Goal: Task Accomplishment & Management: Use online tool/utility

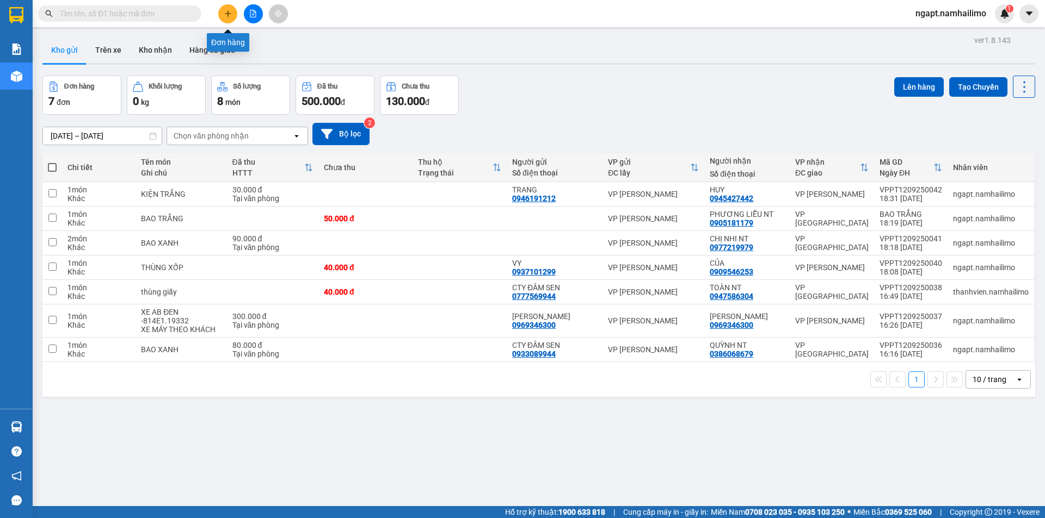
click at [227, 10] on icon "plus" at bounding box center [228, 14] width 8 height 8
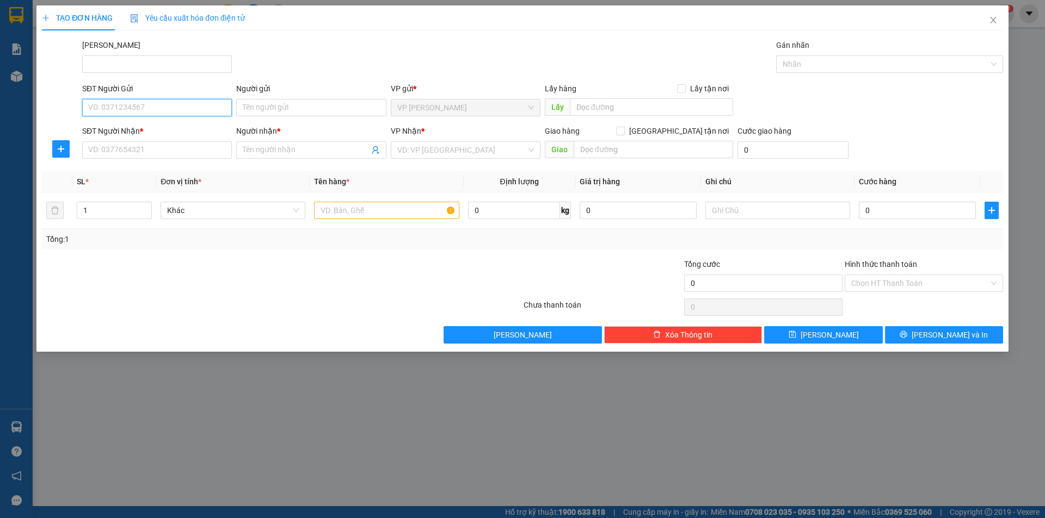
click at [158, 110] on input "SĐT Người Gửi" at bounding box center [157, 107] width 150 height 17
type input "0989615252"
click at [195, 129] on div "0989615252 - THƠ" at bounding box center [157, 129] width 137 height 12
type input "THƠ"
type input "0908637357"
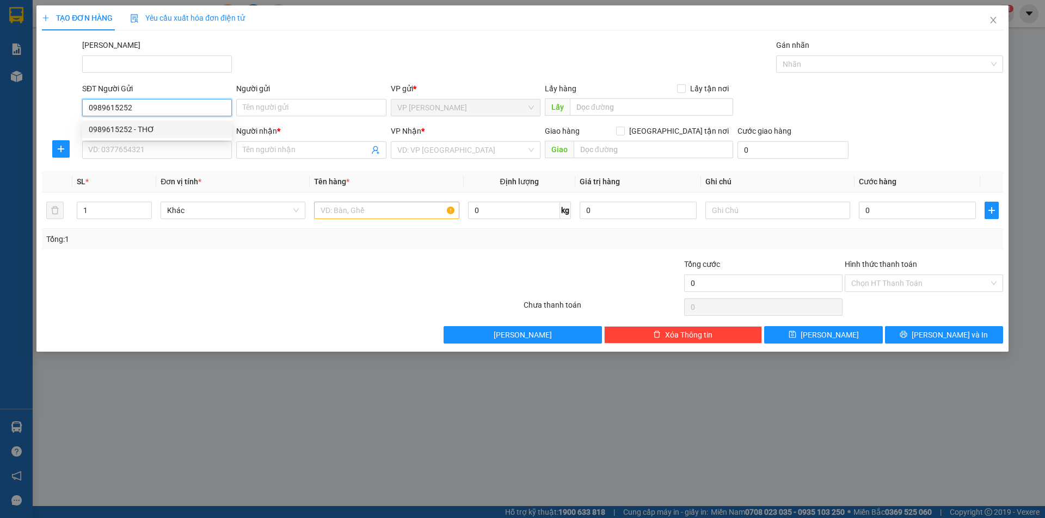
type input "KHANG"
type input "30.000"
type input "0989615252"
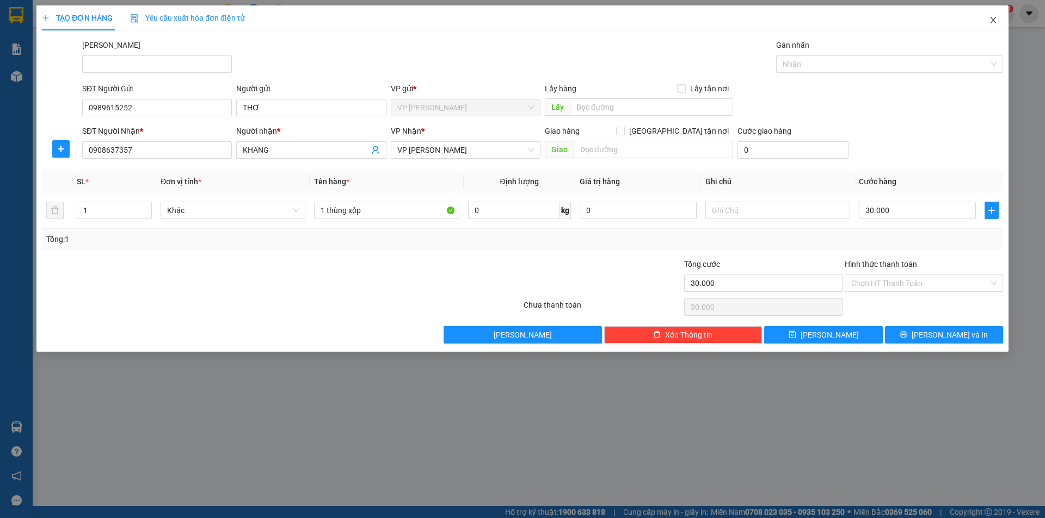
click at [992, 18] on icon "close" at bounding box center [993, 20] width 9 height 9
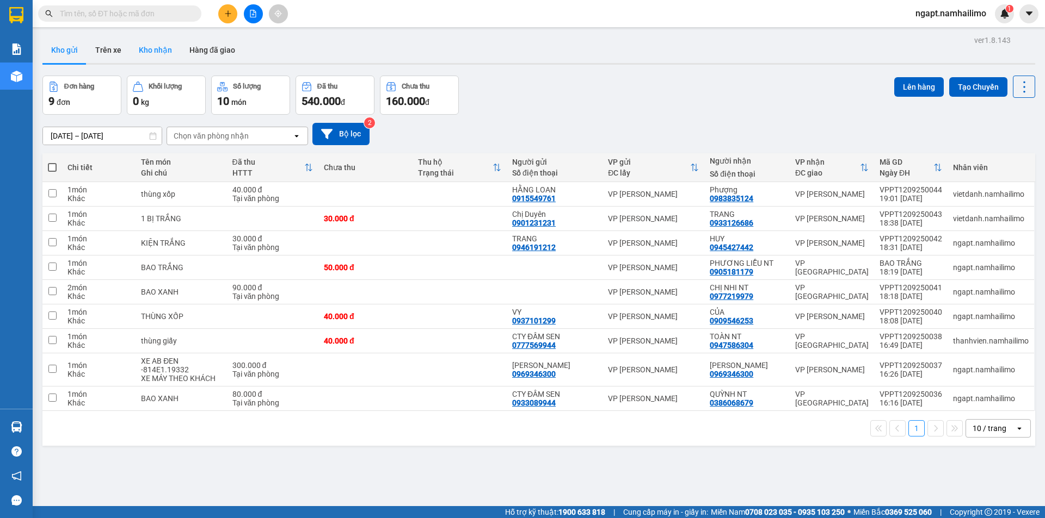
drag, startPoint x: 163, startPoint y: 54, endPoint x: 462, endPoint y: 141, distance: 311.1
click at [163, 54] on button "Kho nhận" at bounding box center [155, 50] width 51 height 26
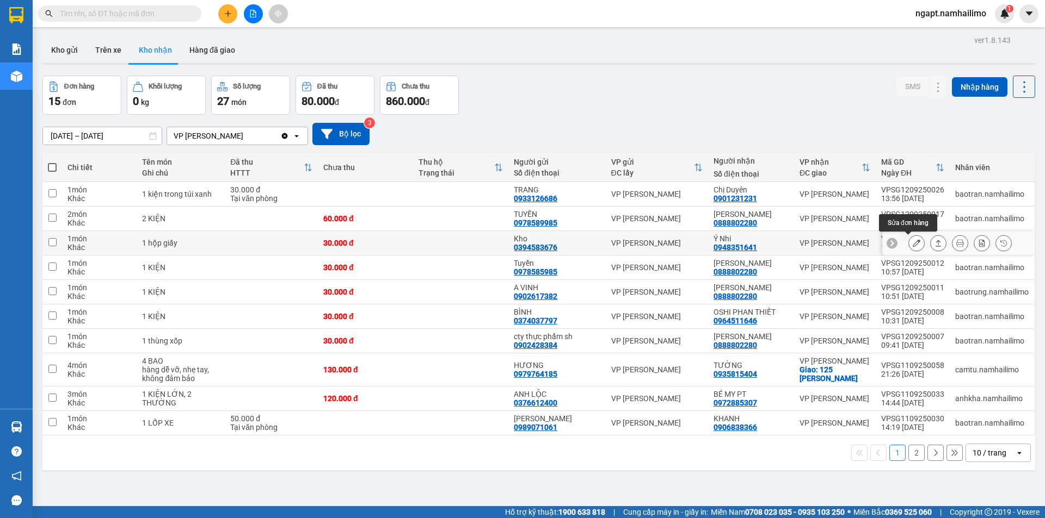
click at [909, 248] on button at bounding box center [916, 243] width 15 height 19
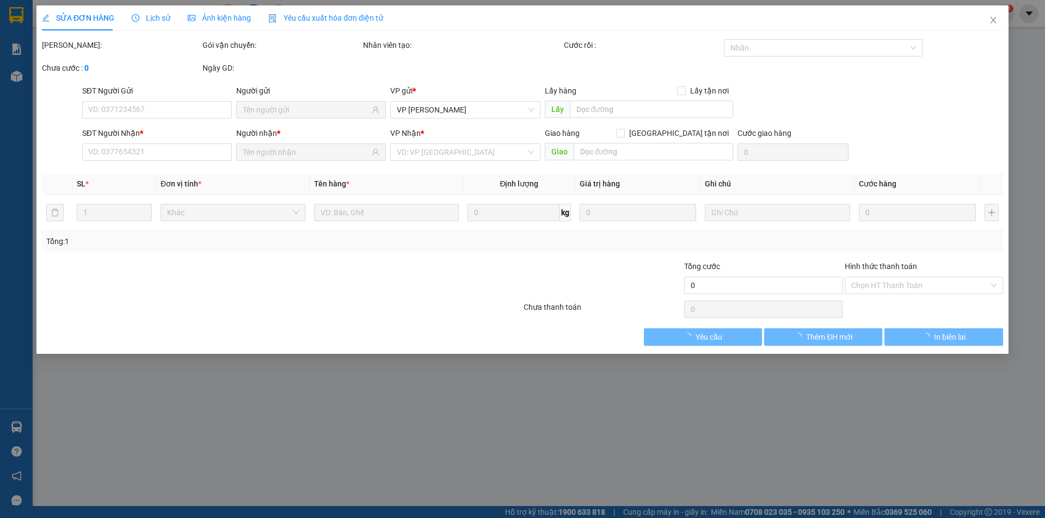
type input "0394583676"
type input "Kho"
type input "0948351641"
type input "Ý Nhi"
type input "30.000"
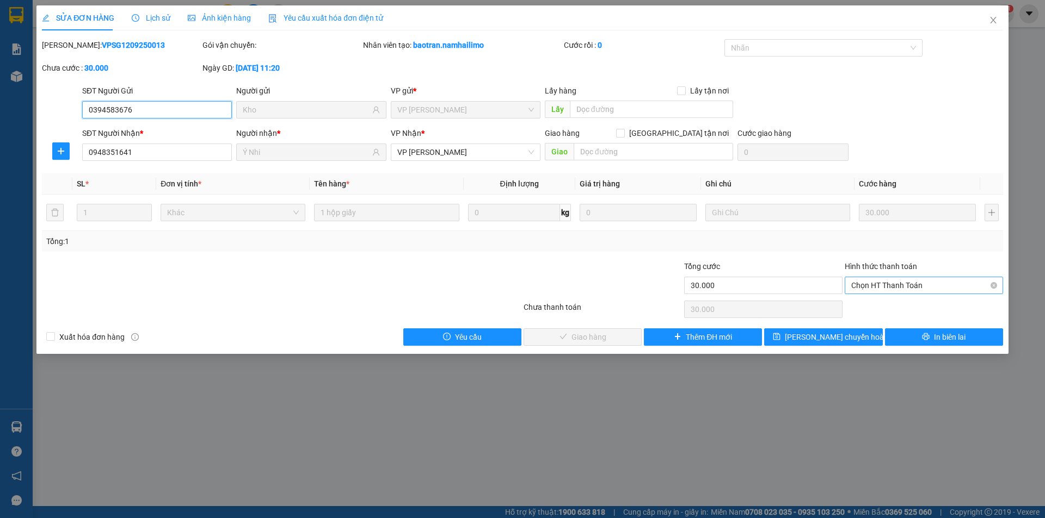
click at [915, 288] on span "Chọn HT Thanh Toán" at bounding box center [923, 285] width 145 height 16
drag, startPoint x: 916, startPoint y: 307, endPoint x: 803, endPoint y: 300, distance: 112.8
click at [915, 307] on div "Tại văn phòng" at bounding box center [923, 307] width 145 height 12
type input "0"
click at [565, 341] on span "check" at bounding box center [563, 337] width 8 height 9
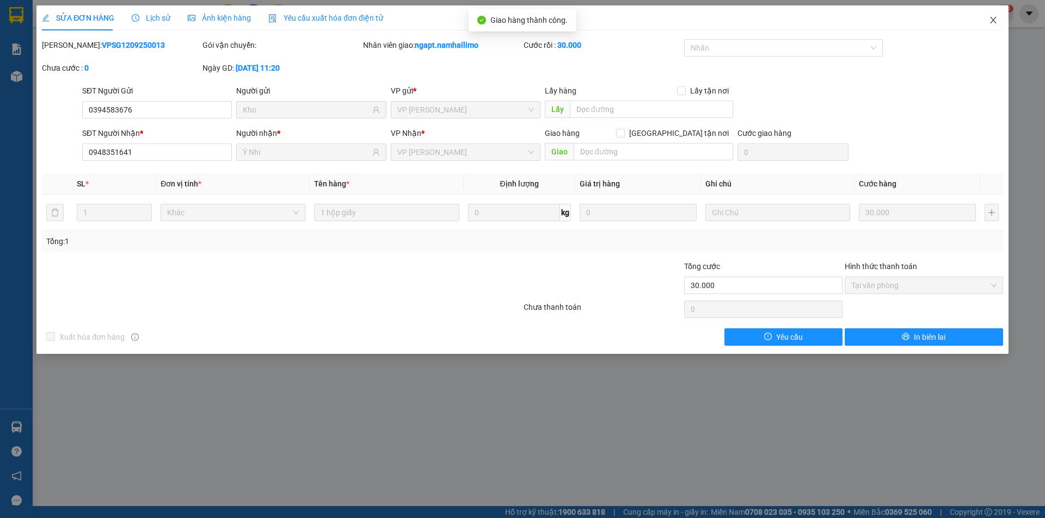
click at [991, 24] on icon "close" at bounding box center [993, 20] width 9 height 9
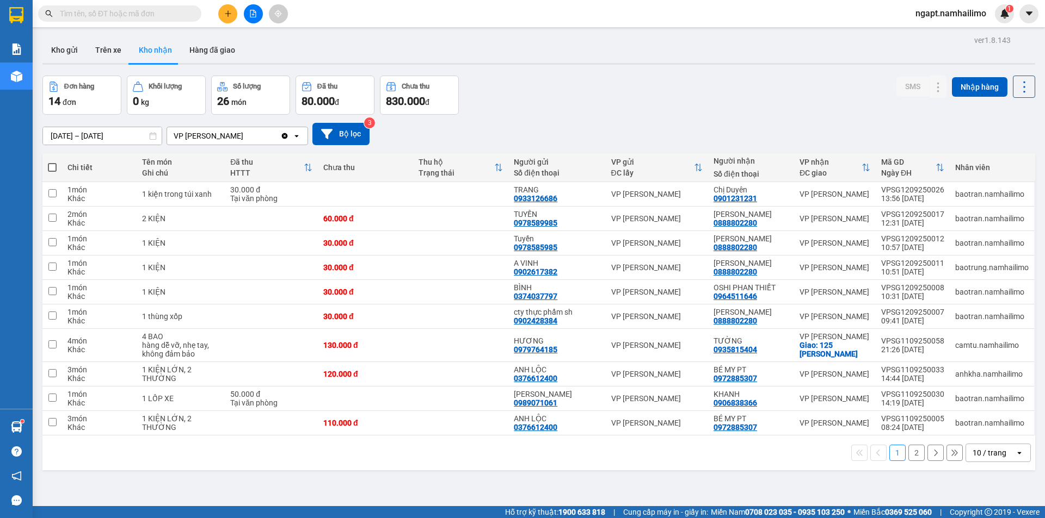
click at [41, 51] on div "ver 1.8.143 Kho gửi Trên xe Kho nhận Hàng đã giao Đơn hàng 14 đơn Khối lượng 0 …" at bounding box center [538, 292] width 1001 height 518
click at [63, 49] on button "Kho gửi" at bounding box center [64, 50] width 44 height 26
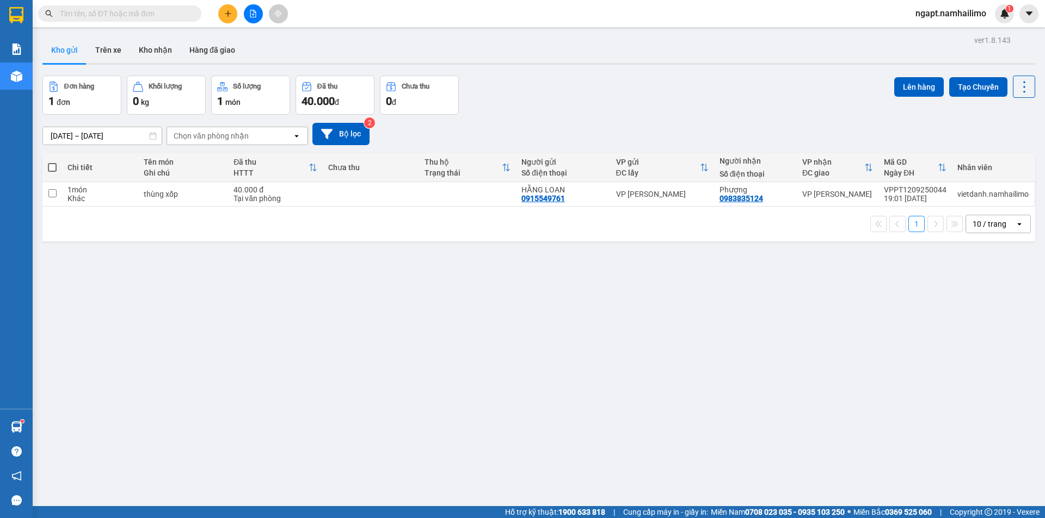
click at [245, 17] on button at bounding box center [253, 13] width 19 height 19
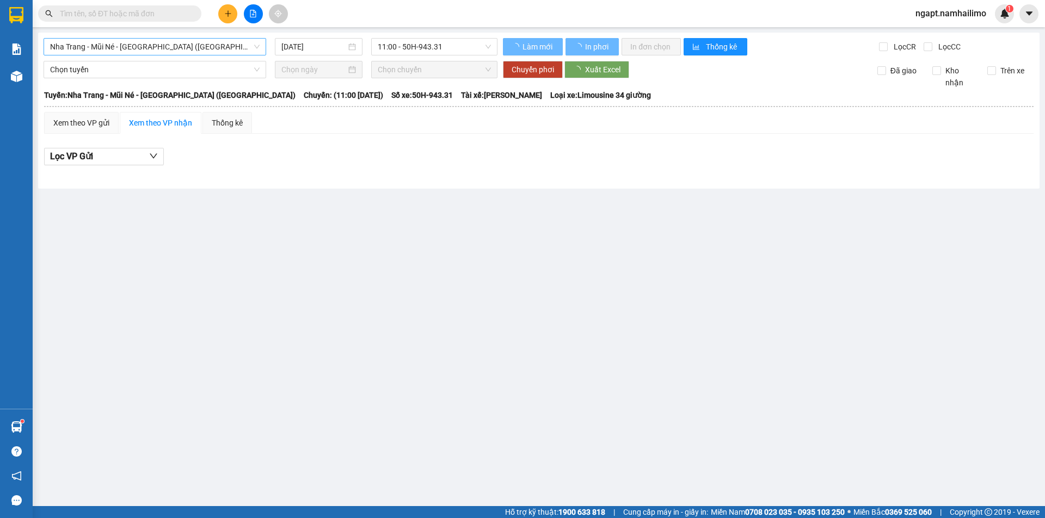
click at [157, 44] on span "Nha Trang - Mũi Né - Sài Gòn (Sáng)" at bounding box center [154, 47] width 209 height 16
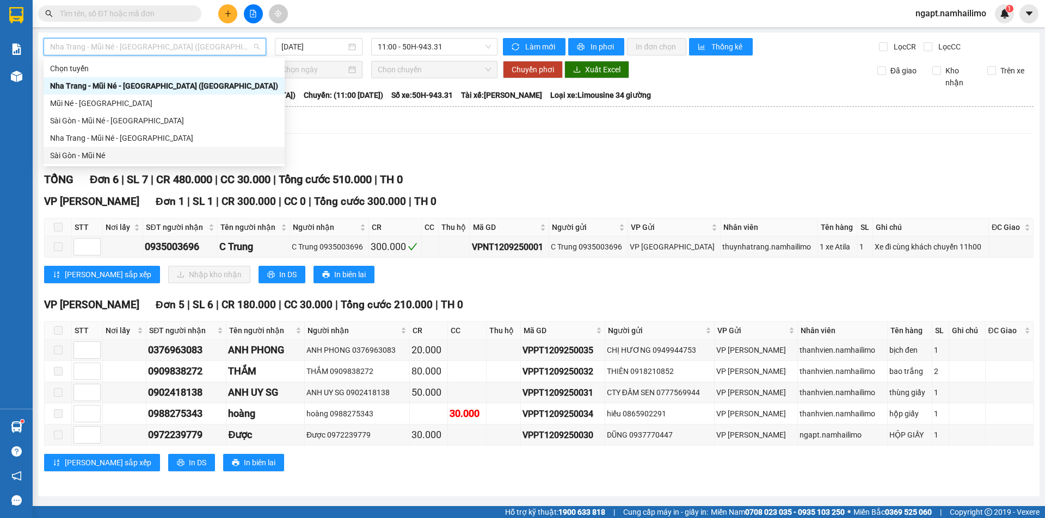
click at [89, 151] on div "Sài Gòn - Mũi Né" at bounding box center [164, 156] width 228 height 12
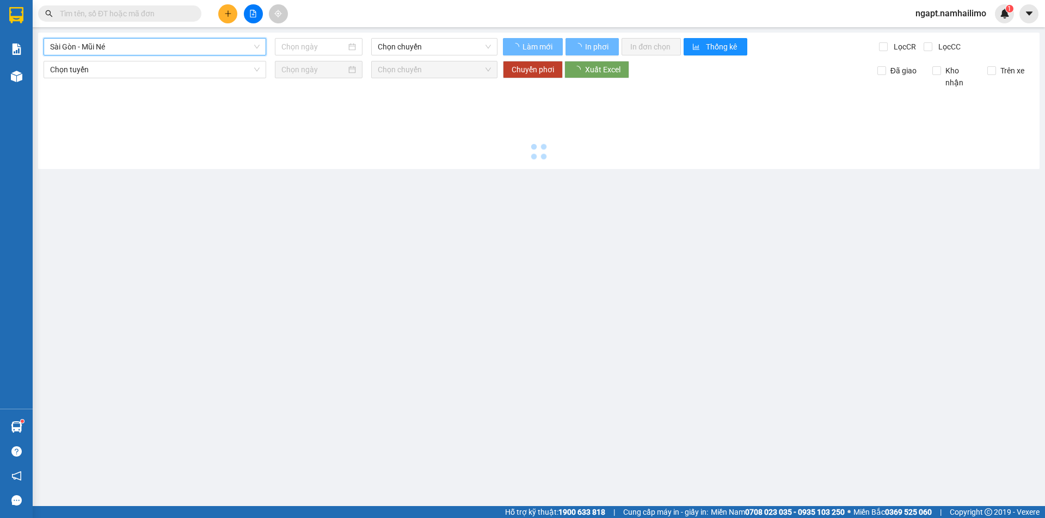
type input "12/09/2025"
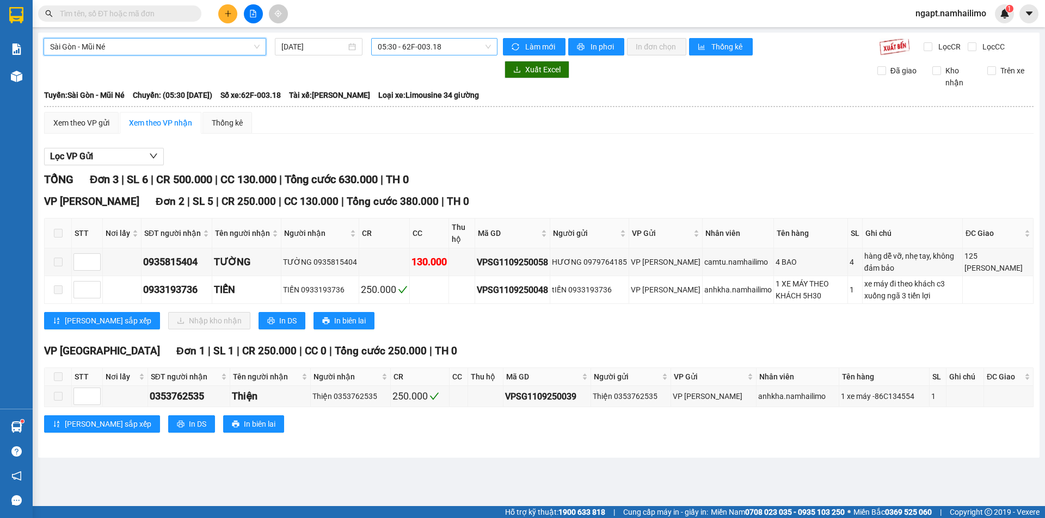
click at [451, 46] on span "05:30 - 62F-003.18" at bounding box center [434, 47] width 113 height 16
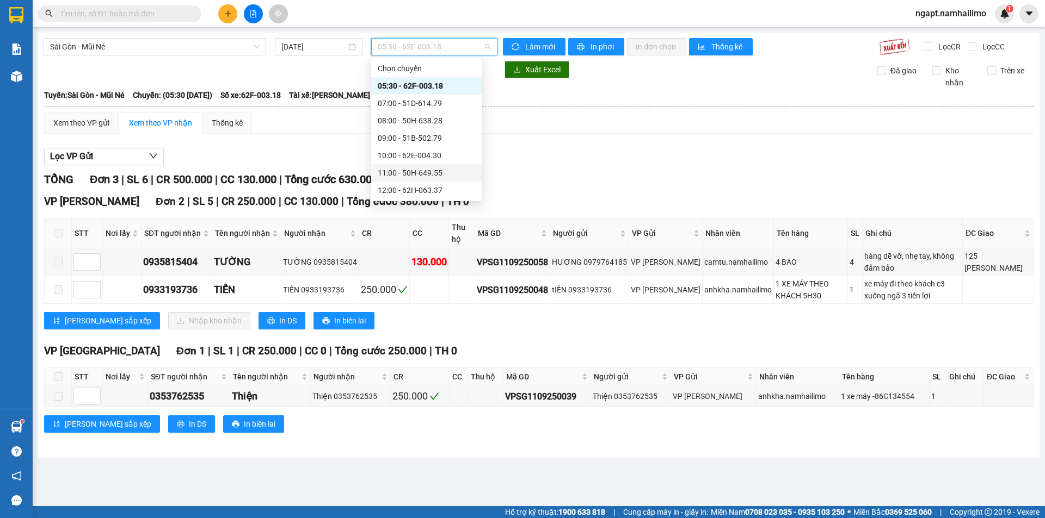
scroll to position [72, 0]
click at [442, 128] on div "14:00 - 51B-172.67" at bounding box center [426, 135] width 111 height 17
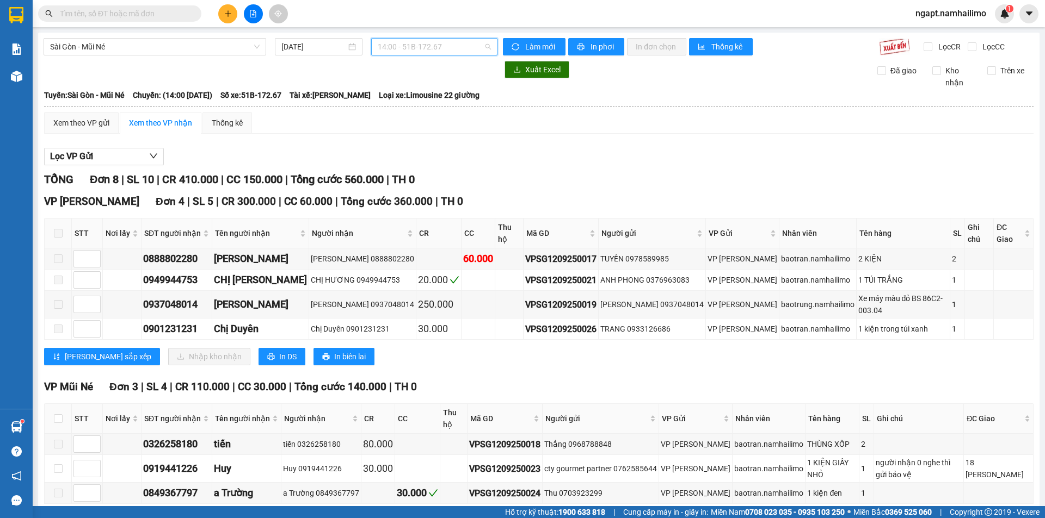
click at [450, 52] on span "14:00 - 51B-172.67" at bounding box center [434, 47] width 113 height 16
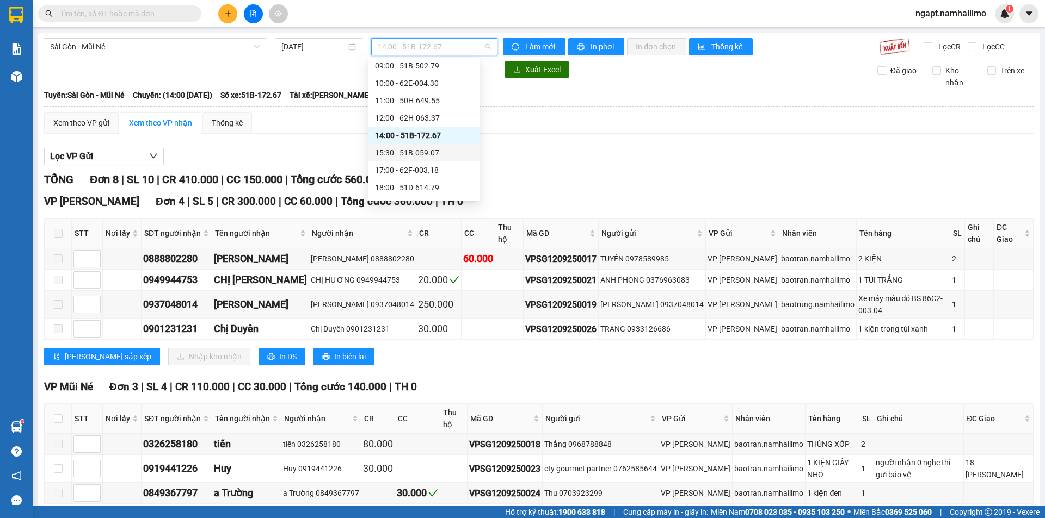
click at [422, 158] on div "15:30 - 51B-059.07" at bounding box center [424, 153] width 98 height 12
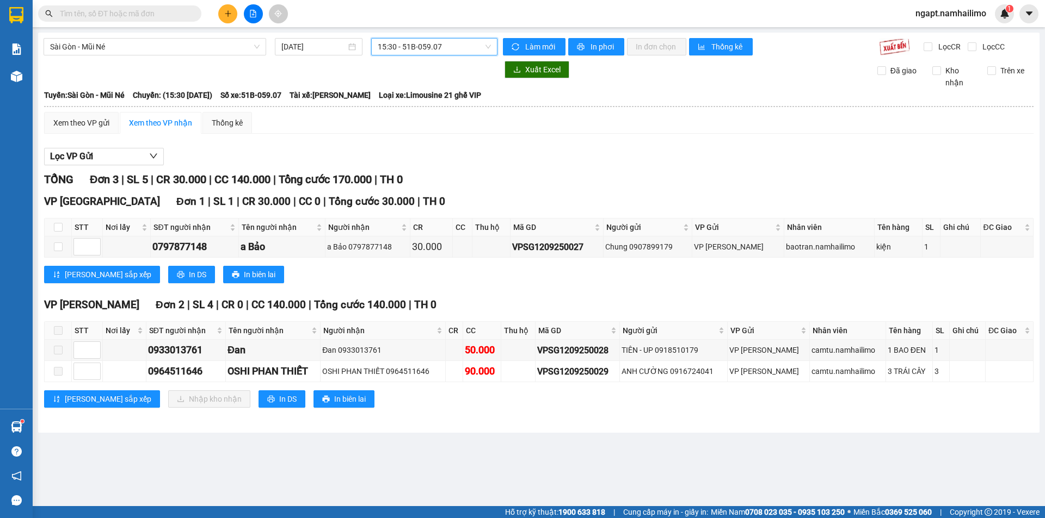
click at [450, 49] on span "15:30 - 51B-059.07" at bounding box center [434, 47] width 113 height 16
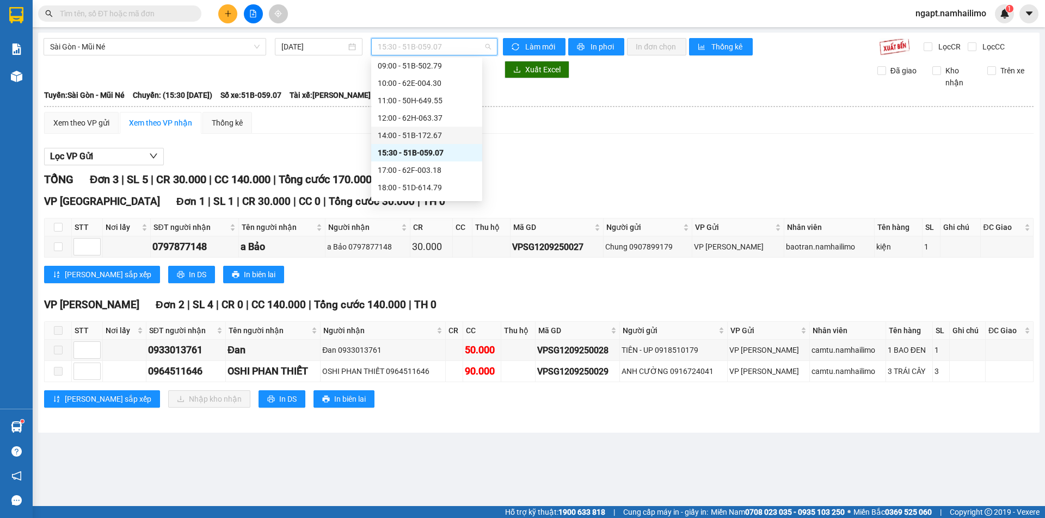
click at [434, 140] on div "14:00 - 51B-172.67" at bounding box center [427, 135] width 98 height 12
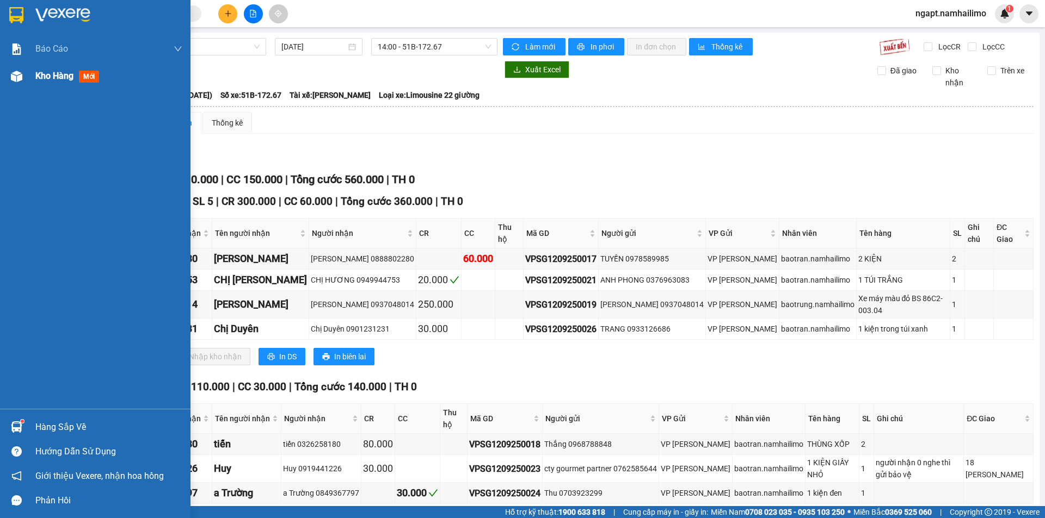
click at [44, 77] on span "Kho hàng" at bounding box center [54, 76] width 38 height 10
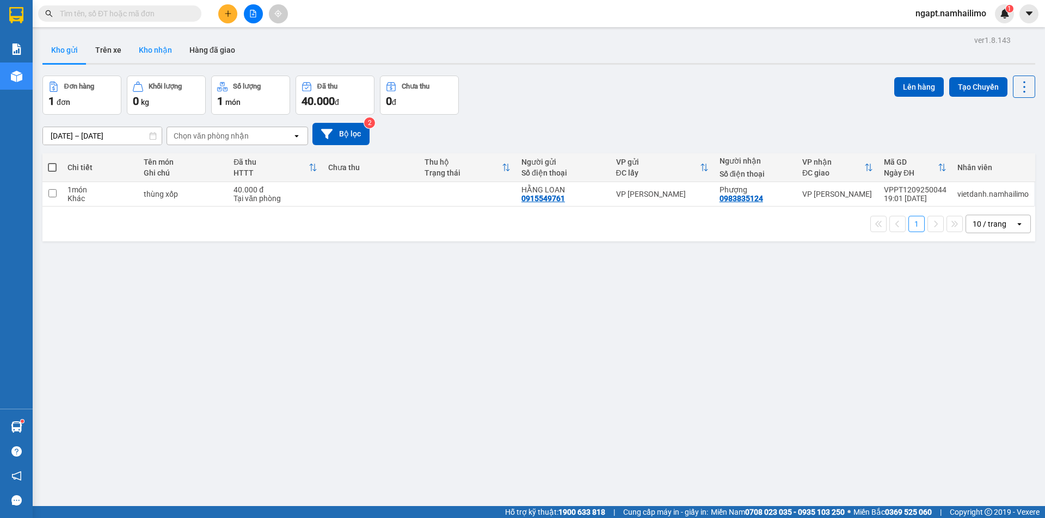
click at [141, 48] on button "Kho nhận" at bounding box center [155, 50] width 51 height 26
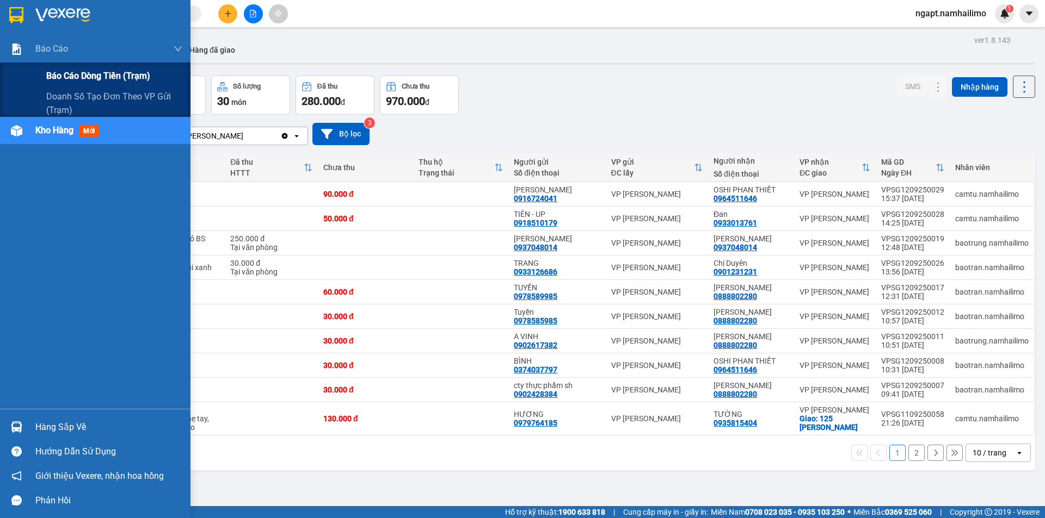
click at [74, 71] on span "Báo cáo dòng tiền (trạm)" at bounding box center [98, 76] width 104 height 14
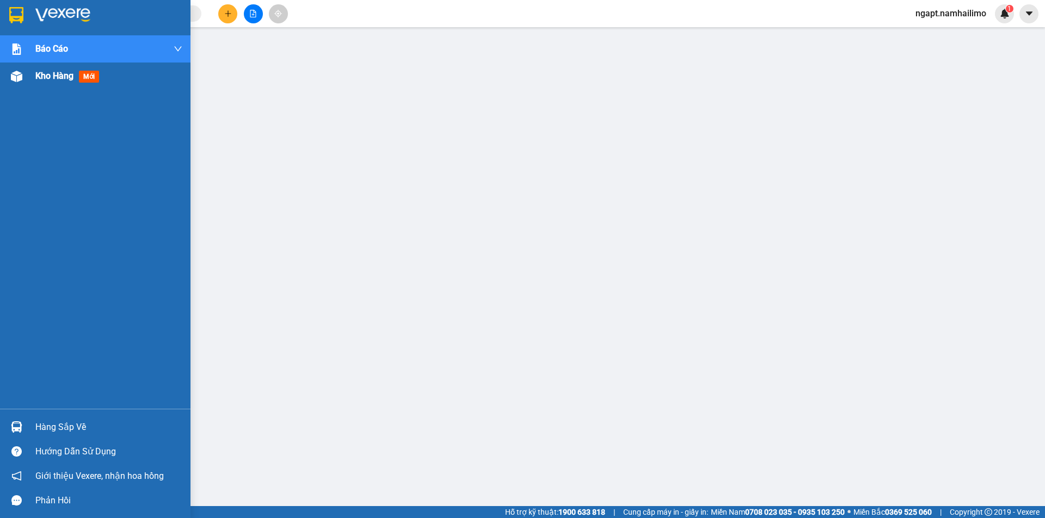
click at [45, 73] on span "Kho hàng" at bounding box center [54, 76] width 38 height 10
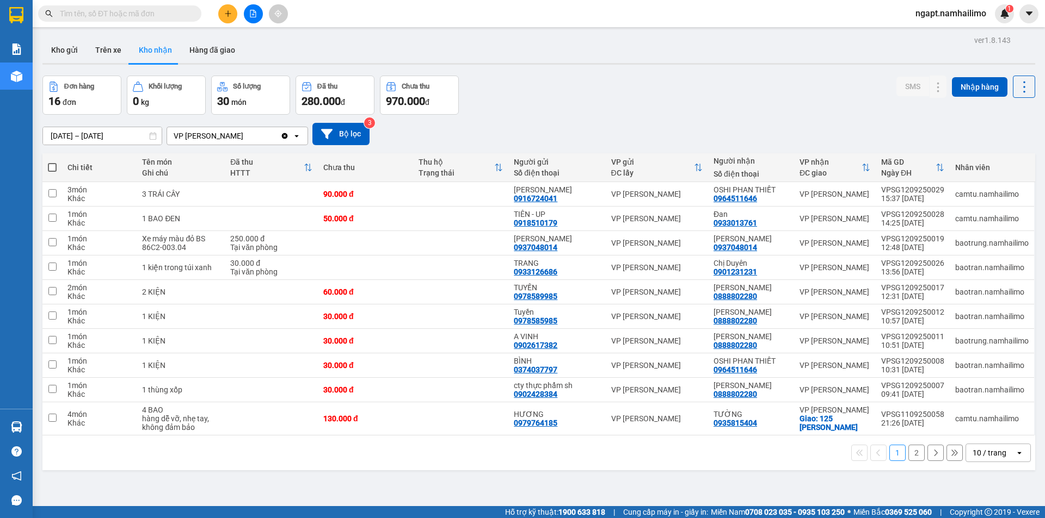
click at [251, 17] on icon "file-add" at bounding box center [253, 14] width 6 height 8
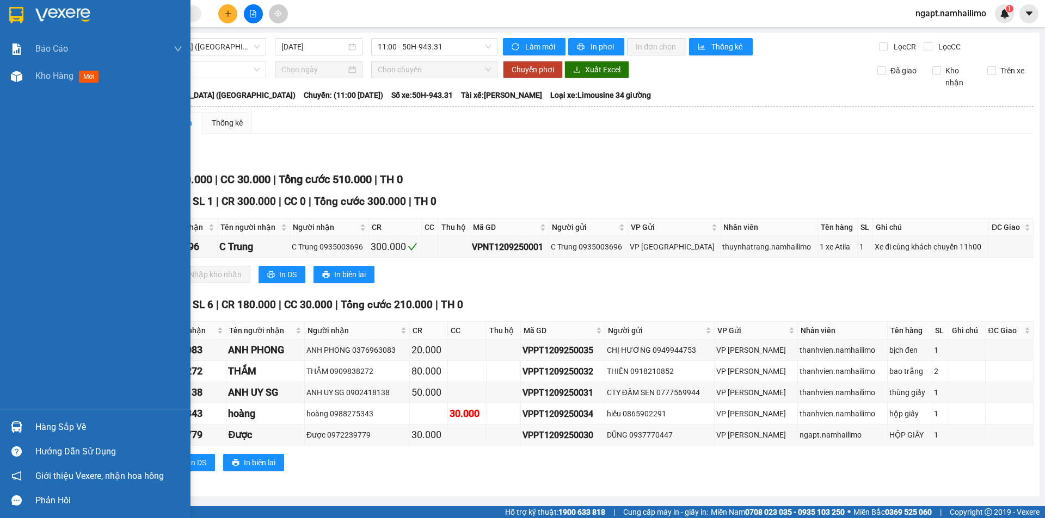
click at [55, 428] on div "Hàng sắp về" at bounding box center [108, 427] width 147 height 16
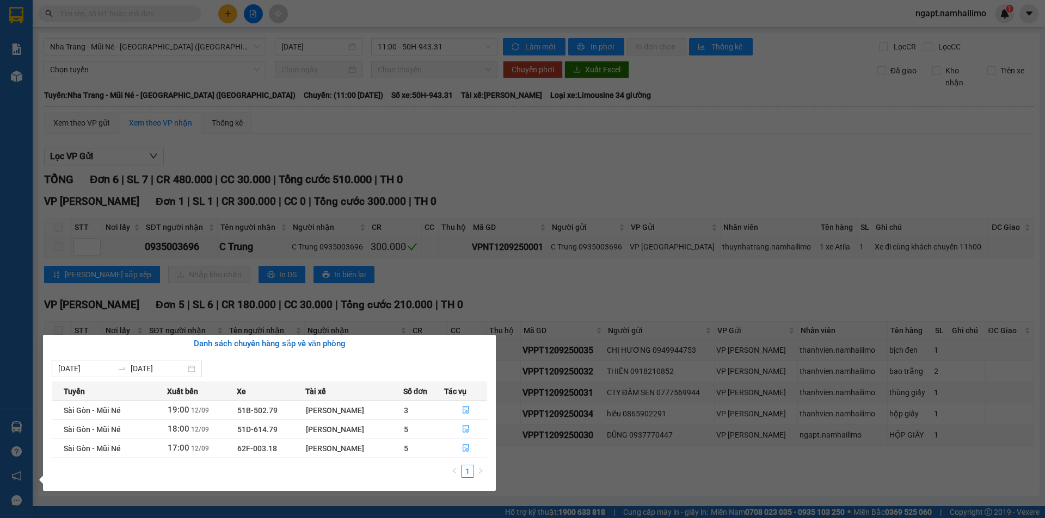
click at [530, 123] on section "Kết quả tìm kiếm ( 0 ) Bộ lọc No Data ngapt.namhailimo 1 Báo cáo Báo cáo dòng t…" at bounding box center [522, 259] width 1045 height 518
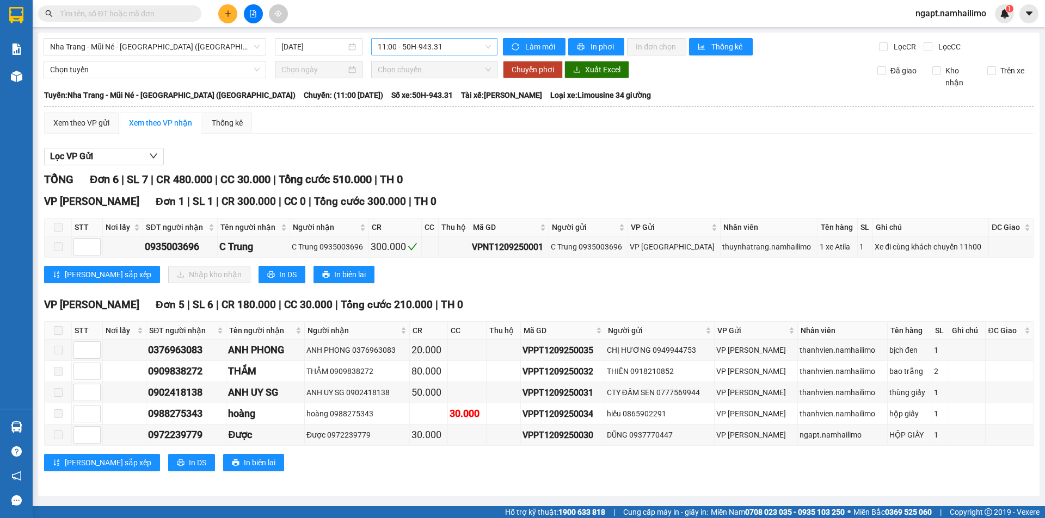
click at [455, 47] on span "11:00 - 50H-943.31" at bounding box center [434, 47] width 113 height 16
click at [197, 35] on div "Nha Trang - Mũi Né - Sài Gòn (Sáng) 12/09/2025 11:00 - 50H-943.31 Làm mới In ph…" at bounding box center [538, 265] width 1001 height 464
click at [197, 44] on span "Nha Trang - Mũi Né - Sài Gòn (Sáng)" at bounding box center [154, 47] width 209 height 16
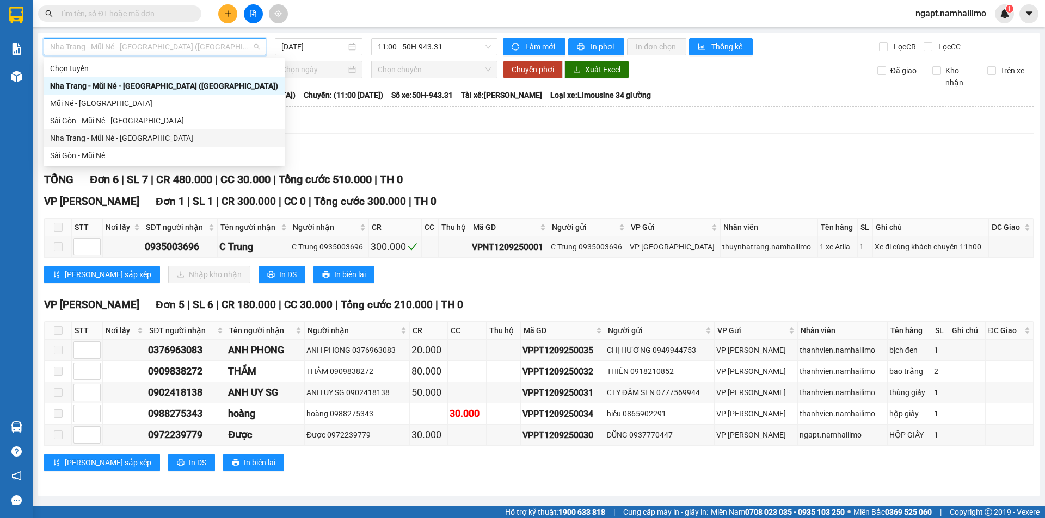
click at [115, 151] on div "Sài Gòn - Mũi Né" at bounding box center [164, 156] width 228 height 12
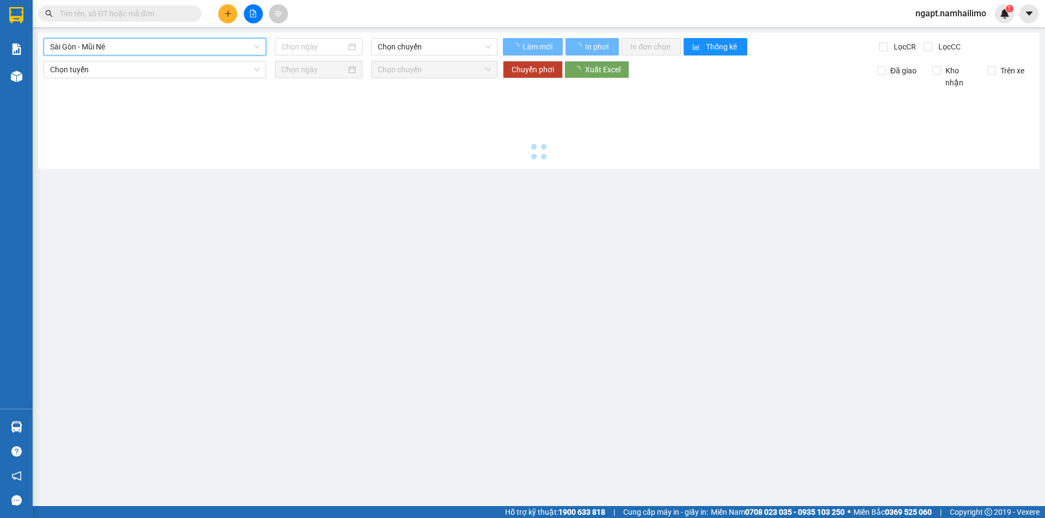
type input "12/09/2025"
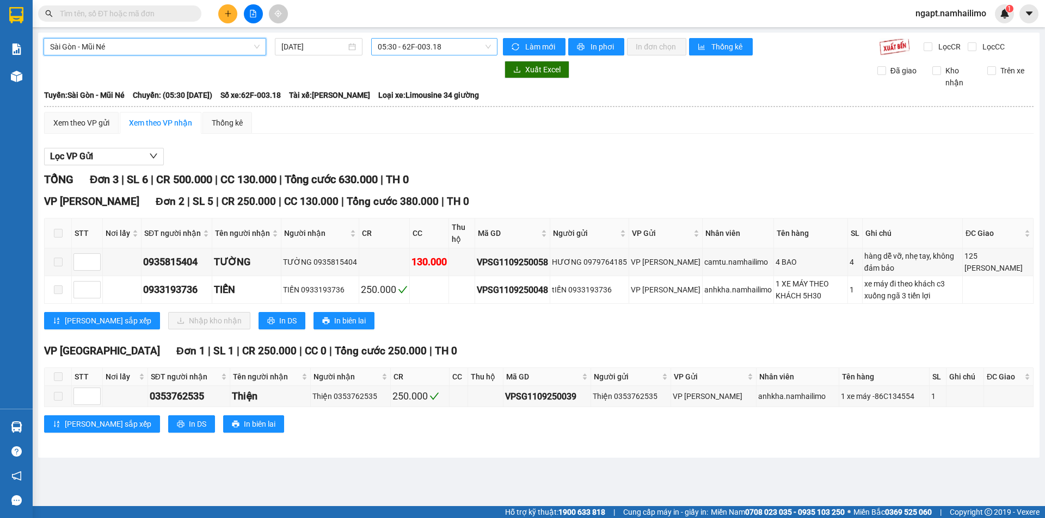
click at [461, 47] on span "05:30 - 62F-003.18" at bounding box center [434, 47] width 113 height 16
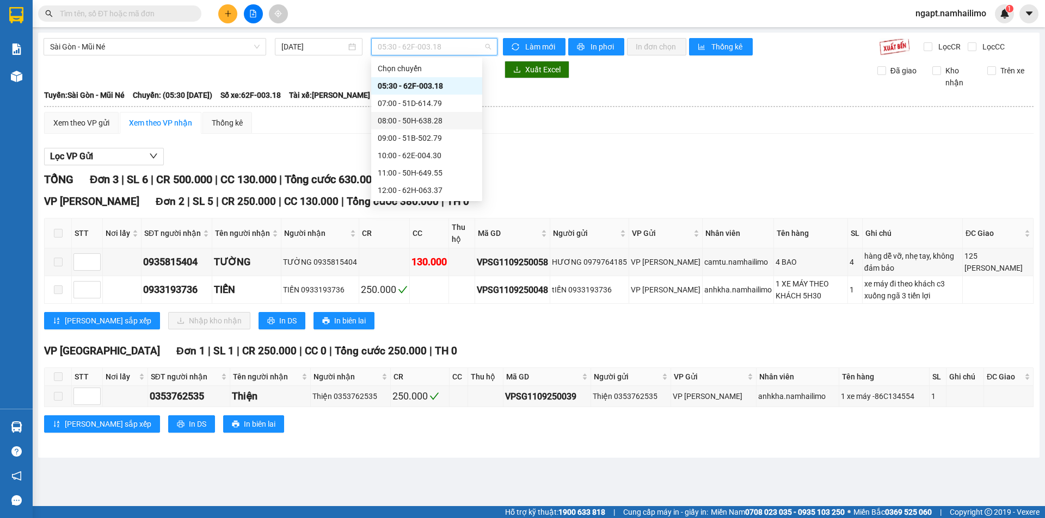
scroll to position [122, 0]
click at [443, 118] on div "17:00 - 62F-003.18" at bounding box center [427, 121] width 98 height 12
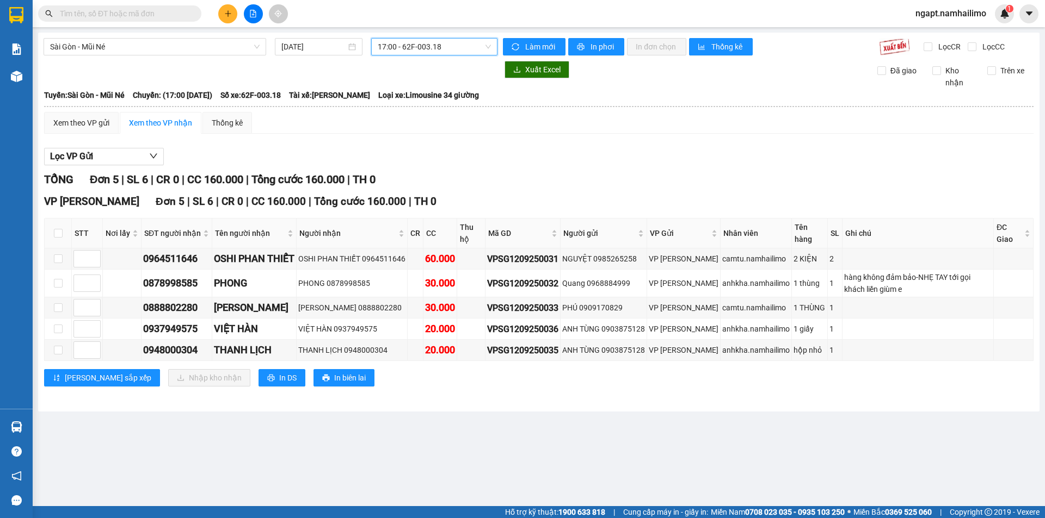
click at [459, 48] on span "17:00 - 62F-003.18" at bounding box center [434, 47] width 113 height 16
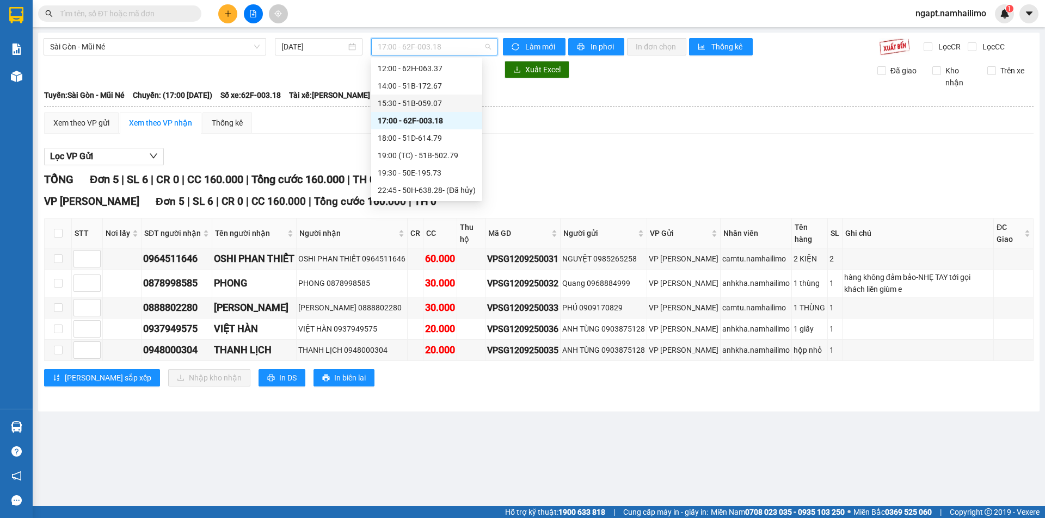
click at [444, 103] on div "15:30 - 51B-059.07" at bounding box center [427, 103] width 98 height 12
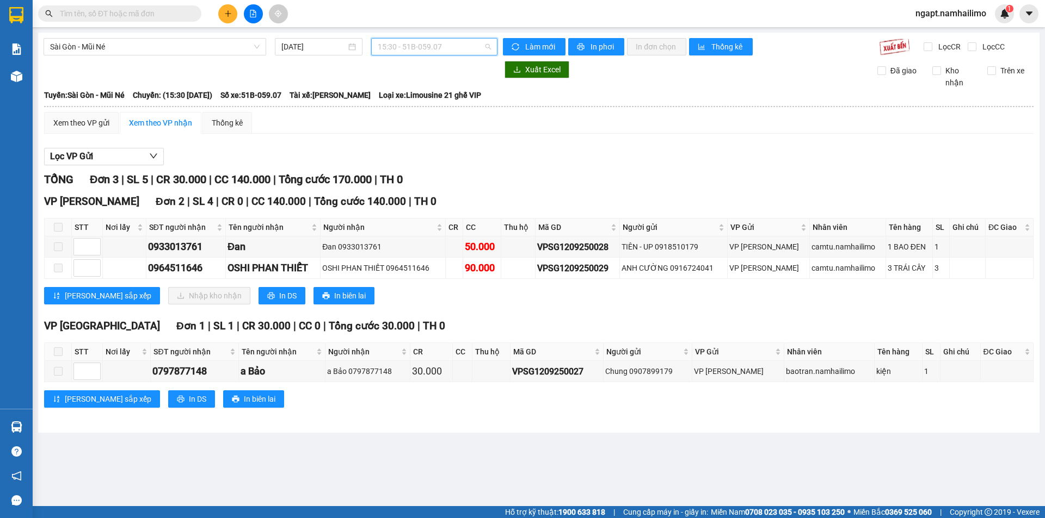
click at [455, 50] on span "15:30 - 51B-059.07" at bounding box center [434, 47] width 113 height 16
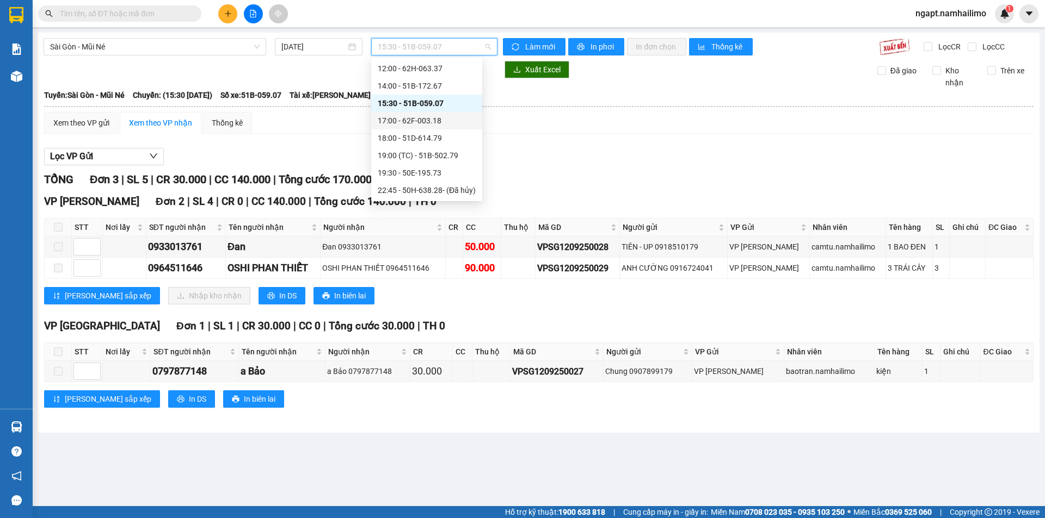
click at [454, 122] on div "17:00 - 62F-003.18" at bounding box center [427, 121] width 98 height 12
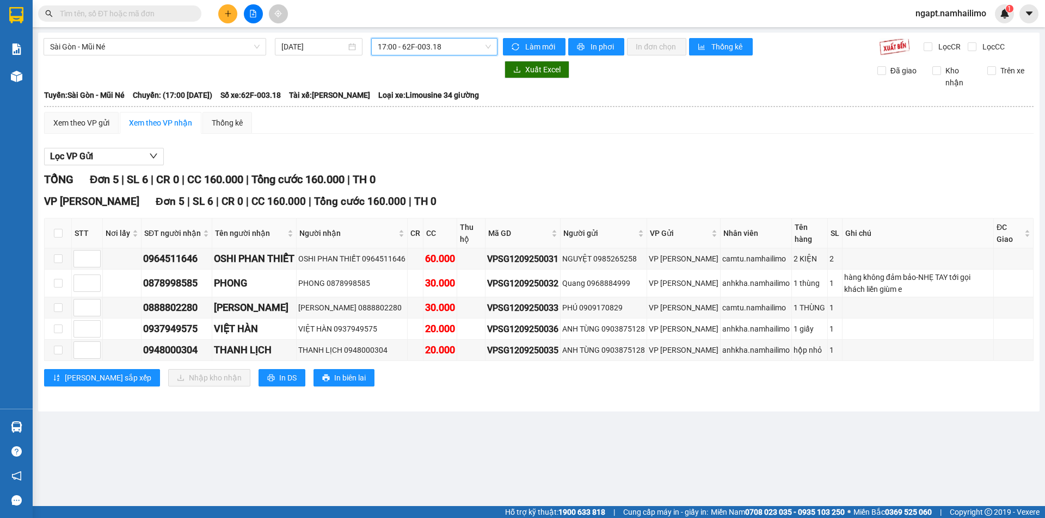
click at [495, 186] on div "TỔNG Đơn 5 | SL 6 | CR 0 | CC 160.000 | Tổng cước 160.000 | TH 0" at bounding box center [538, 179] width 989 height 17
click at [446, 48] on span "17:00 - 62F-003.18" at bounding box center [434, 47] width 113 height 16
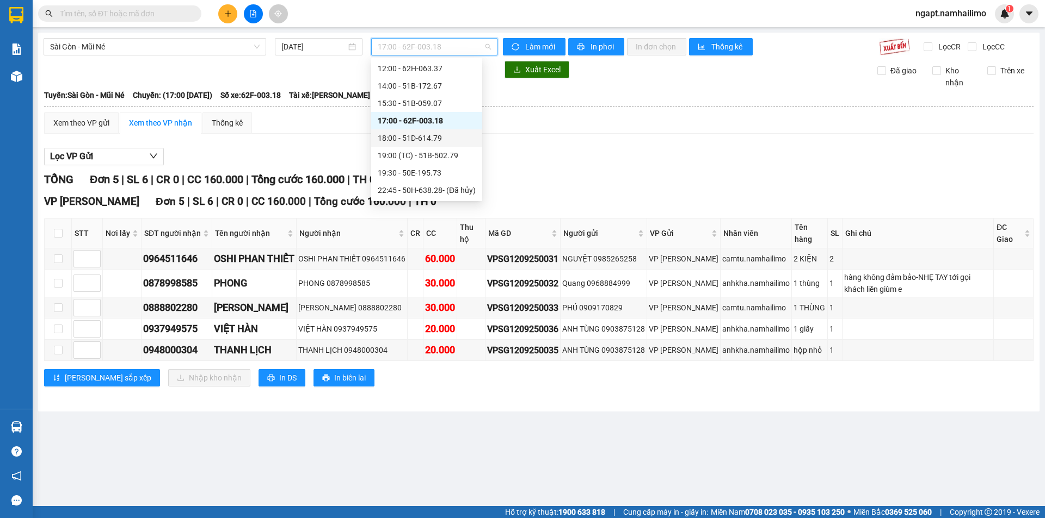
click at [444, 136] on div "18:00 - 51D-614.79" at bounding box center [427, 138] width 98 height 12
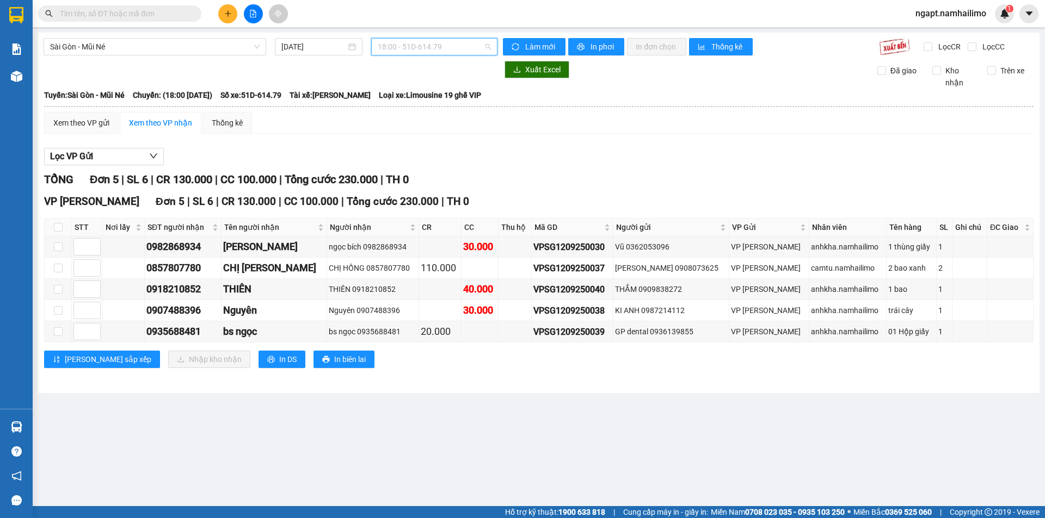
click at [484, 43] on span "18:00 - 51D-614.79" at bounding box center [434, 47] width 113 height 16
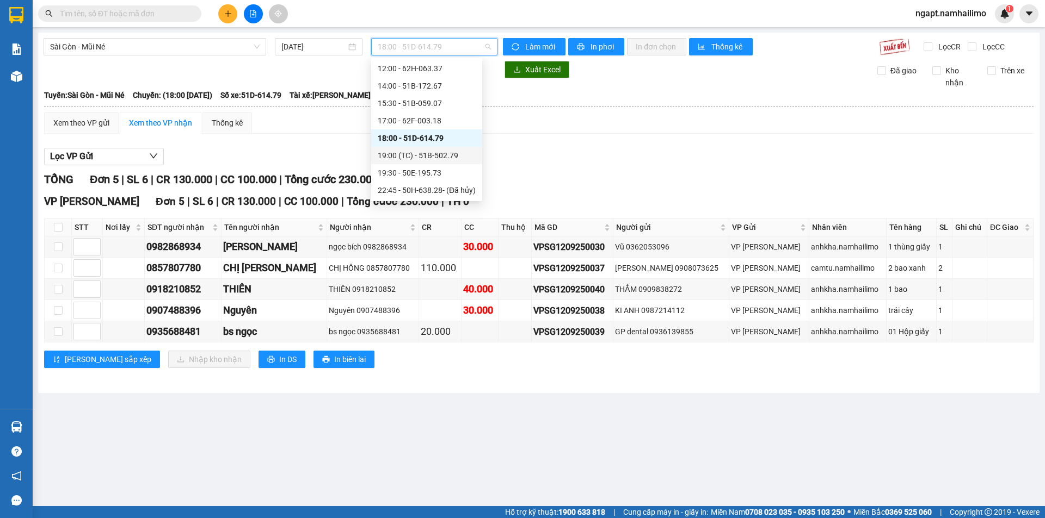
click at [456, 156] on div "19:00 (TC) - 51B-502.79" at bounding box center [427, 156] width 98 height 12
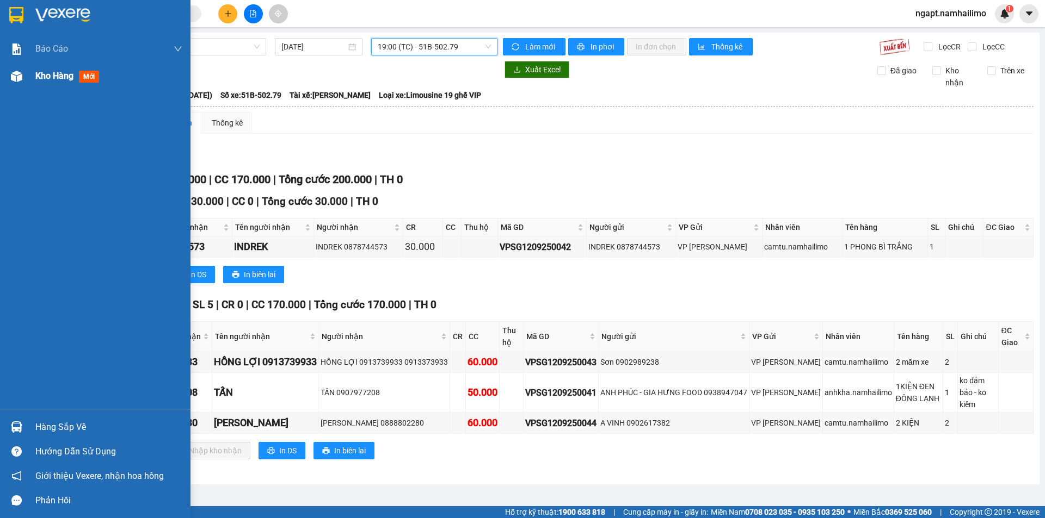
click at [60, 77] on span "Kho hàng" at bounding box center [54, 76] width 38 height 10
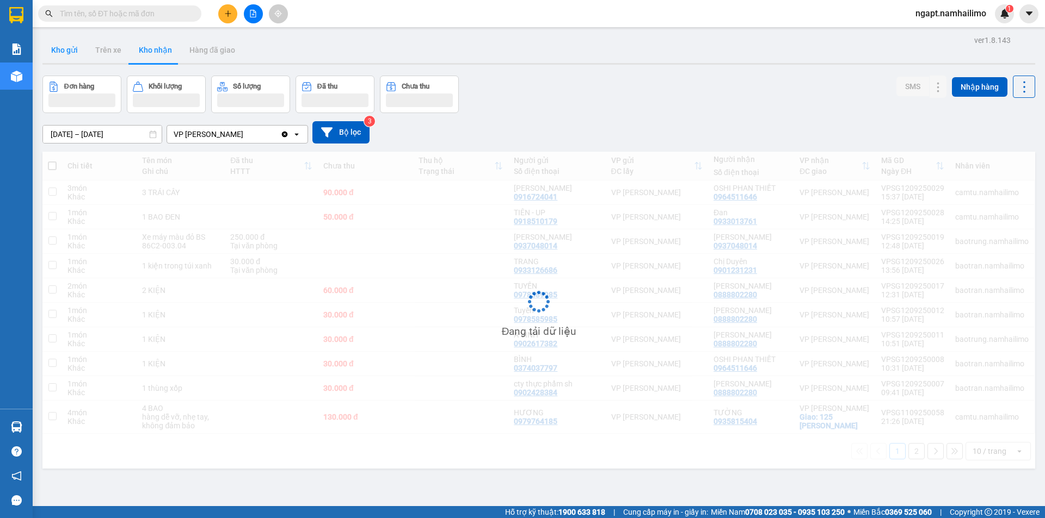
click at [71, 53] on button "Kho gửi" at bounding box center [64, 50] width 44 height 26
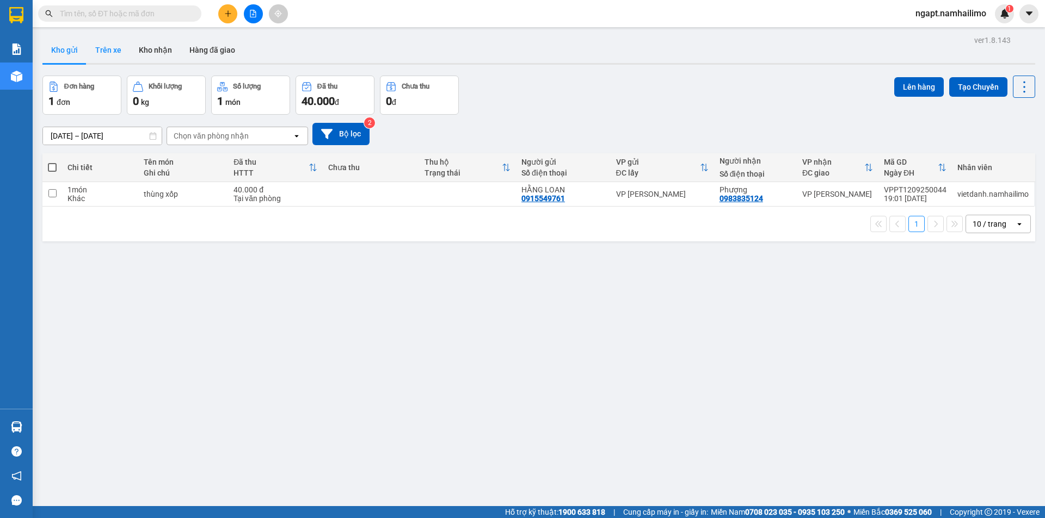
click at [89, 48] on button "Trên xe" at bounding box center [109, 50] width 44 height 26
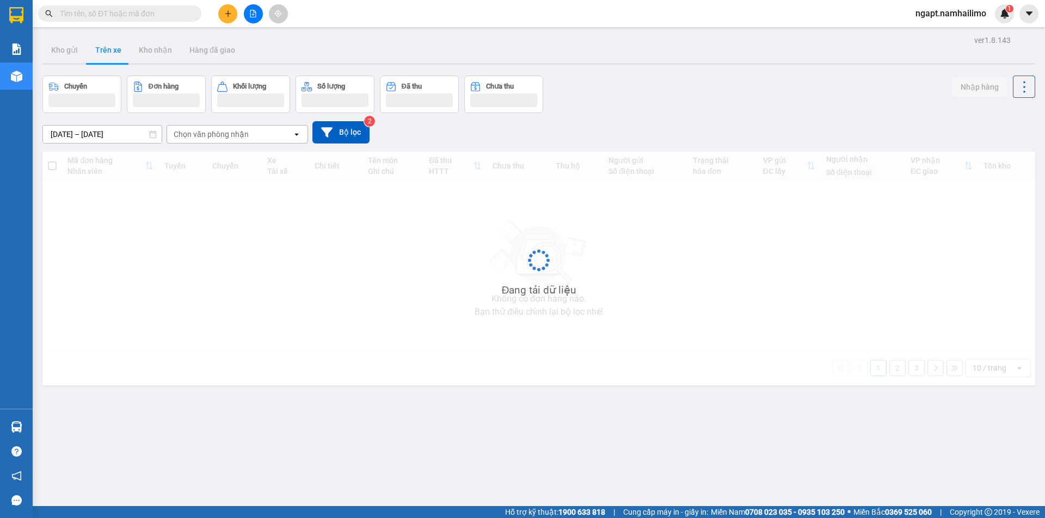
click at [101, 48] on button "Trên xe" at bounding box center [109, 50] width 44 height 26
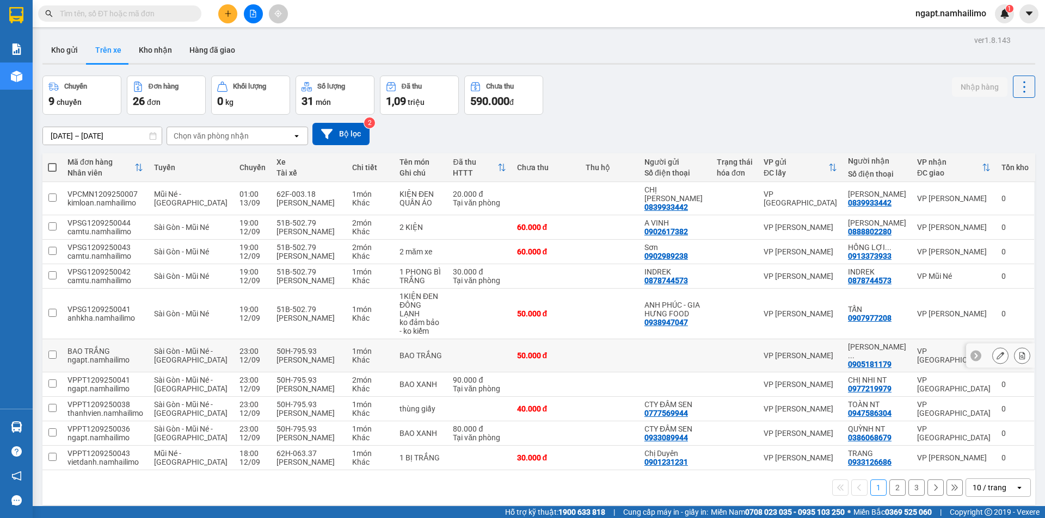
scroll to position [52, 0]
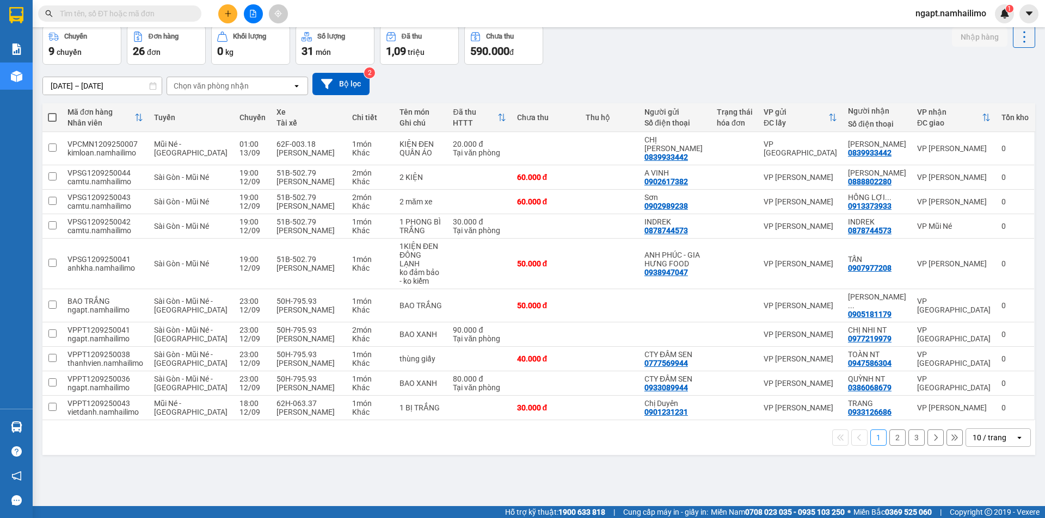
click at [894, 446] on button "2" at bounding box center [897, 438] width 16 height 16
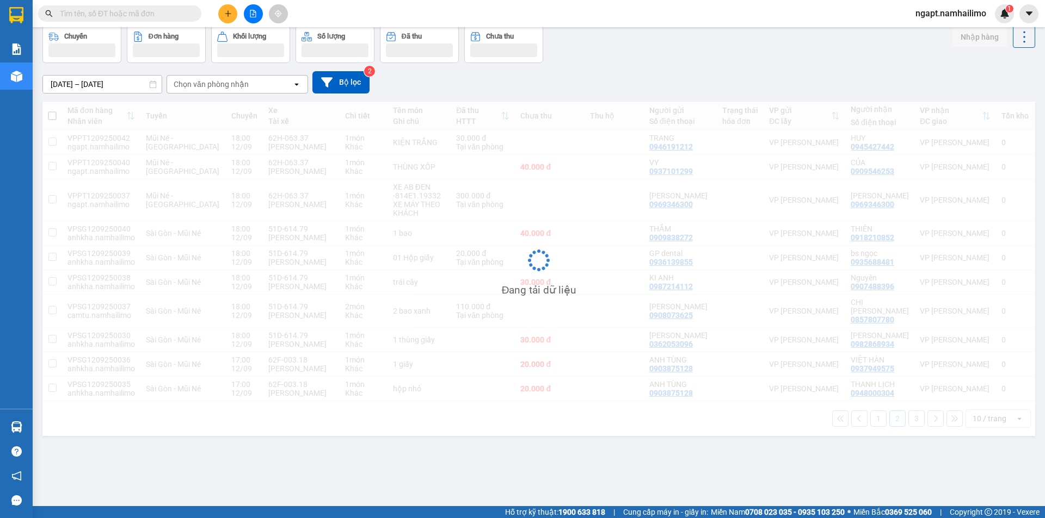
scroll to position [50, 0]
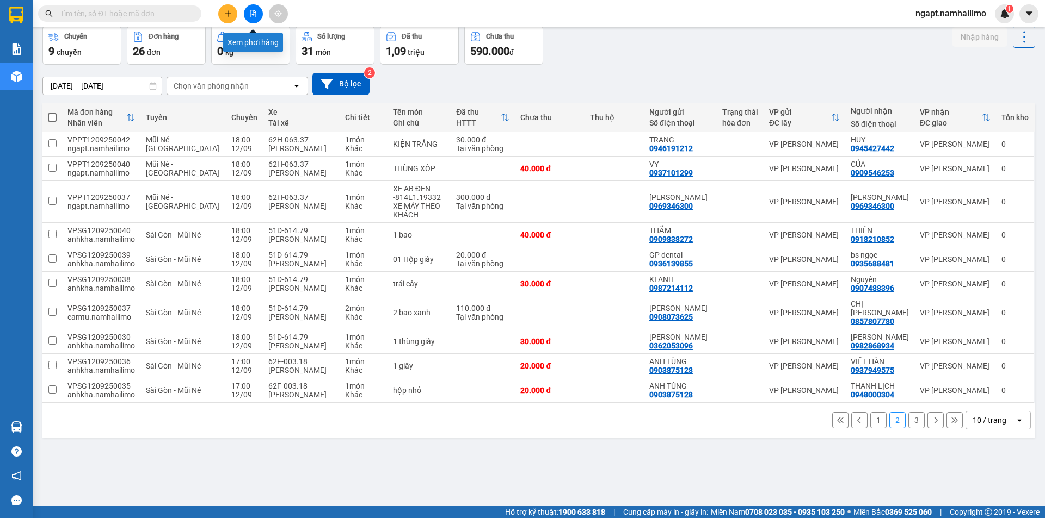
click at [256, 21] on button at bounding box center [253, 13] width 19 height 19
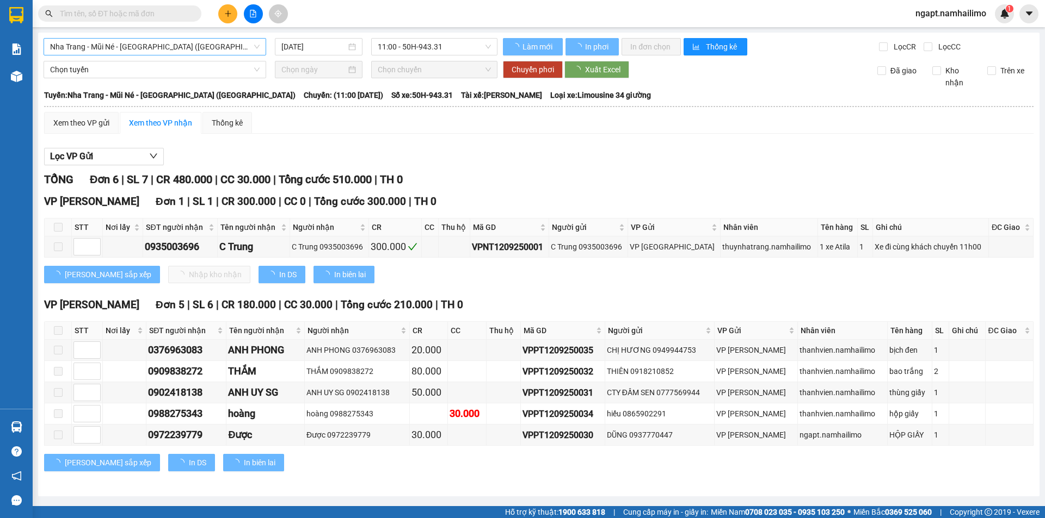
click at [207, 42] on span "Nha Trang - Mũi Né - Sài Gòn (Sáng)" at bounding box center [154, 47] width 209 height 16
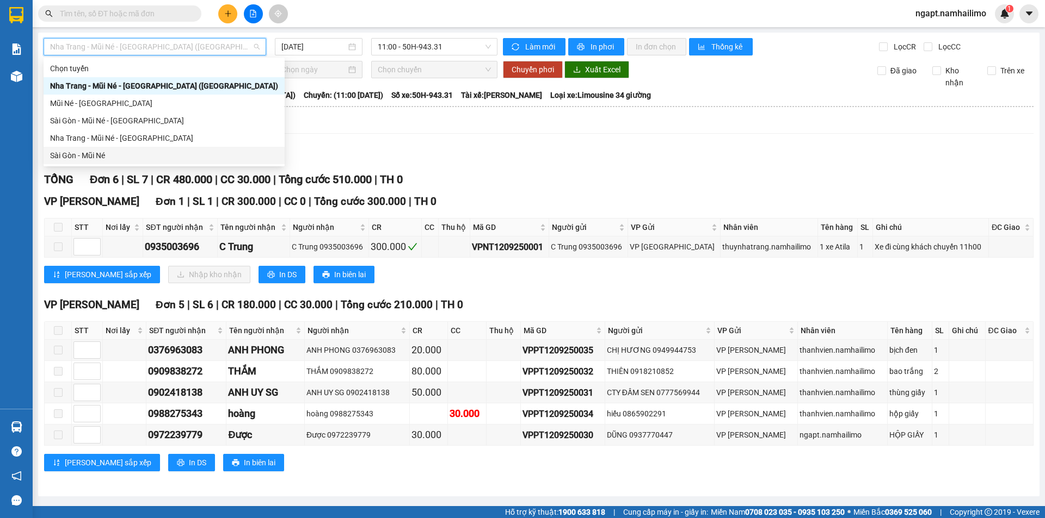
drag, startPoint x: 98, startPoint y: 152, endPoint x: 417, endPoint y: 70, distance: 329.2
click at [100, 151] on div "Sài Gòn - Mũi Né" at bounding box center [164, 156] width 228 height 12
type input "12/09/2025"
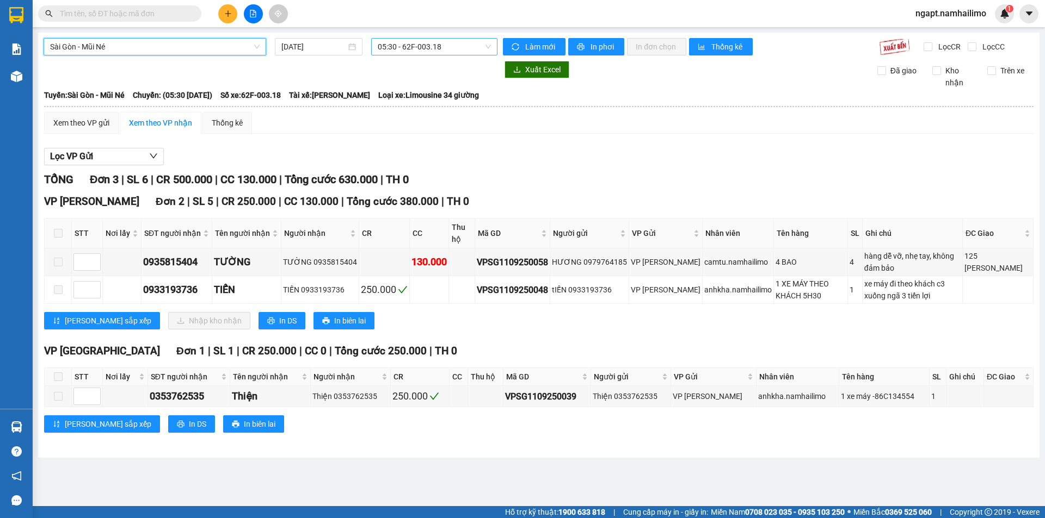
click at [448, 43] on span "05:30 - 62F-003.18" at bounding box center [434, 47] width 113 height 16
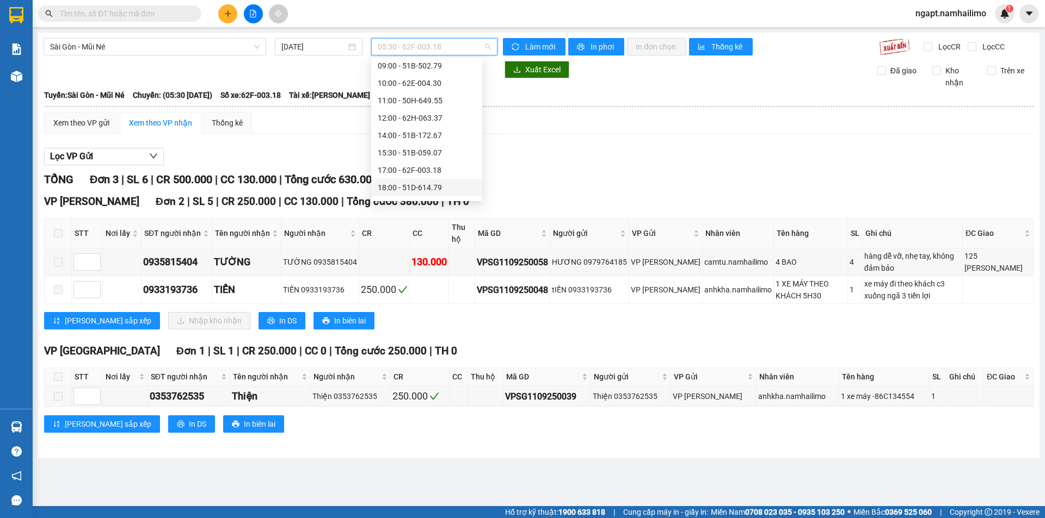
scroll to position [122, 0]
click at [434, 141] on div "18:00 - 51D-614.79" at bounding box center [427, 138] width 98 height 12
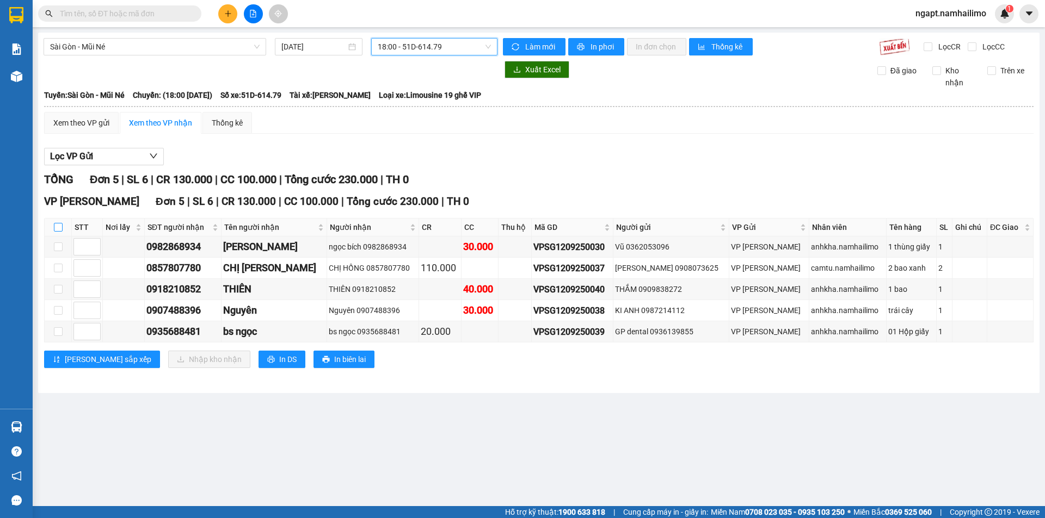
click at [60, 226] on input "checkbox" at bounding box center [58, 227] width 9 height 9
checkbox input "true"
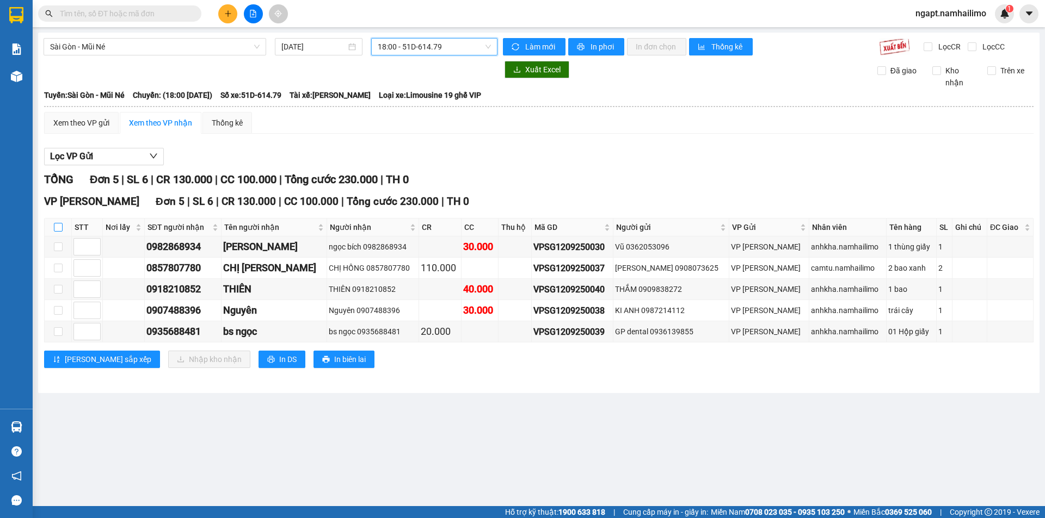
checkbox input "true"
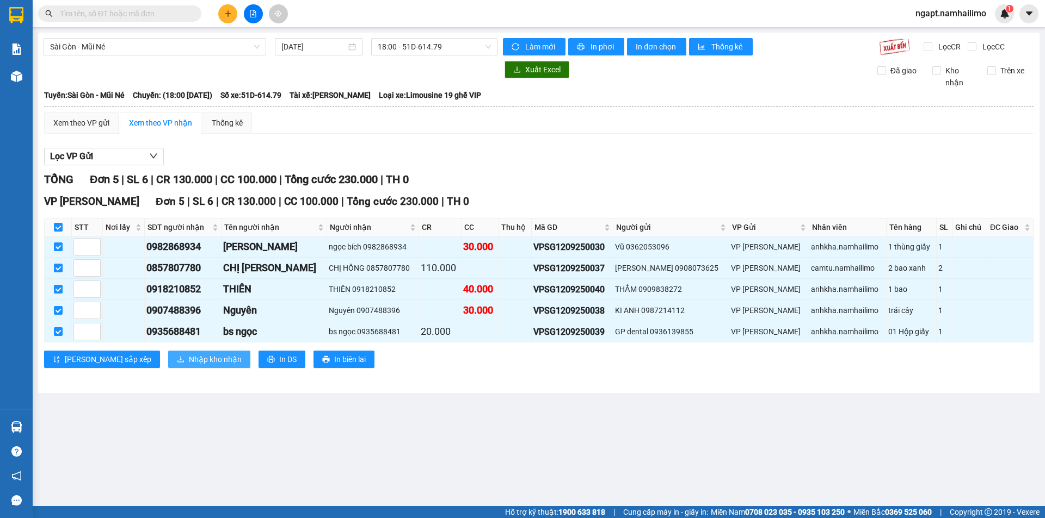
click at [195, 360] on button "Nhập kho nhận" at bounding box center [209, 359] width 82 height 17
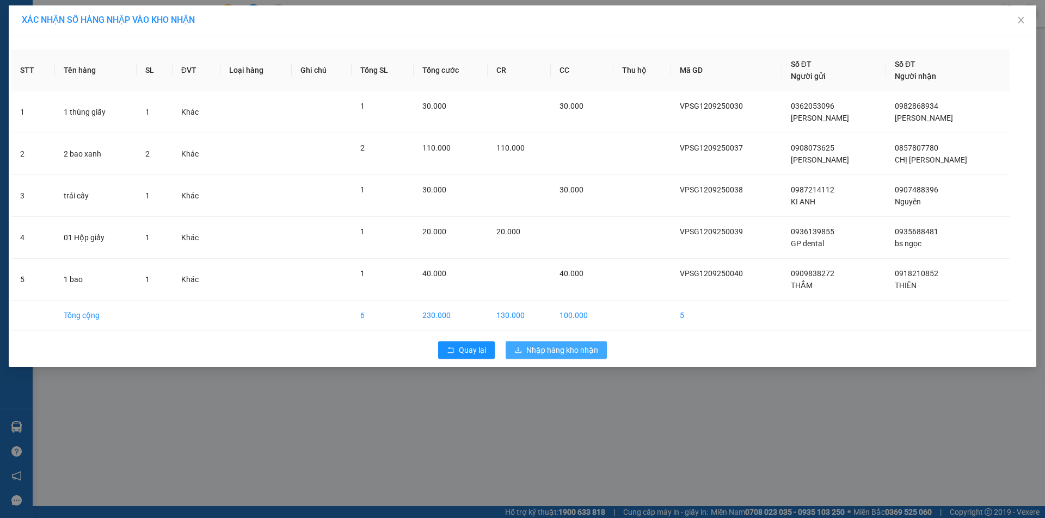
click at [590, 347] on span "Nhập hàng kho nhận" at bounding box center [562, 350] width 72 height 12
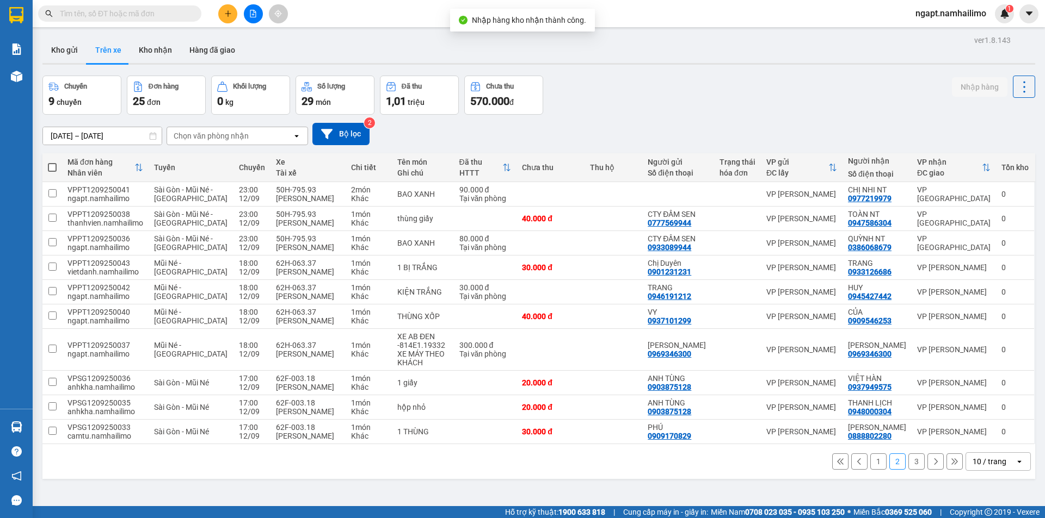
click at [252, 15] on icon "file-add" at bounding box center [253, 14] width 6 height 8
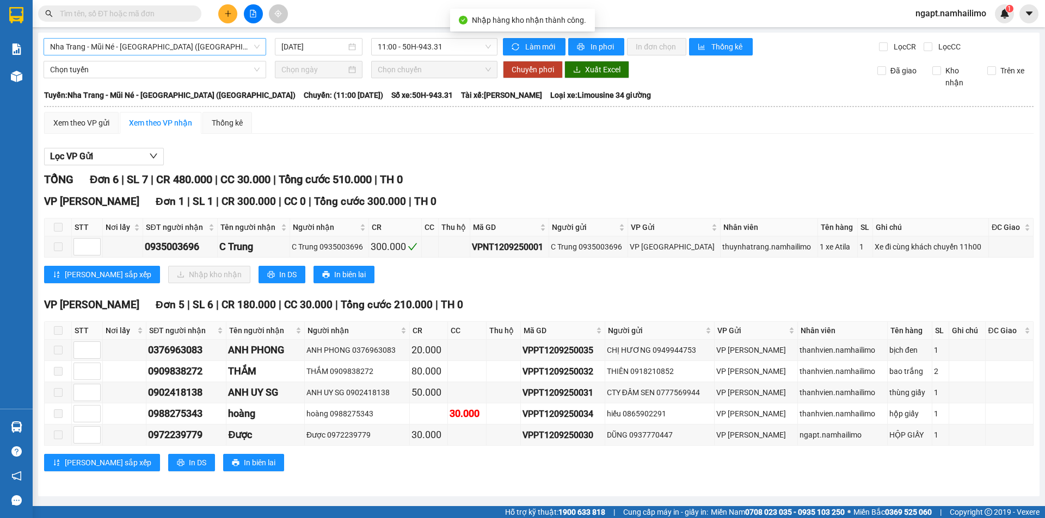
click at [221, 42] on span "Nha Trang - Mũi Né - Sài Gòn (Sáng)" at bounding box center [154, 47] width 209 height 16
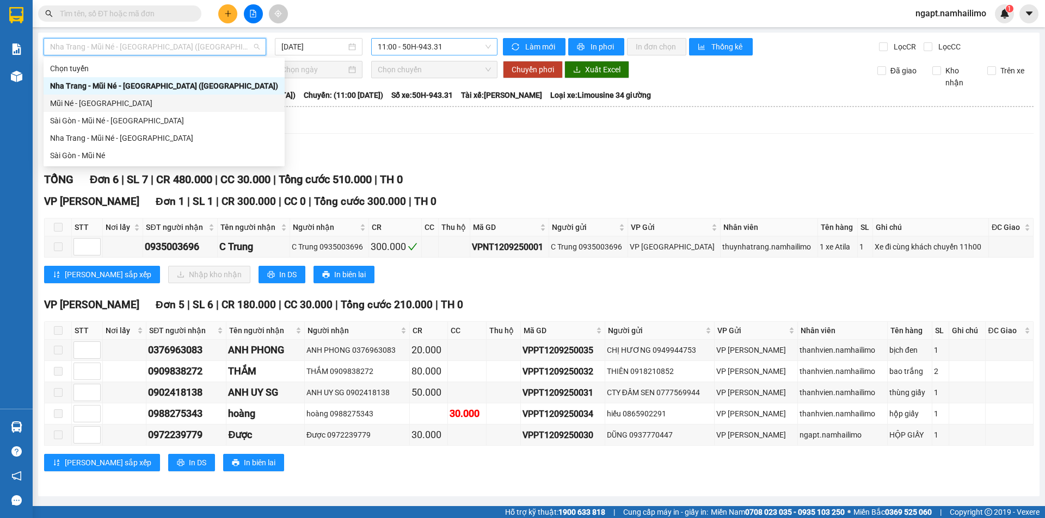
click at [440, 46] on span "11:00 - 50H-943.31" at bounding box center [434, 47] width 113 height 16
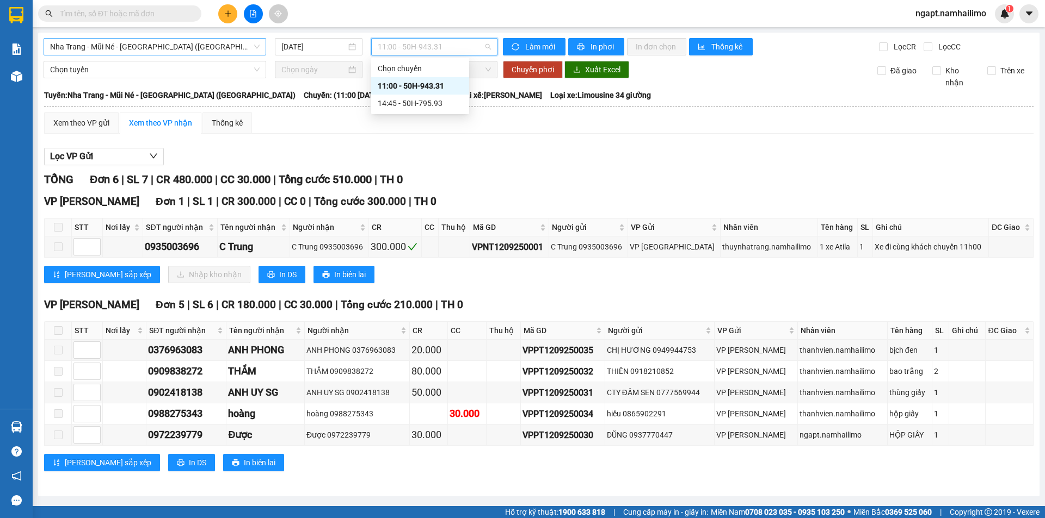
click at [154, 43] on span "Nha Trang - Mũi Né - Sài Gòn (Sáng)" at bounding box center [154, 47] width 209 height 16
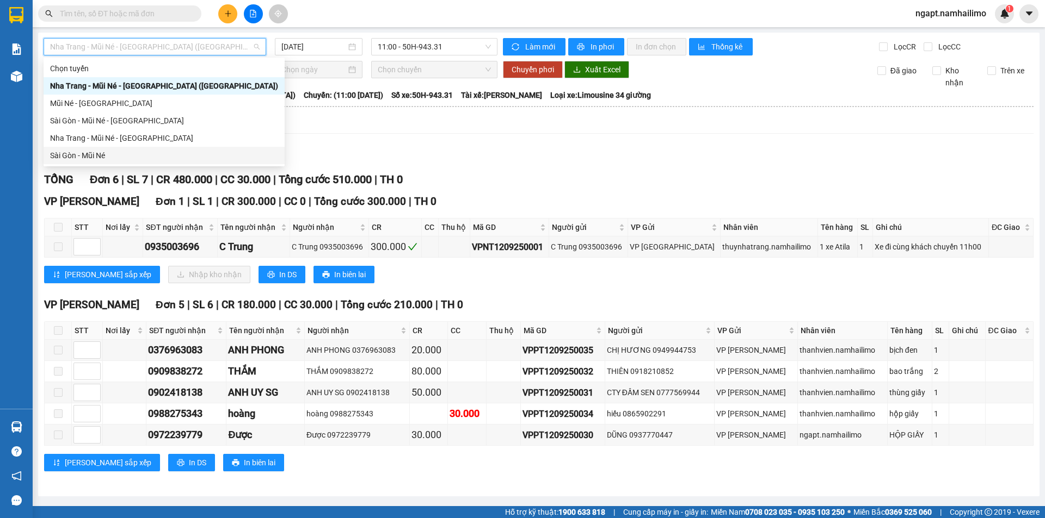
click at [115, 158] on div "Sài Gòn - Mũi Né" at bounding box center [164, 156] width 228 height 12
type input "12/09/2025"
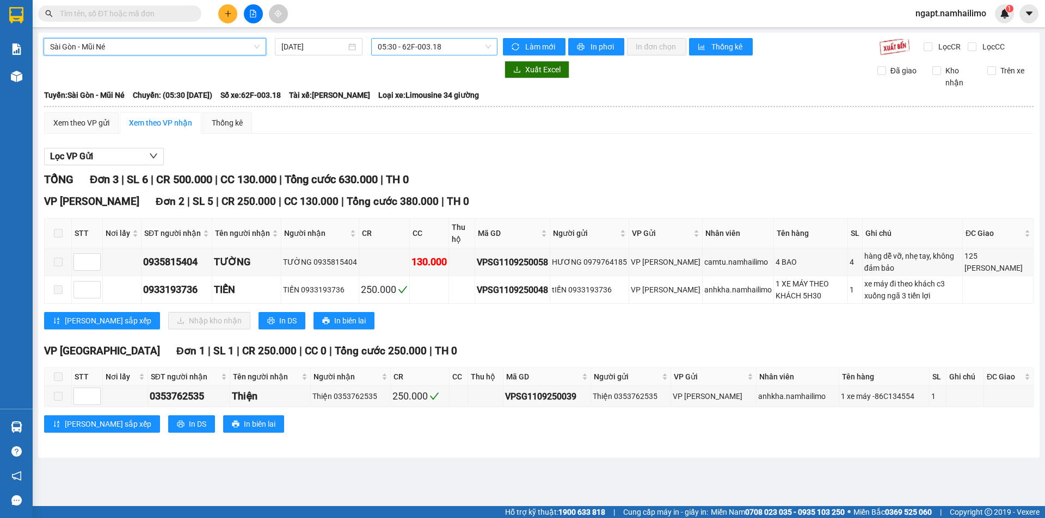
click at [465, 46] on span "05:30 - 62F-003.18" at bounding box center [434, 47] width 113 height 16
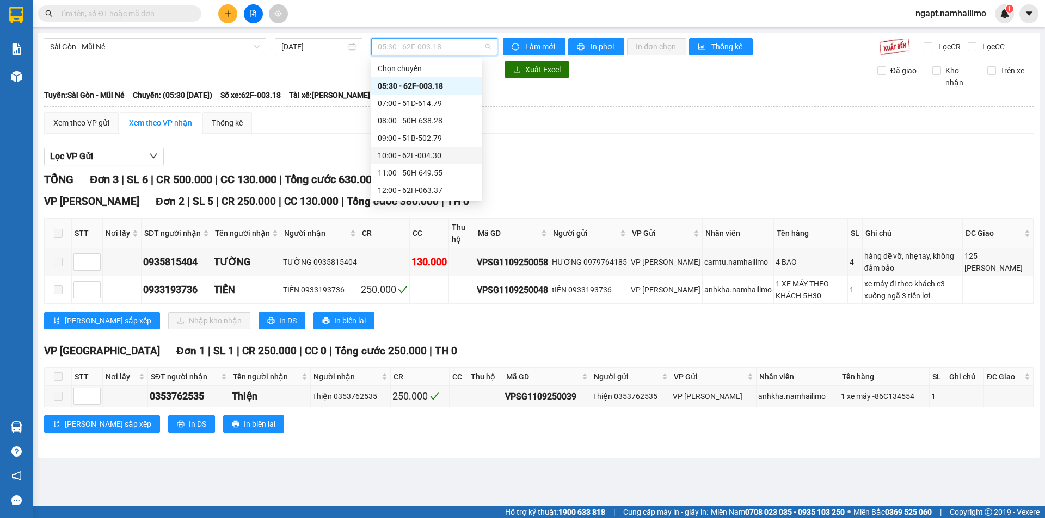
scroll to position [72, 0]
drag, startPoint x: 441, startPoint y: 169, endPoint x: 448, endPoint y: 167, distance: 6.7
click at [440, 169] on div "17:00 - 62F-003.18" at bounding box center [427, 170] width 98 height 12
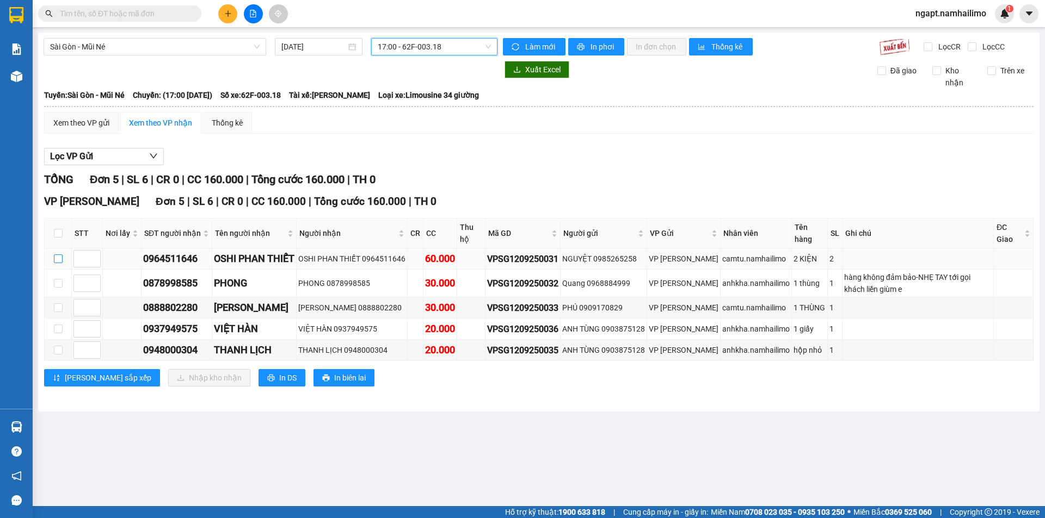
click at [60, 257] on input "checkbox" at bounding box center [58, 259] width 9 height 9
checkbox input "true"
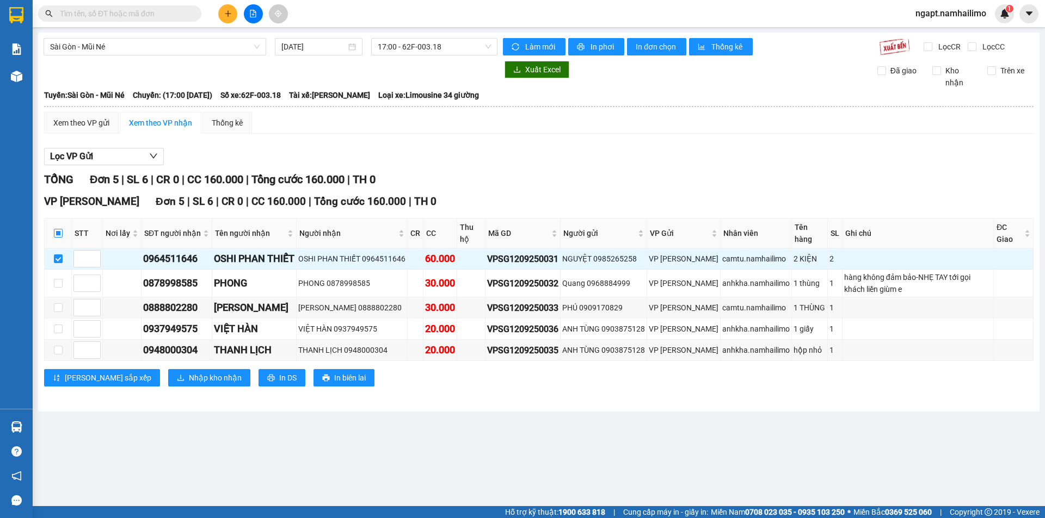
click at [54, 231] on input "checkbox" at bounding box center [58, 233] width 9 height 9
checkbox input "true"
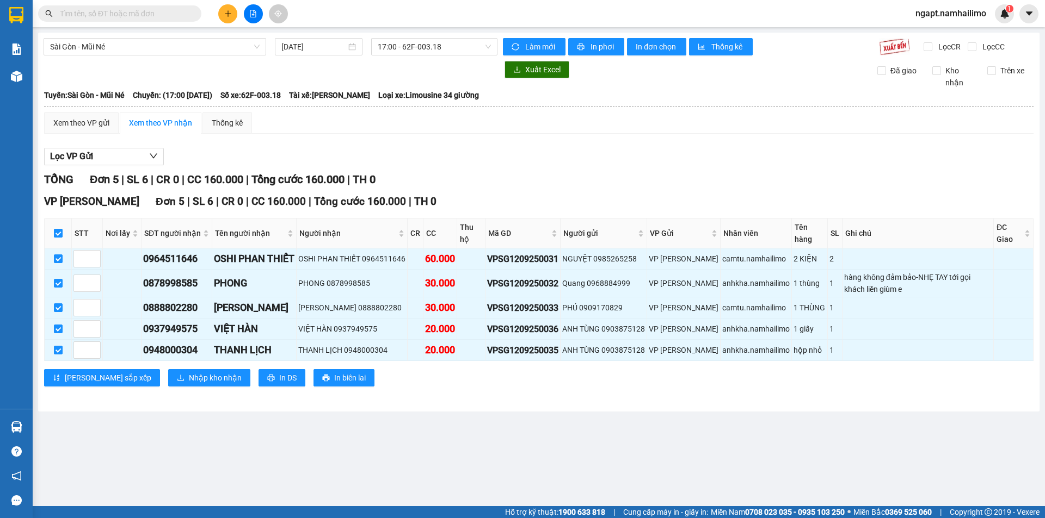
checkbox input "true"
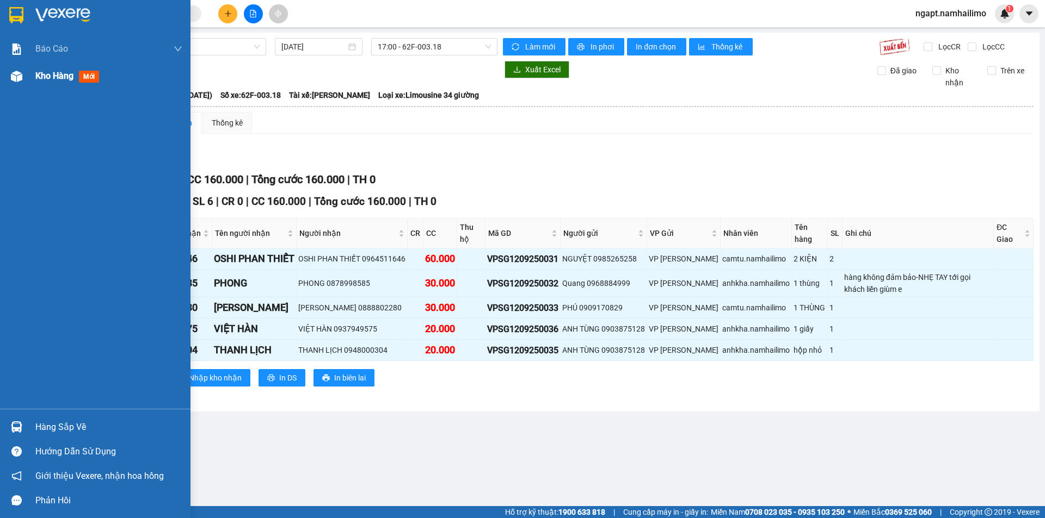
click at [17, 72] on img at bounding box center [16, 76] width 11 height 11
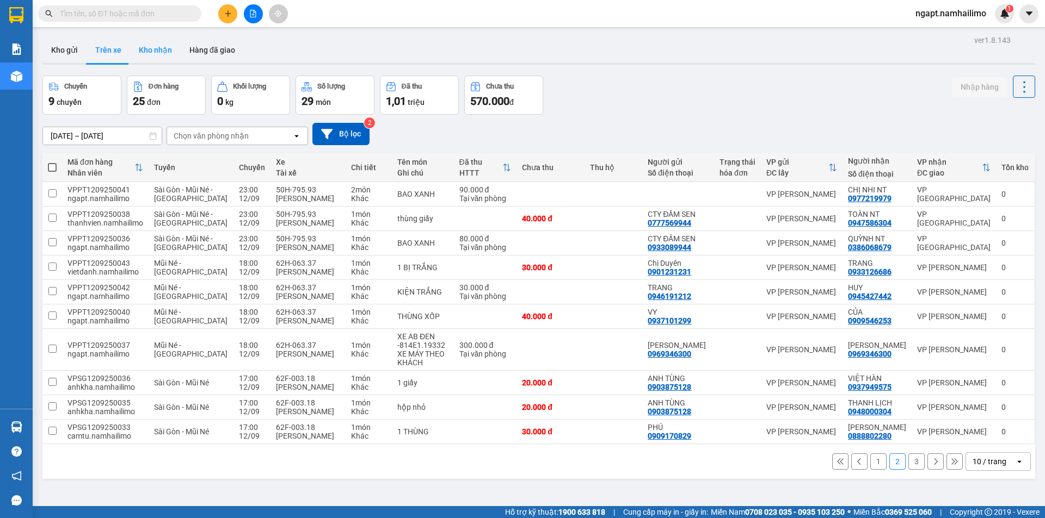
click at [153, 52] on button "Kho nhận" at bounding box center [155, 50] width 51 height 26
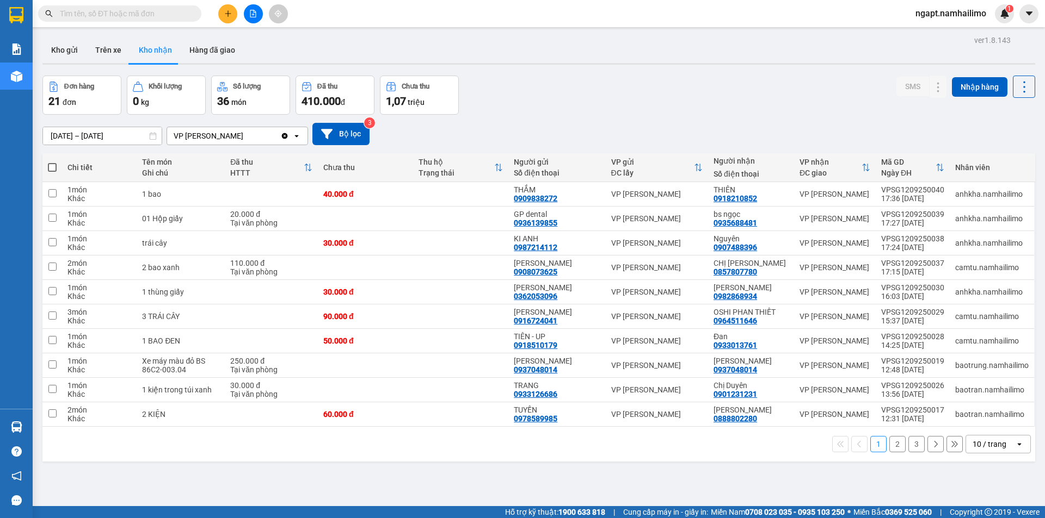
click at [889, 444] on button "2" at bounding box center [897, 444] width 16 height 16
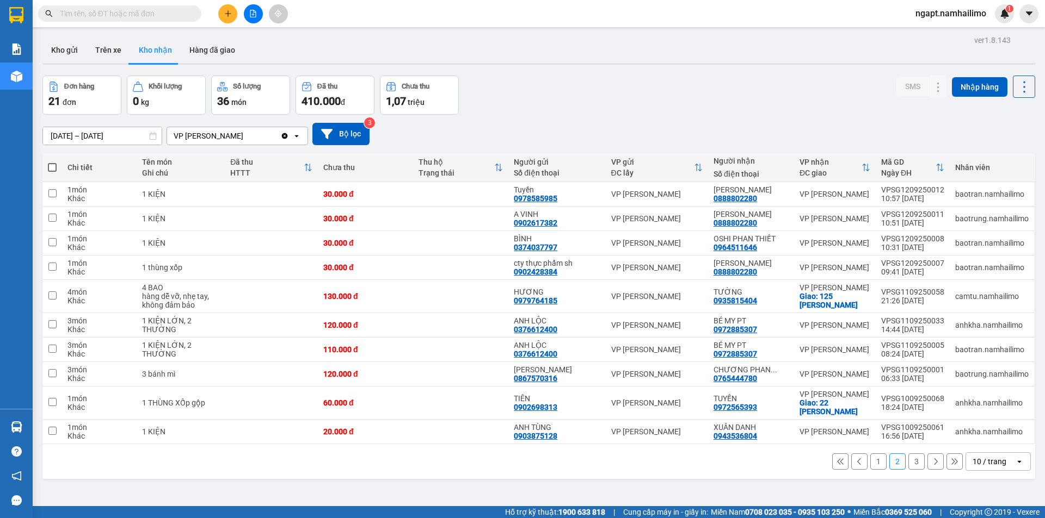
click at [253, 14] on icon "file-add" at bounding box center [253, 14] width 6 height 8
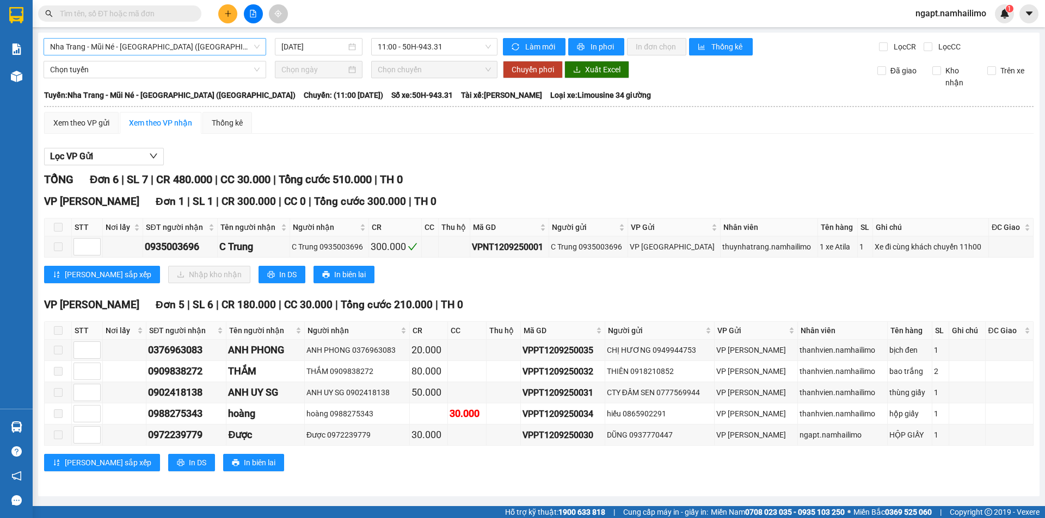
click at [219, 44] on span "Nha Trang - Mũi Né - Sài Gòn (Sáng)" at bounding box center [154, 47] width 209 height 16
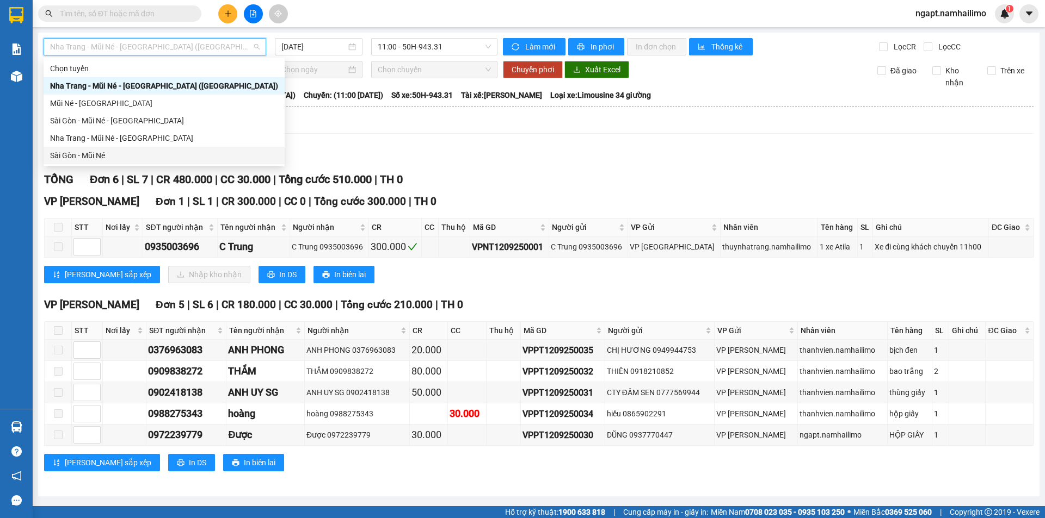
click at [109, 152] on div "Sài Gòn - Mũi Né" at bounding box center [164, 156] width 228 height 12
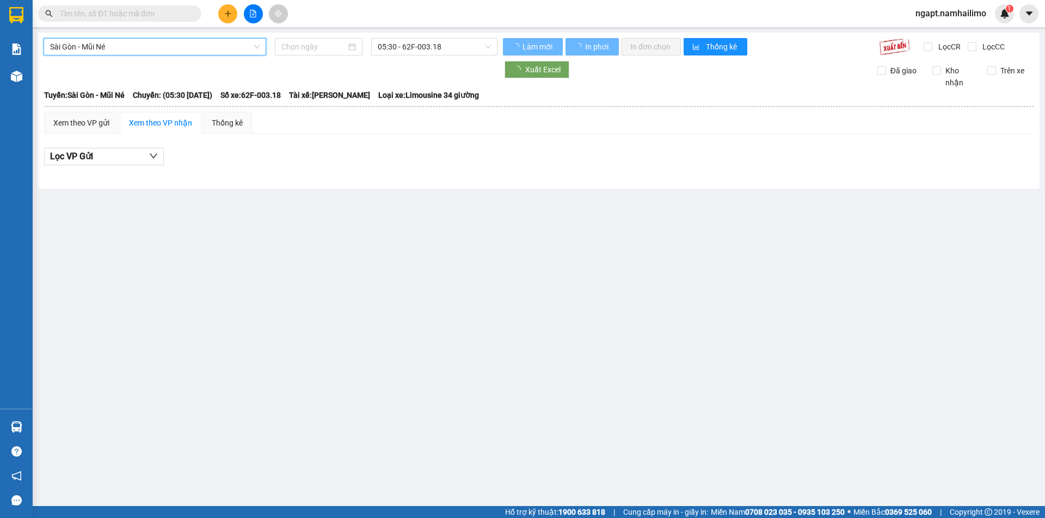
type input "12/09/2025"
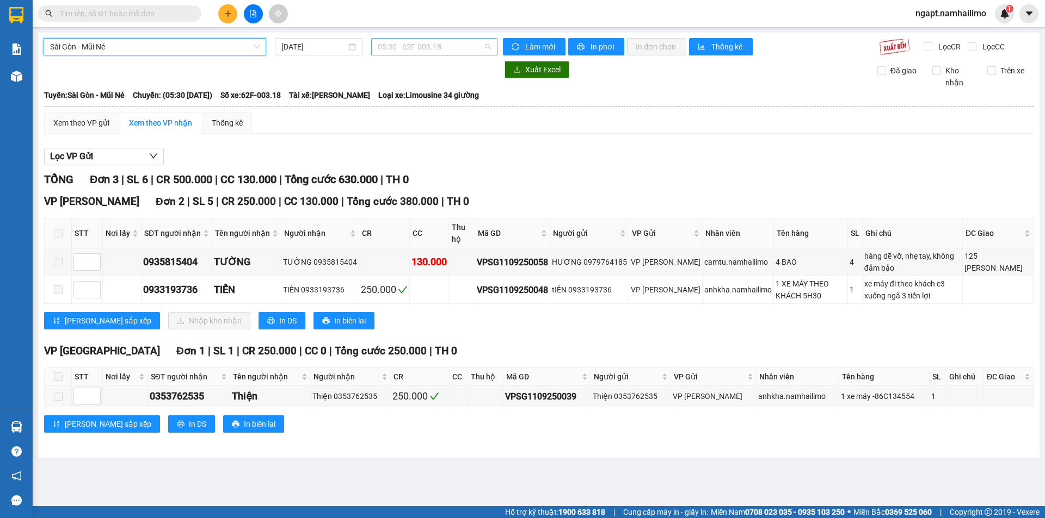
click at [452, 47] on span "05:30 - 62F-003.18" at bounding box center [434, 47] width 113 height 16
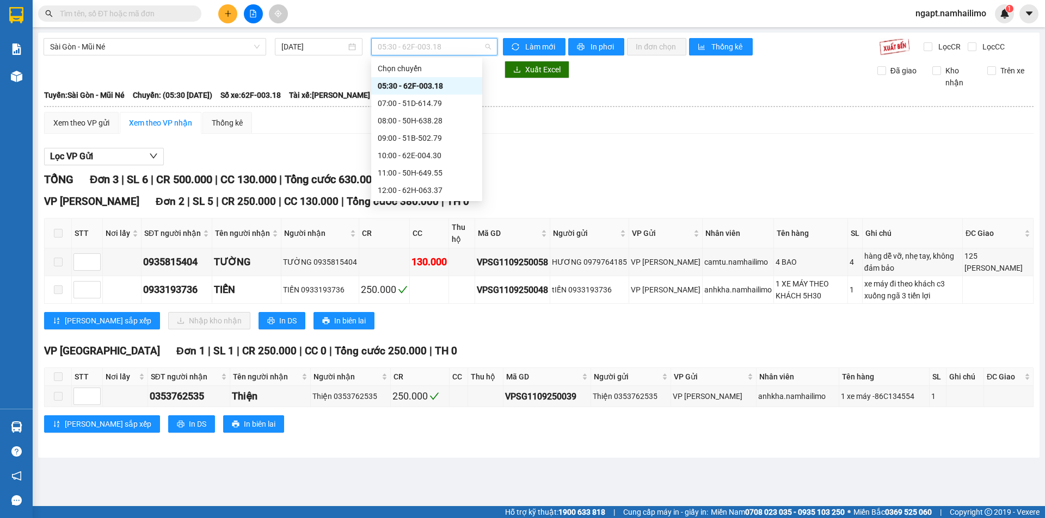
scroll to position [72, 0]
click at [449, 172] on div "17:00 - 62F-003.18" at bounding box center [427, 170] width 98 height 12
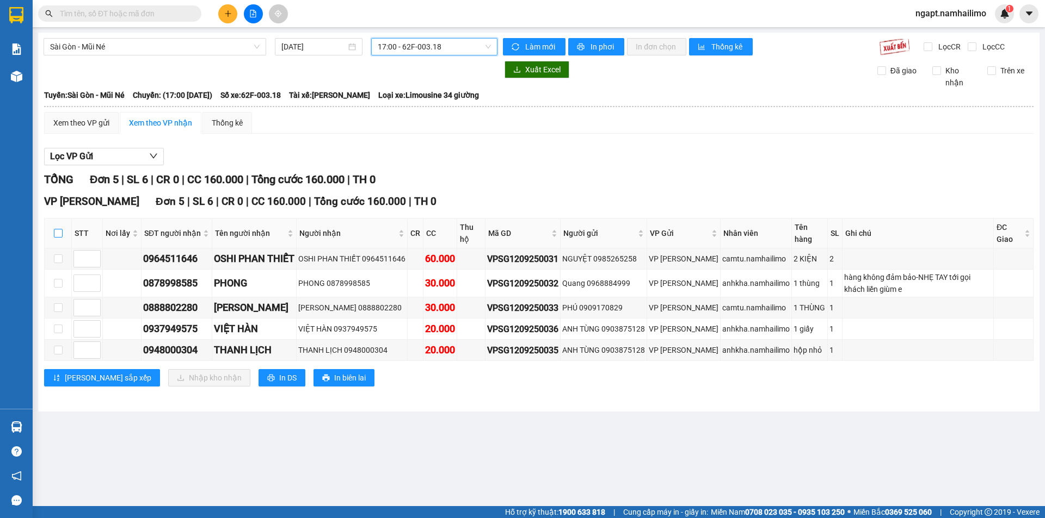
click at [57, 233] on input "checkbox" at bounding box center [58, 233] width 9 height 9
checkbox input "true"
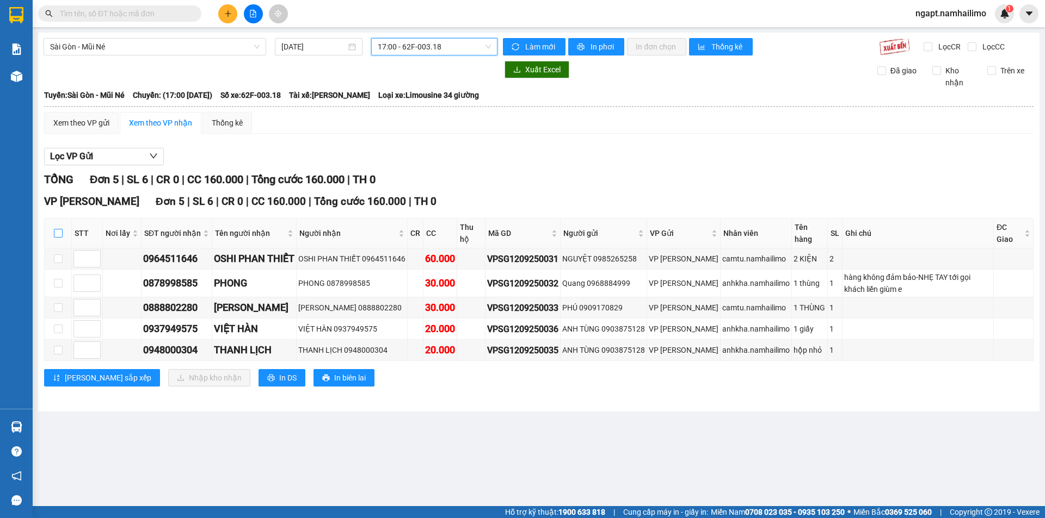
checkbox input "true"
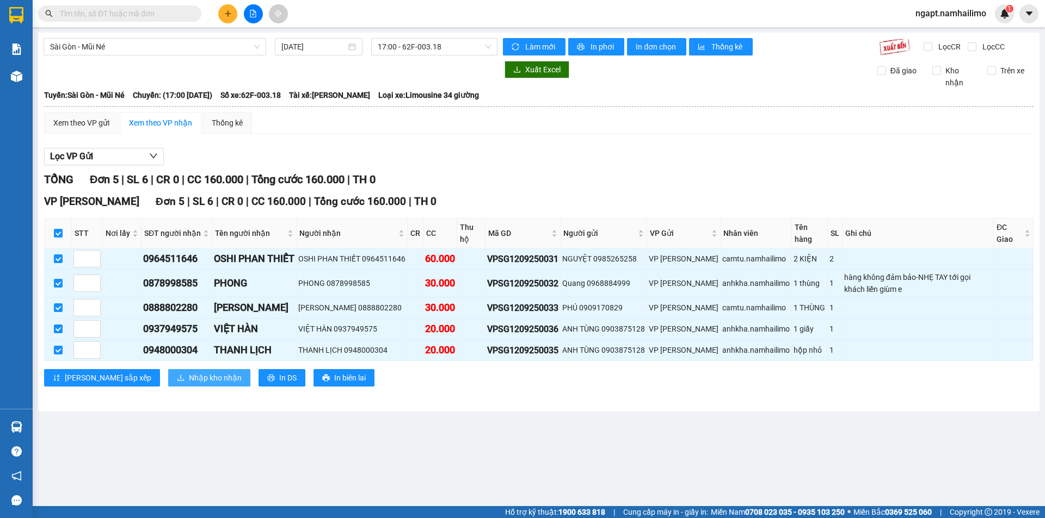
click at [189, 376] on span "Nhập kho nhận" at bounding box center [215, 378] width 53 height 12
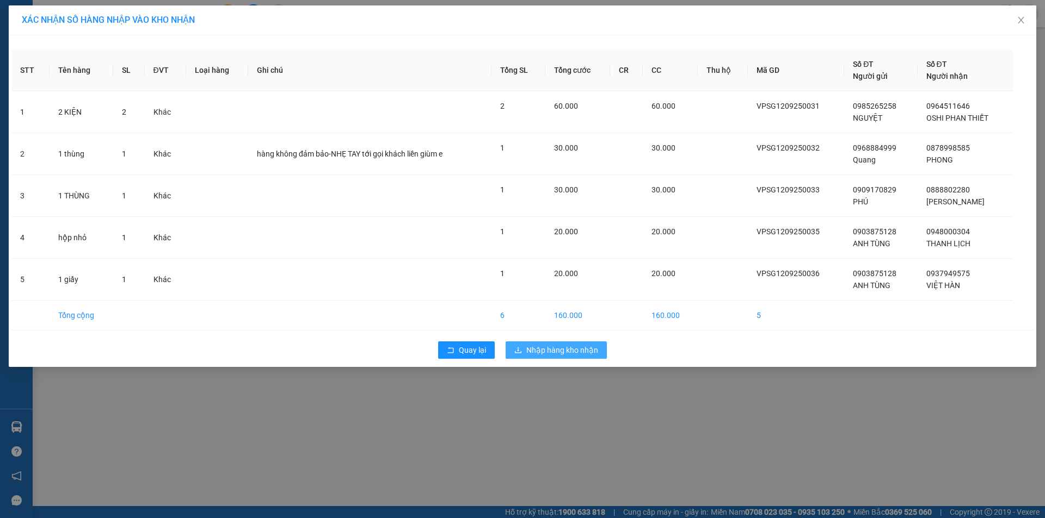
click at [554, 358] on button "Nhập hàng kho nhận" at bounding box center [555, 350] width 101 height 17
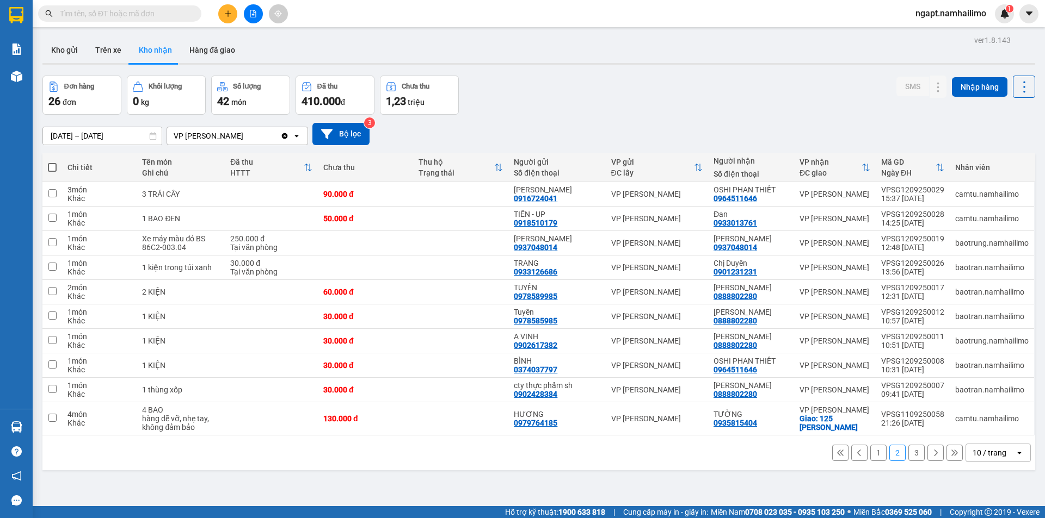
click at [870, 457] on button "1" at bounding box center [878, 453] width 16 height 16
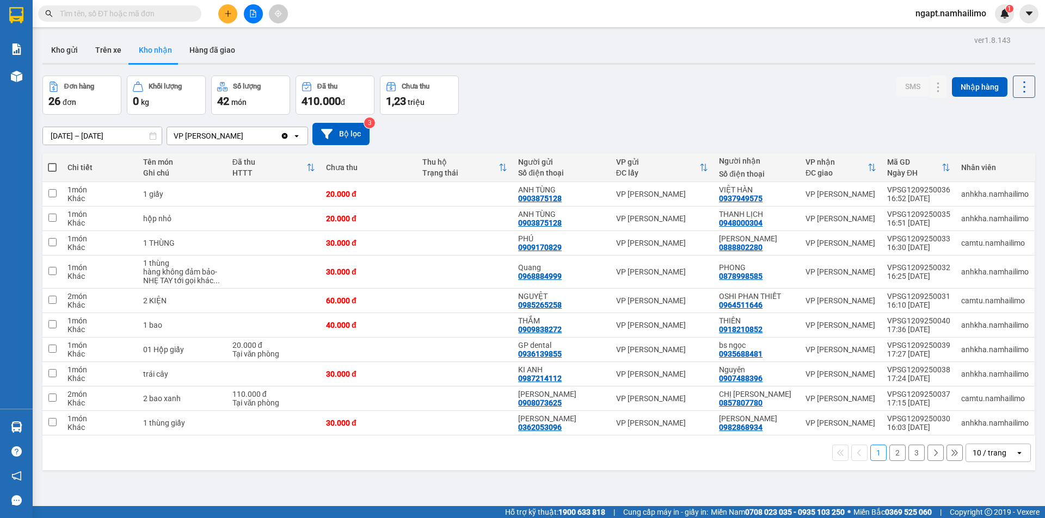
click at [870, 457] on button "1" at bounding box center [878, 453] width 16 height 16
click at [912, 270] on icon at bounding box center [916, 272] width 8 height 8
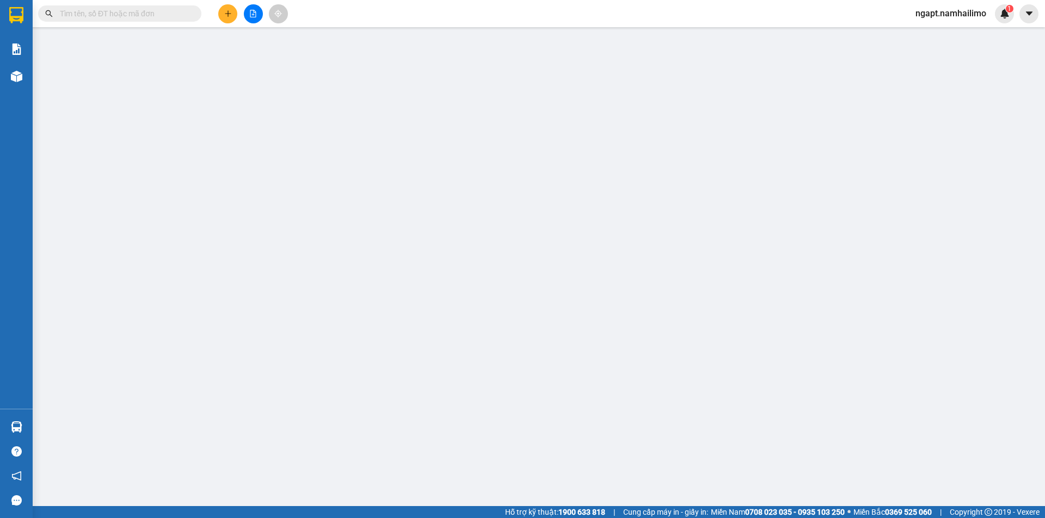
type input "0968884999"
type input "Quang"
type input "0878998585"
type input "PHONG"
type input "30.000"
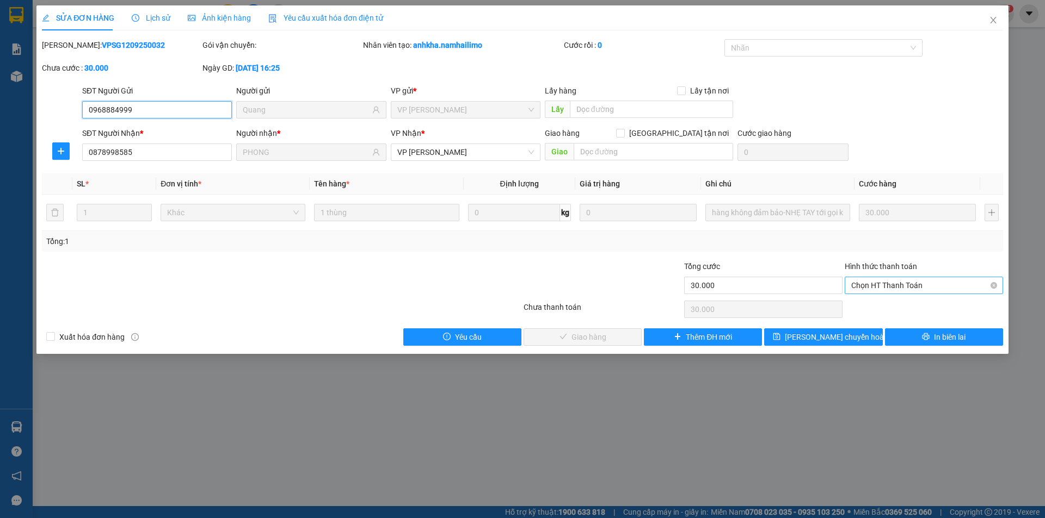
click at [900, 282] on span "Chọn HT Thanh Toán" at bounding box center [923, 285] width 145 height 16
click at [938, 290] on span "Chọn HT Thanh Toán" at bounding box center [923, 285] width 145 height 16
click at [873, 311] on div "Tại văn phòng" at bounding box center [923, 307] width 145 height 12
type input "0"
click at [599, 340] on span "Giao hàng" at bounding box center [588, 337] width 35 height 12
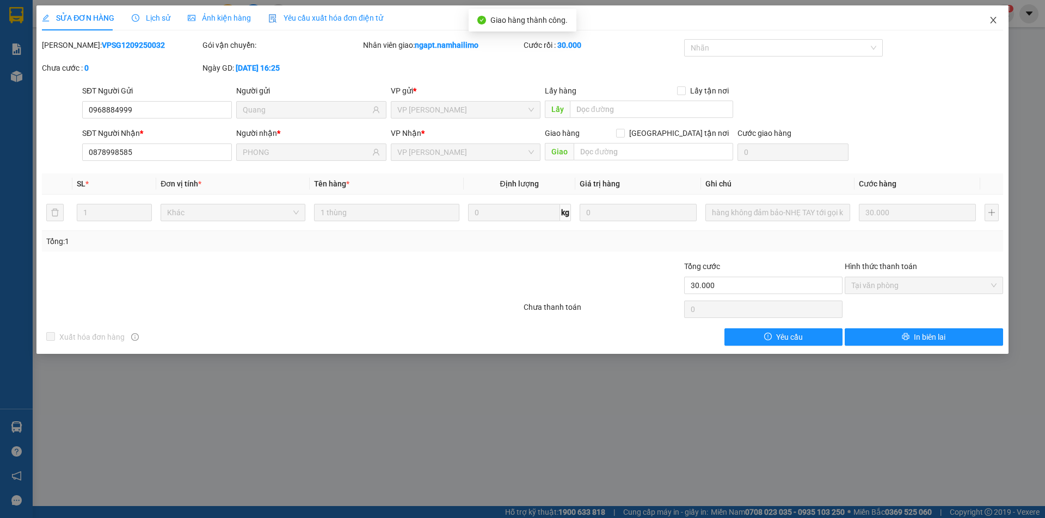
click at [997, 18] on icon "close" at bounding box center [993, 20] width 9 height 9
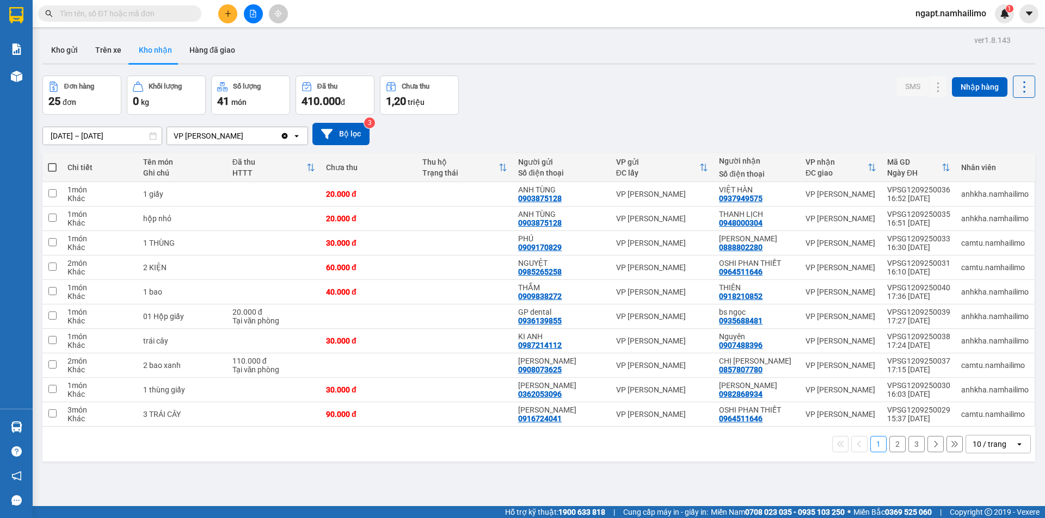
click at [890, 446] on button "2" at bounding box center [897, 444] width 16 height 16
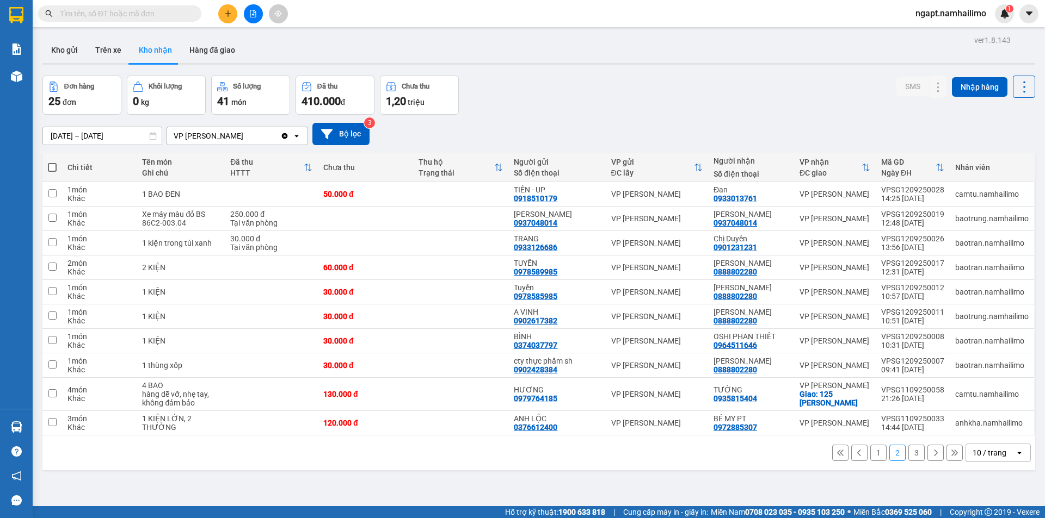
click at [908, 458] on button "3" at bounding box center [916, 453] width 16 height 16
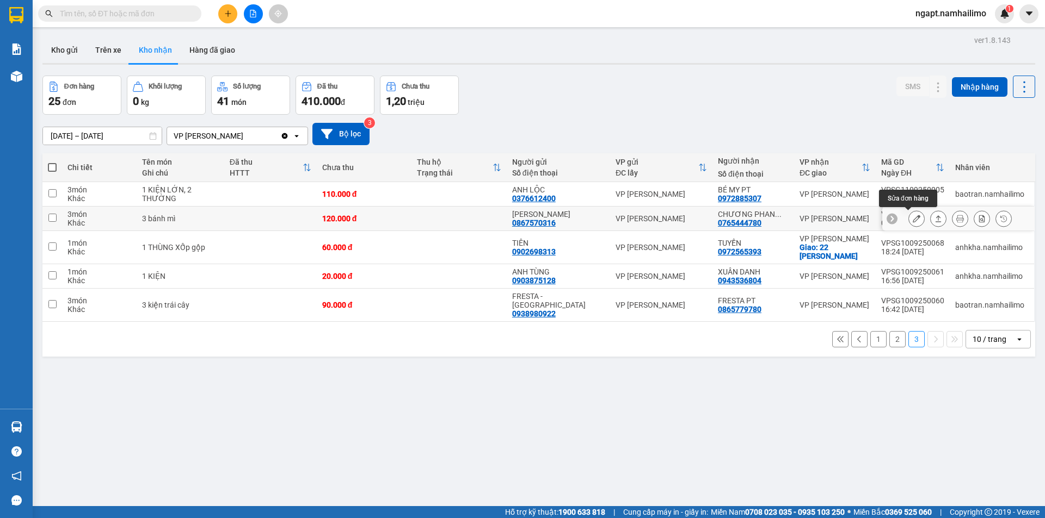
click at [912, 218] on icon at bounding box center [916, 219] width 8 height 8
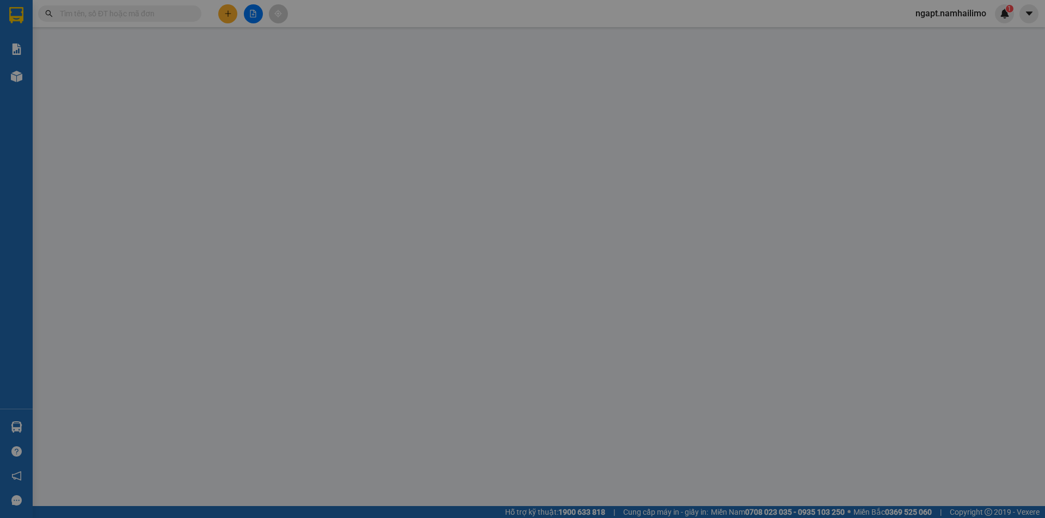
type input "0867570316"
type input "ANH SƠN"
type input "0765444780"
type input "CHƯƠNG PHAN THIẾT"
type input "120.000"
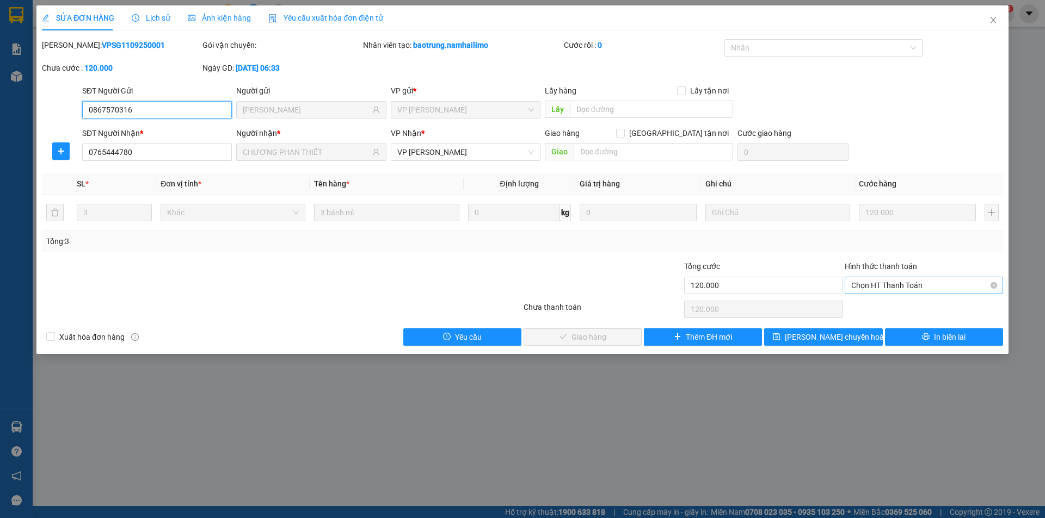
click at [919, 285] on span "Chọn HT Thanh Toán" at bounding box center [923, 285] width 145 height 16
drag, startPoint x: 901, startPoint y: 305, endPoint x: 869, endPoint y: 305, distance: 32.1
click at [901, 304] on div "Tại văn phòng" at bounding box center [923, 307] width 145 height 12
type input "0"
click at [621, 339] on button "Giao hàng" at bounding box center [582, 337] width 118 height 17
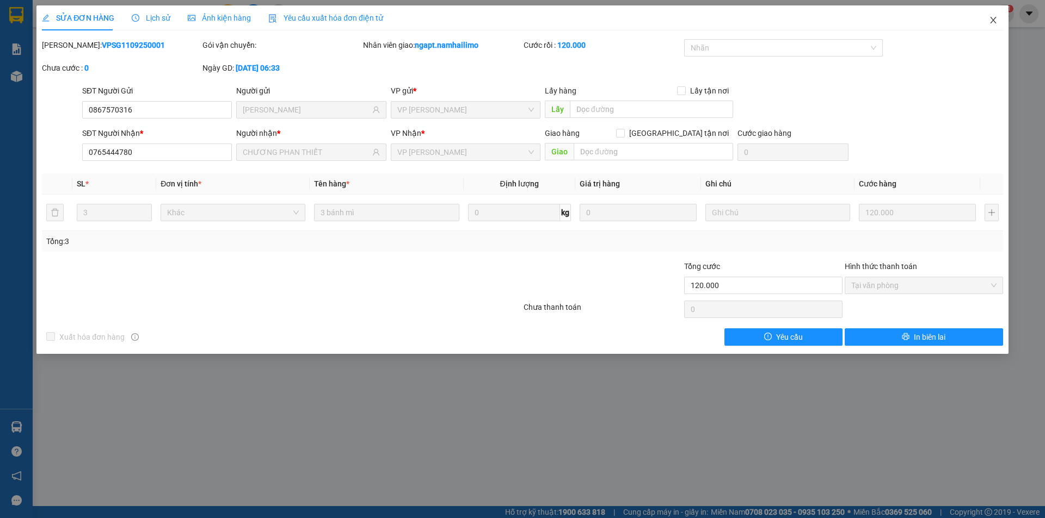
click at [991, 18] on icon "close" at bounding box center [993, 20] width 9 height 9
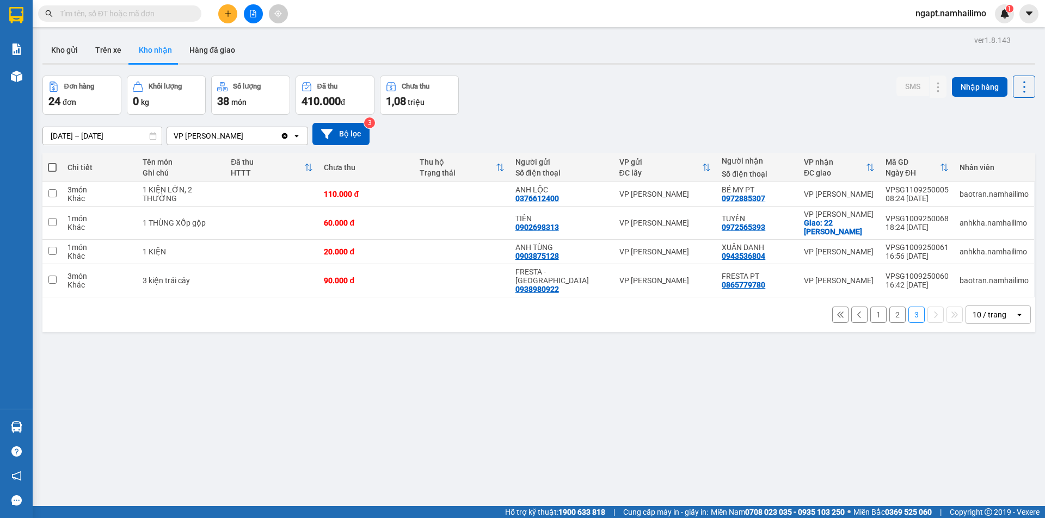
click at [870, 307] on button "1" at bounding box center [878, 315] width 16 height 16
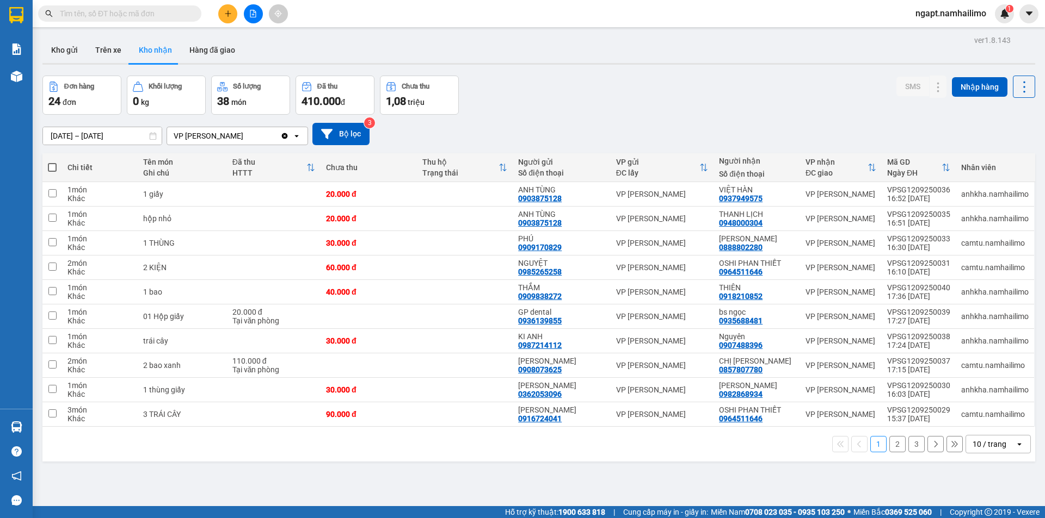
click at [892, 447] on button "2" at bounding box center [897, 444] width 16 height 16
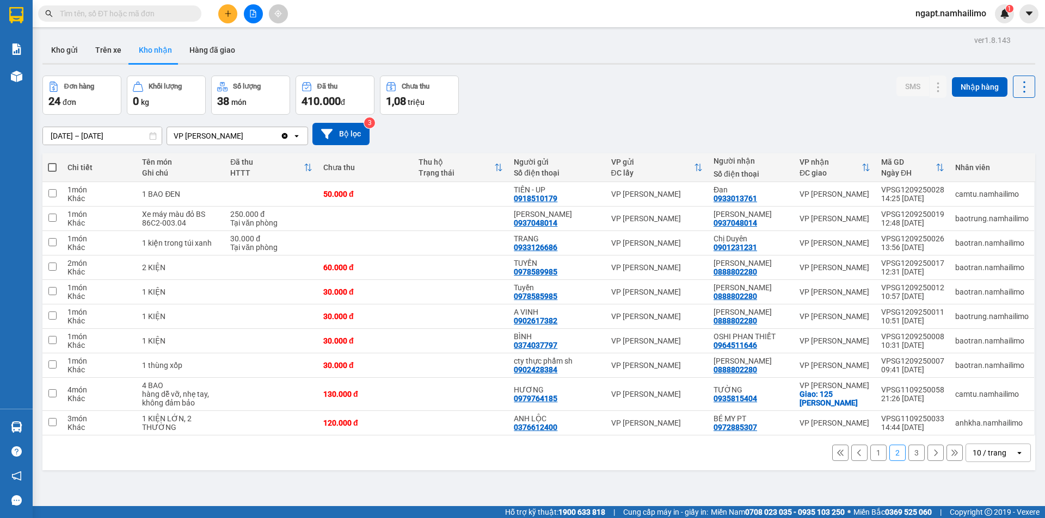
click at [909, 449] on button "3" at bounding box center [916, 453] width 16 height 16
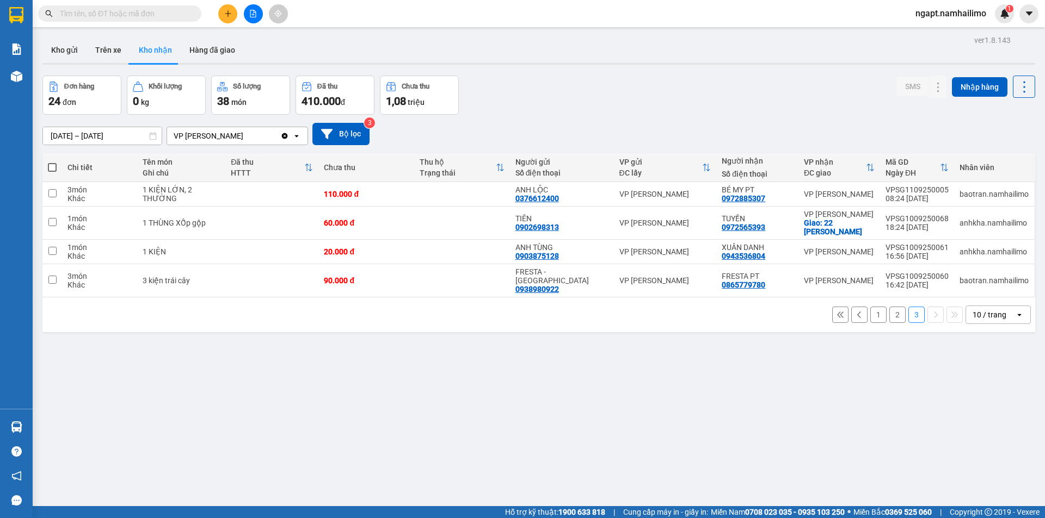
click at [870, 307] on button "1" at bounding box center [878, 315] width 16 height 16
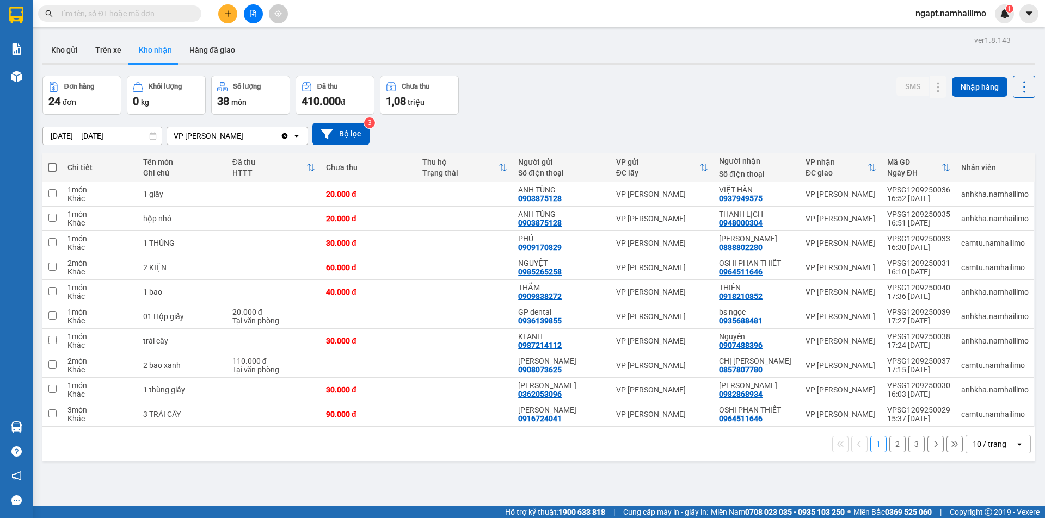
click at [889, 447] on button "2" at bounding box center [897, 444] width 16 height 16
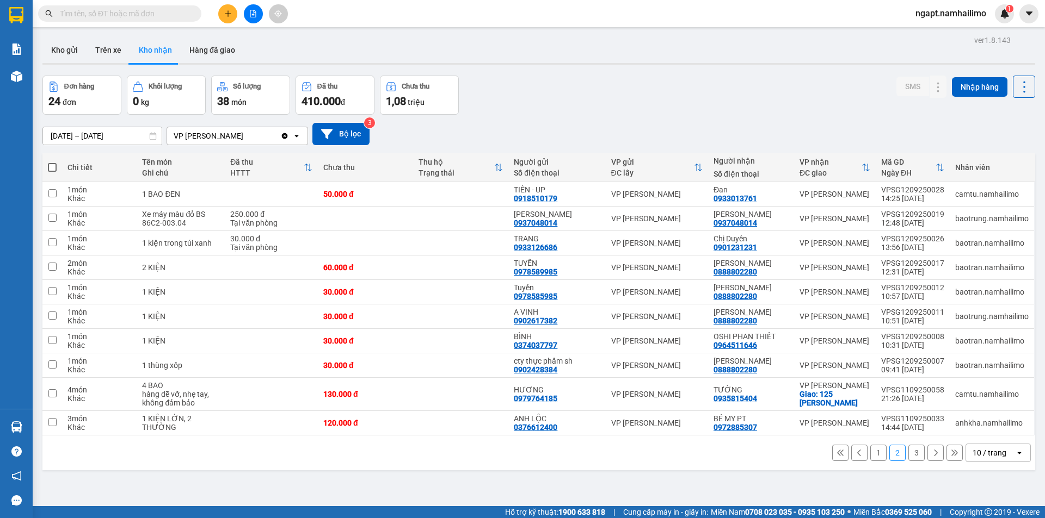
click at [870, 450] on button "1" at bounding box center [878, 453] width 16 height 16
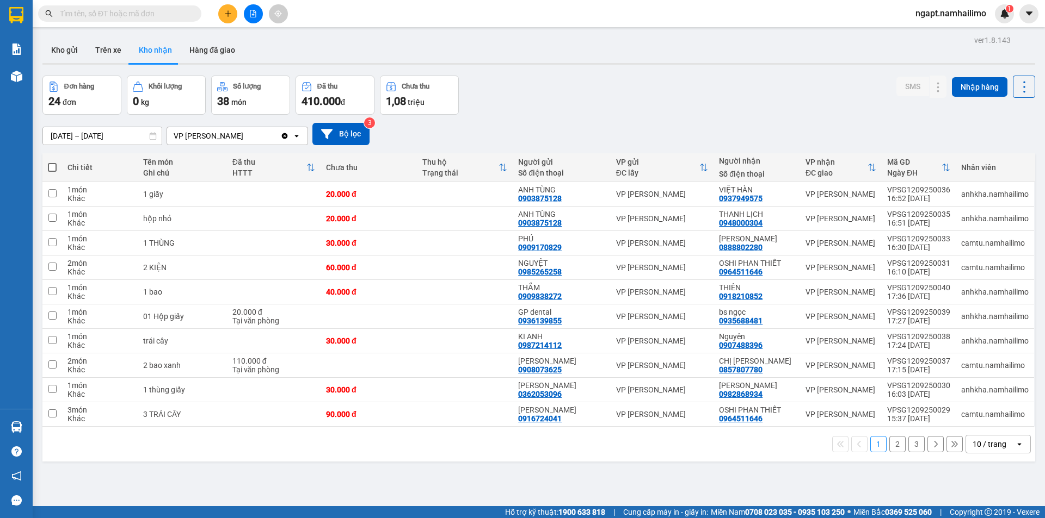
click at [889, 447] on button "2" at bounding box center [897, 444] width 16 height 16
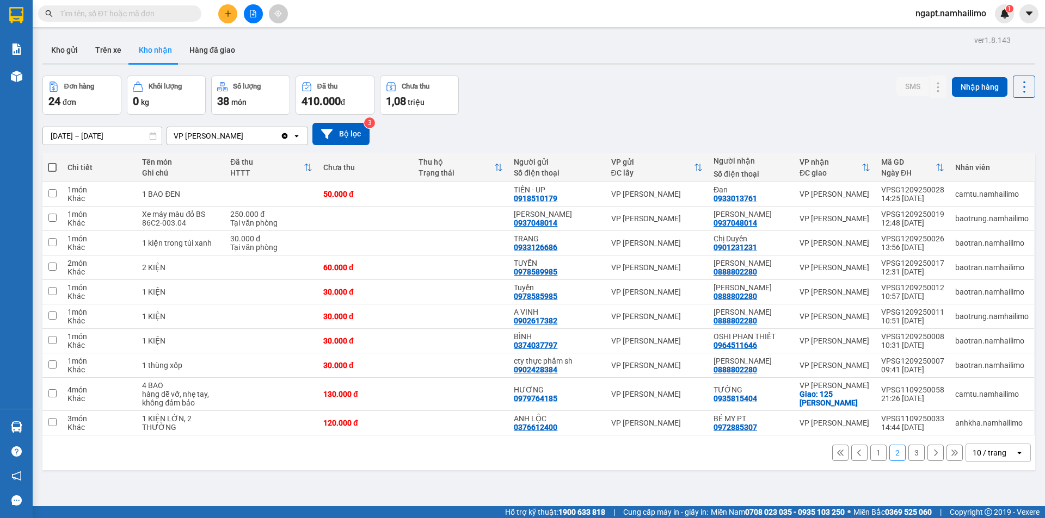
click at [251, 16] on icon "file-add" at bounding box center [253, 14] width 8 height 8
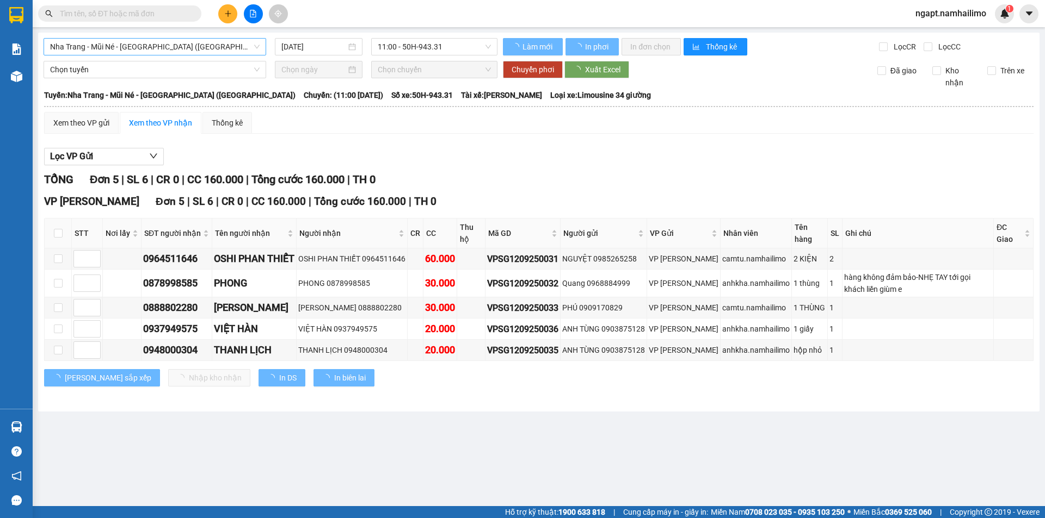
click at [184, 51] on span "Nha Trang - Mũi Né - Sài Gòn (Sáng)" at bounding box center [154, 47] width 209 height 16
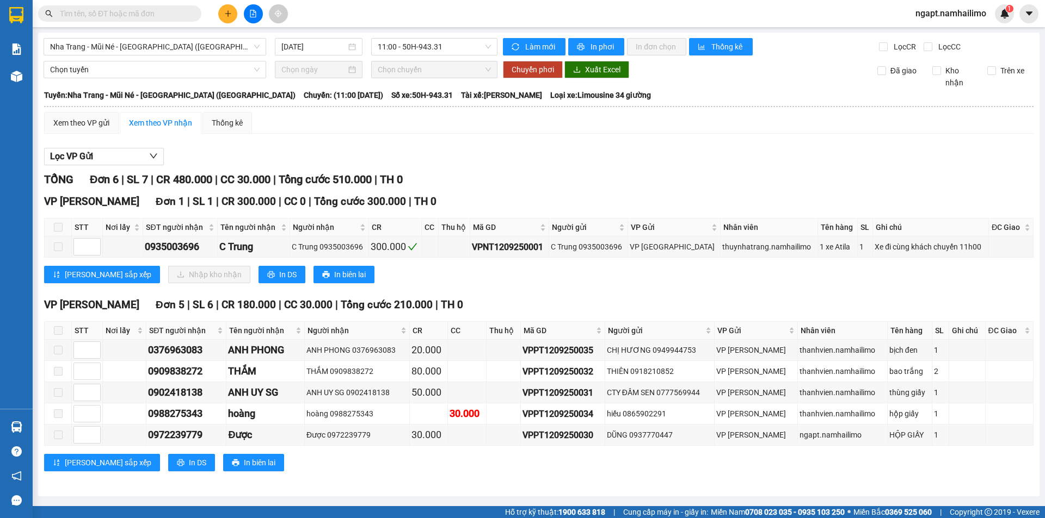
click at [641, 152] on div "Lọc VP Gửi" at bounding box center [538, 157] width 989 height 18
click at [466, 48] on span "11:00 - 50H-943.31" at bounding box center [434, 47] width 113 height 16
click at [435, 102] on div "14:45 - 50H-795.93" at bounding box center [420, 103] width 85 height 12
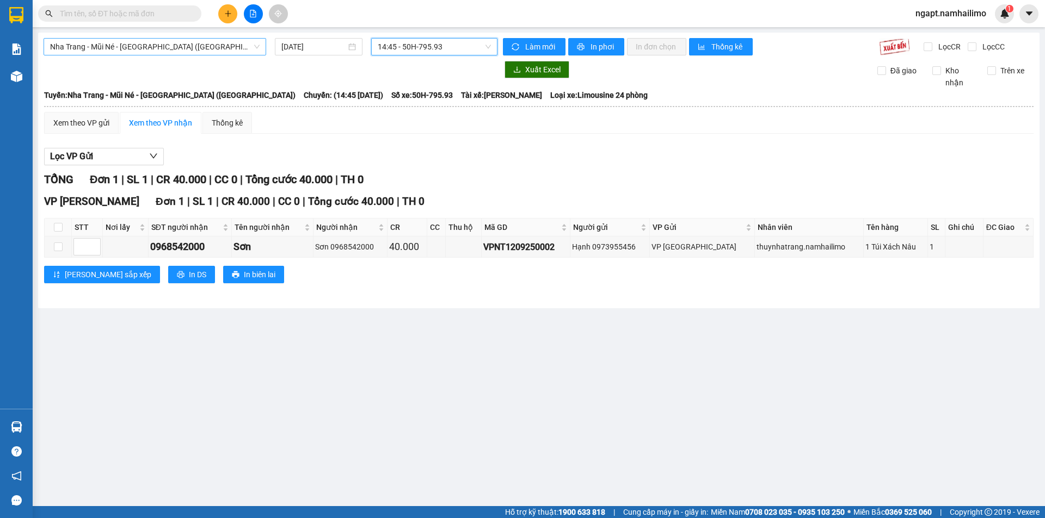
click at [250, 44] on span "Nha Trang - Mũi Né - Sài Gòn (Sáng)" at bounding box center [154, 47] width 209 height 16
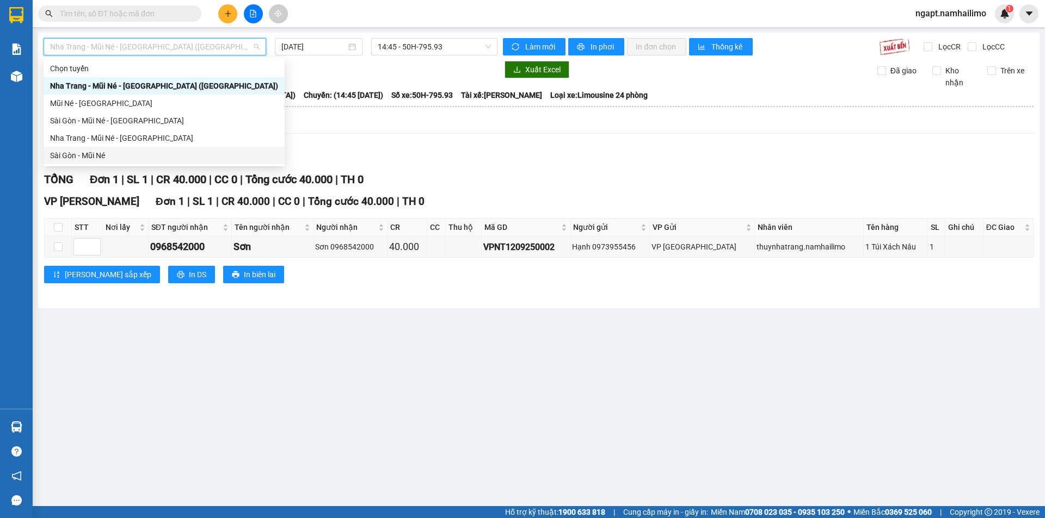
click at [88, 151] on div "Sài Gòn - Mũi Né" at bounding box center [164, 156] width 228 height 12
type input "12/09/2025"
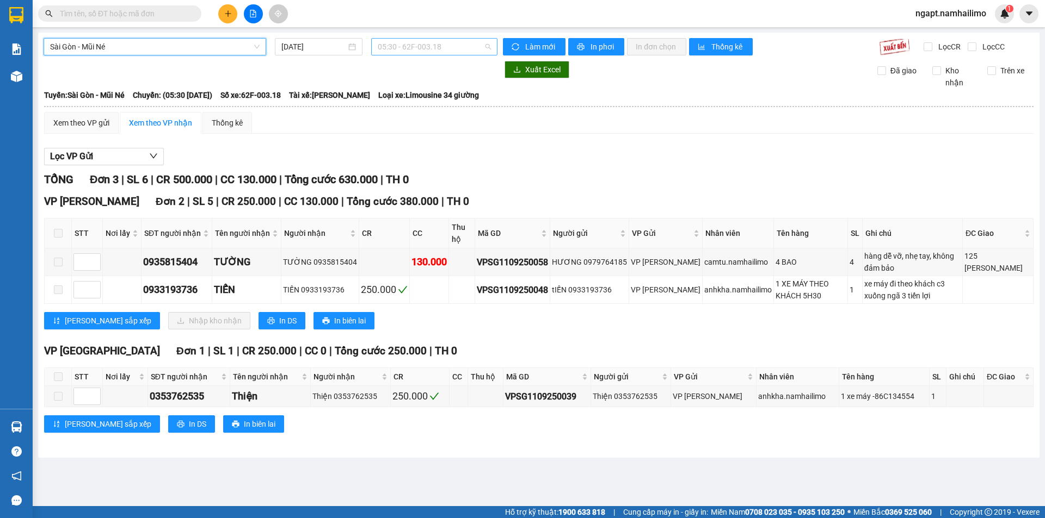
click at [479, 48] on span "05:30 - 62F-003.18" at bounding box center [434, 47] width 113 height 16
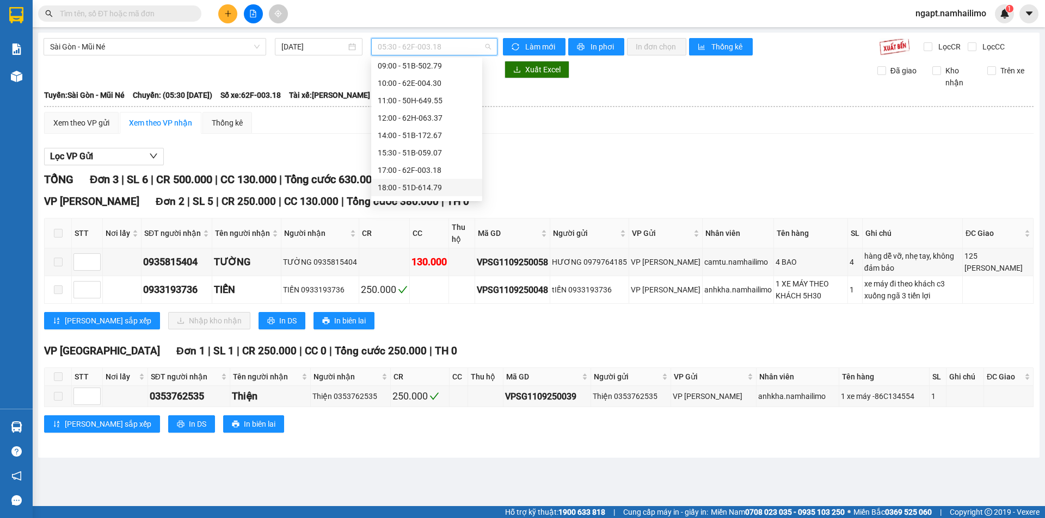
scroll to position [122, 0]
click at [430, 160] on div "19:00 (TC) - 51B-502.79" at bounding box center [427, 156] width 98 height 12
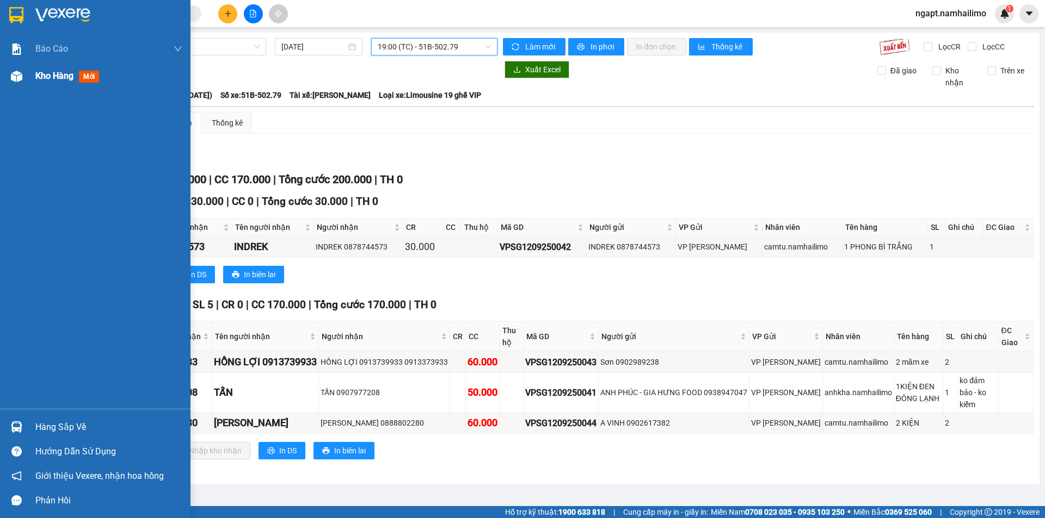
click at [34, 79] on div "Kho hàng mới" at bounding box center [95, 76] width 190 height 27
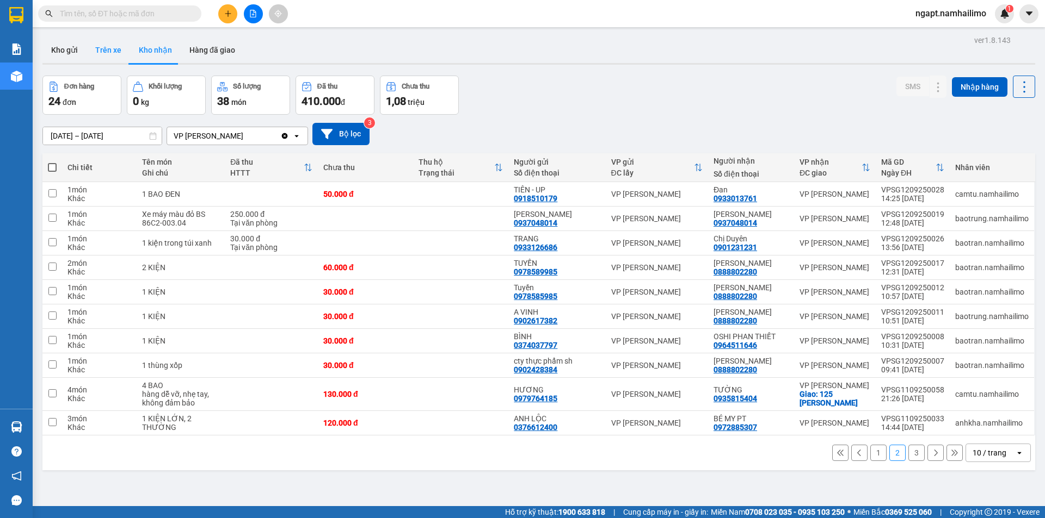
click at [97, 48] on button "Trên xe" at bounding box center [109, 50] width 44 height 26
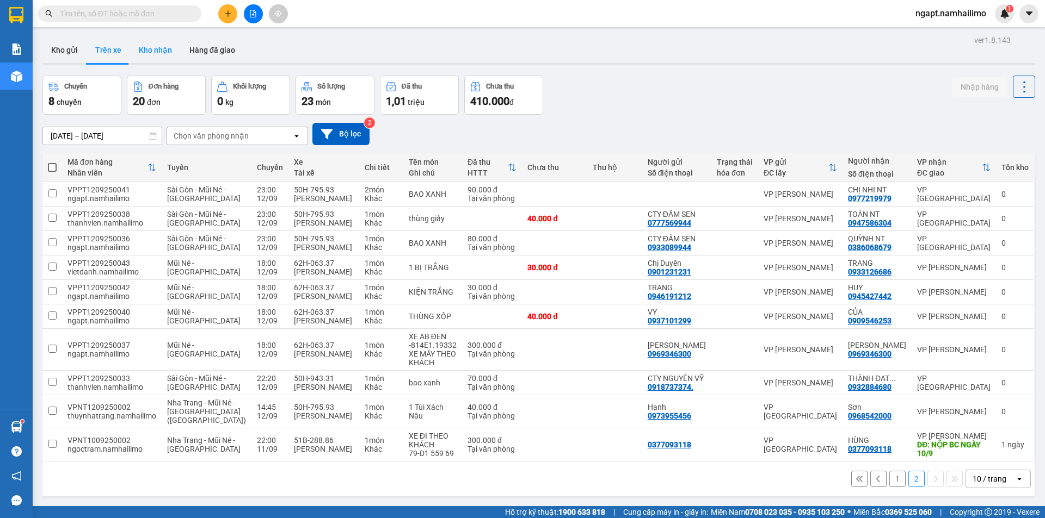
click at [162, 50] on button "Kho nhận" at bounding box center [155, 50] width 51 height 26
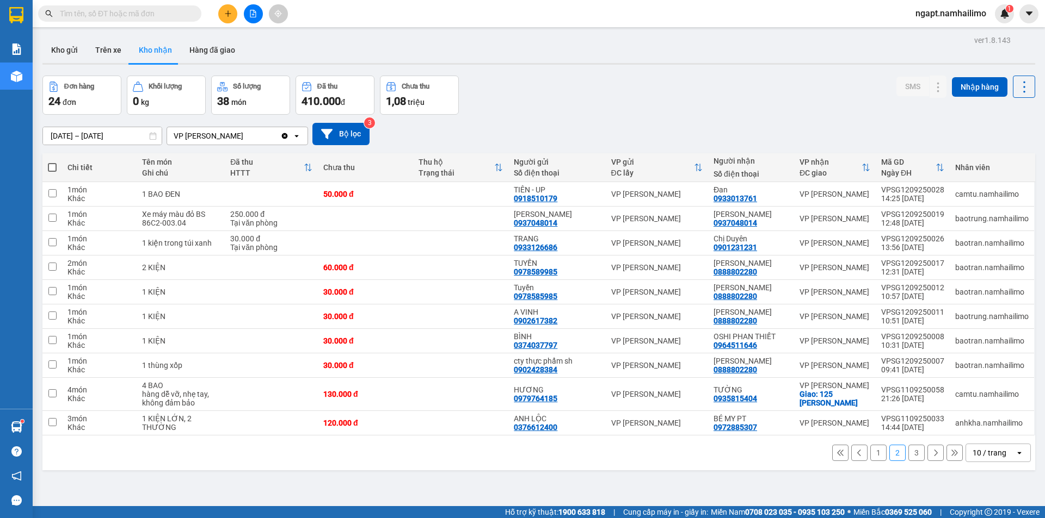
click at [870, 454] on button "1" at bounding box center [878, 453] width 16 height 16
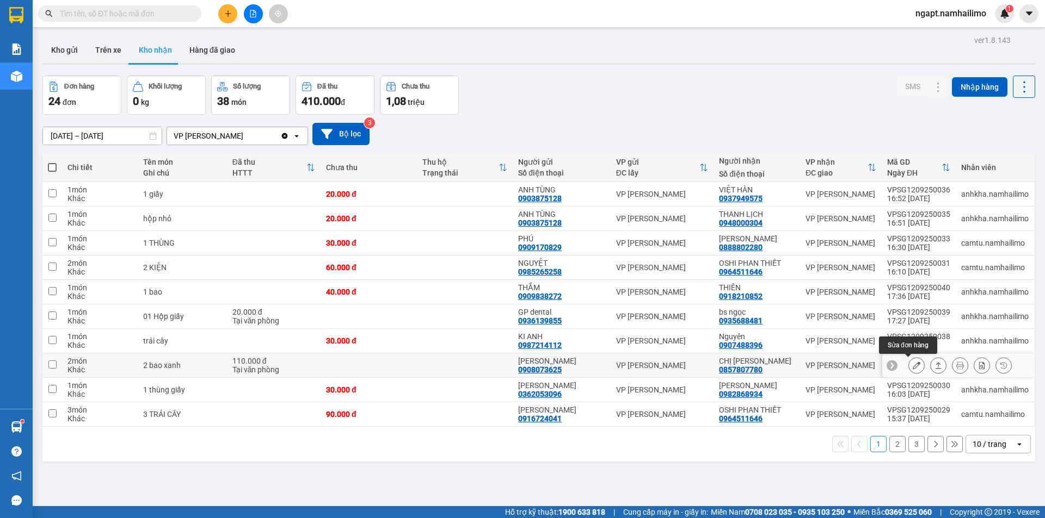
click at [912, 365] on icon at bounding box center [916, 366] width 8 height 8
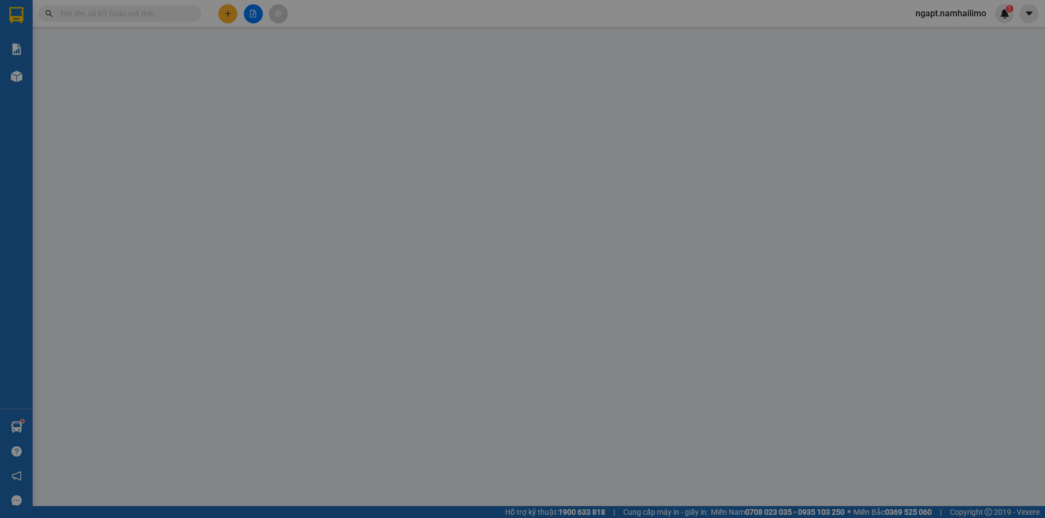
type input "0908073625"
type input "NGỌC TIÊN"
type input "0857807780"
type input "CHỊ HỒNG"
type input "110.000"
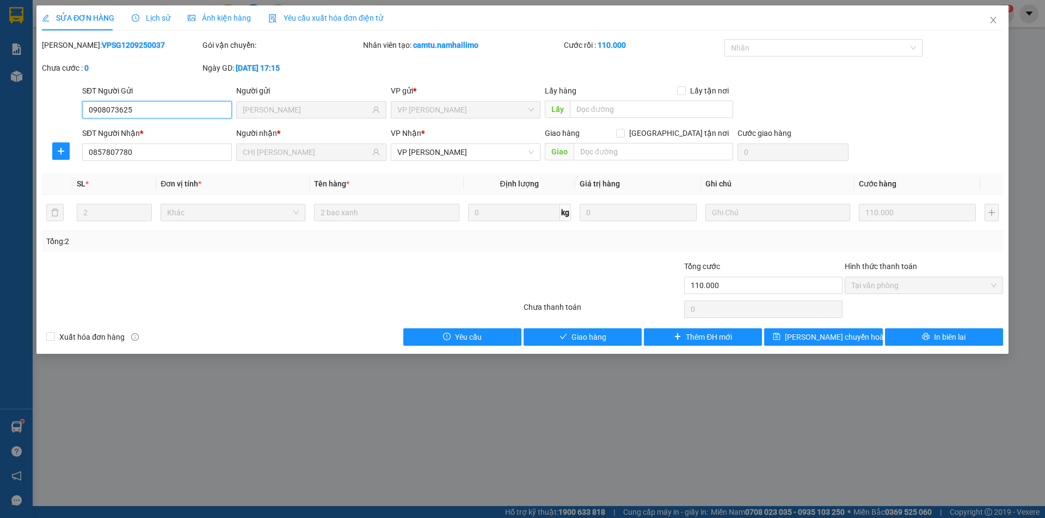
click at [945, 287] on span "Tại văn phòng" at bounding box center [923, 285] width 145 height 16
click at [626, 333] on button "Giao hàng" at bounding box center [582, 337] width 118 height 17
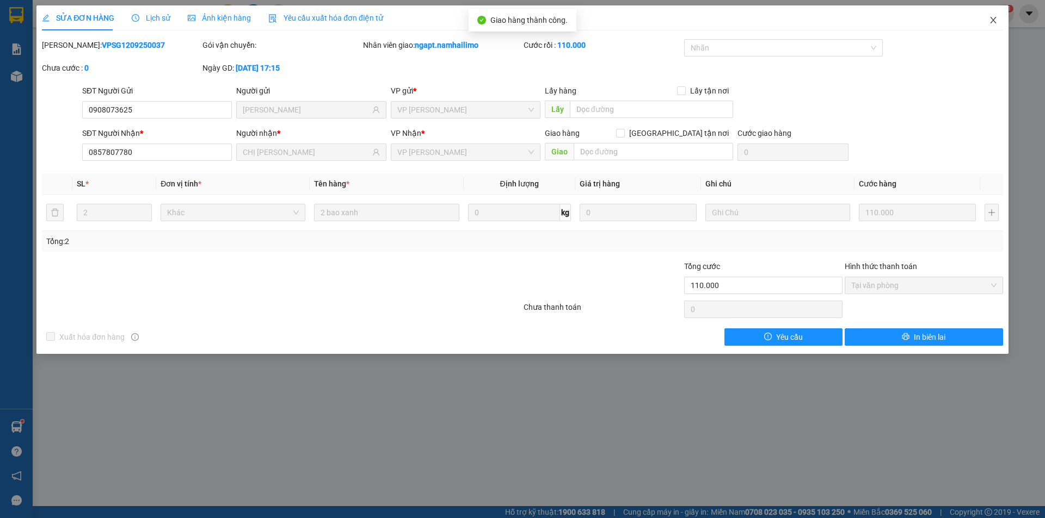
click at [992, 20] on icon "close" at bounding box center [993, 20] width 6 height 7
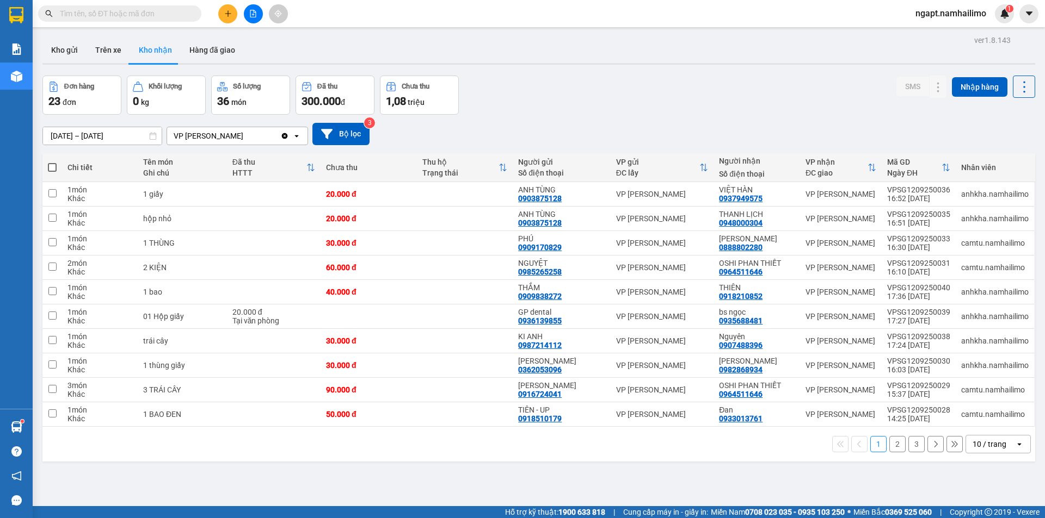
click at [160, 17] on input "text" at bounding box center [124, 14] width 128 height 12
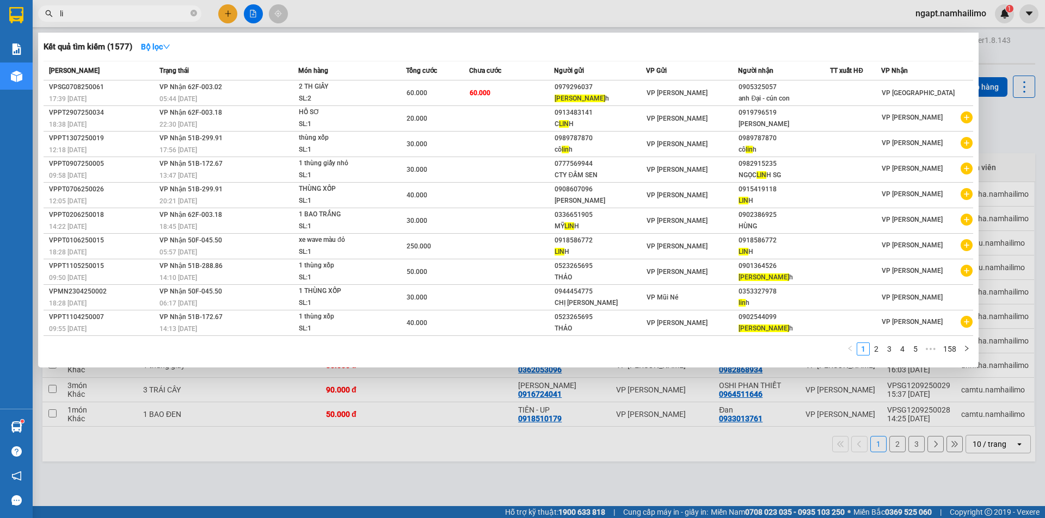
type input "l"
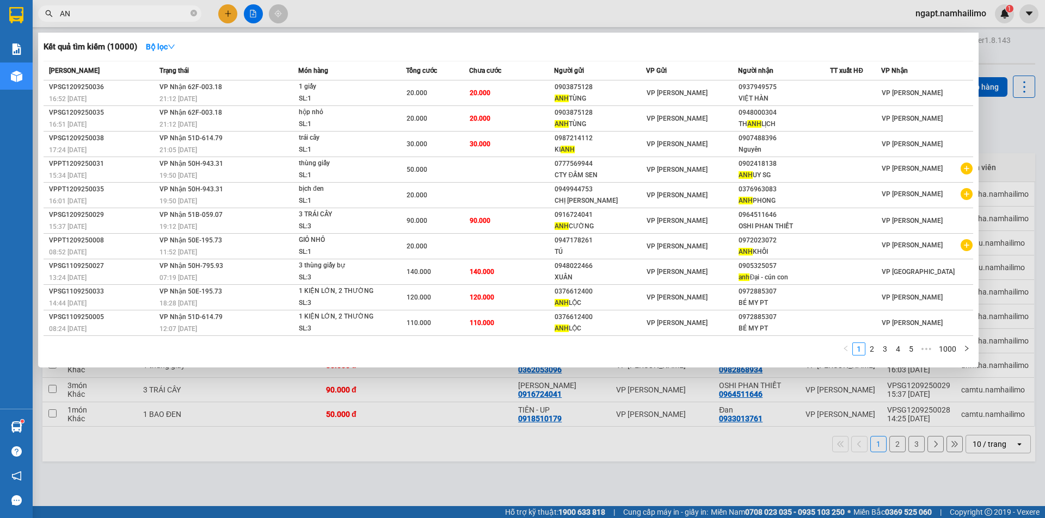
type input "A"
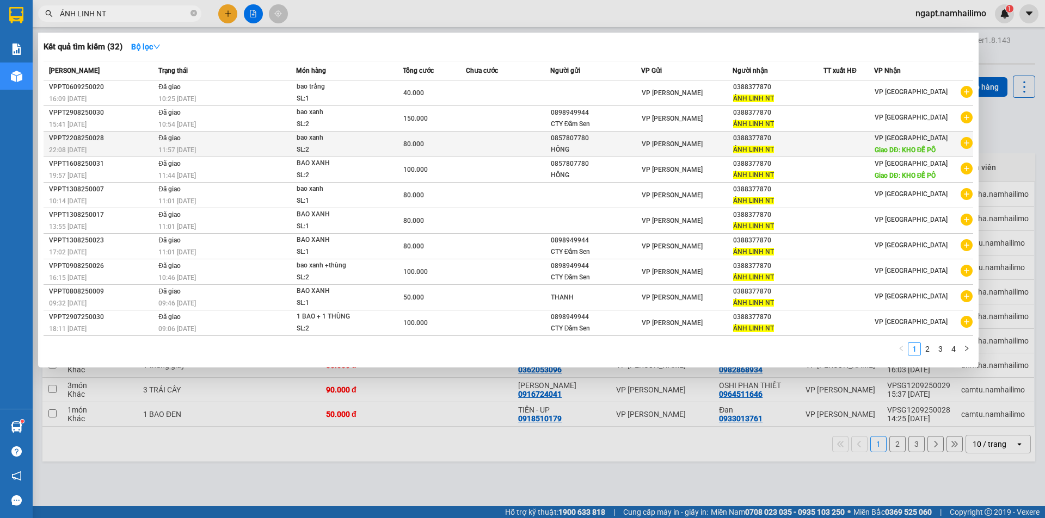
type input "ÁNH LINH NT"
click at [967, 144] on icon "plus-circle" at bounding box center [966, 143] width 12 height 12
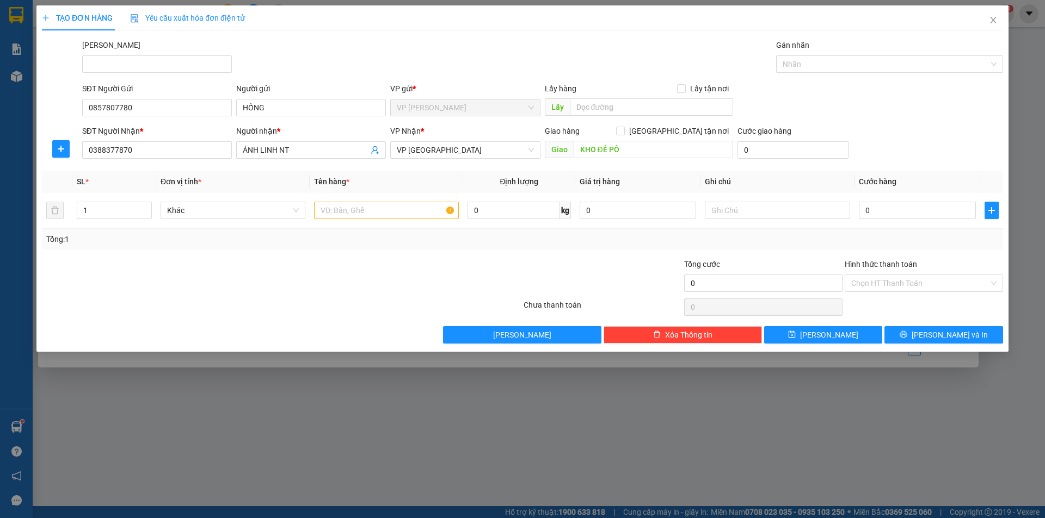
click at [967, 144] on div "SĐT Người Nhận * 0388377870 Người nhận * ÁNH LINH NT VP Nhận * VP Nha Trang Gia…" at bounding box center [542, 144] width 925 height 38
click at [992, 21] on icon "close" at bounding box center [993, 20] width 9 height 9
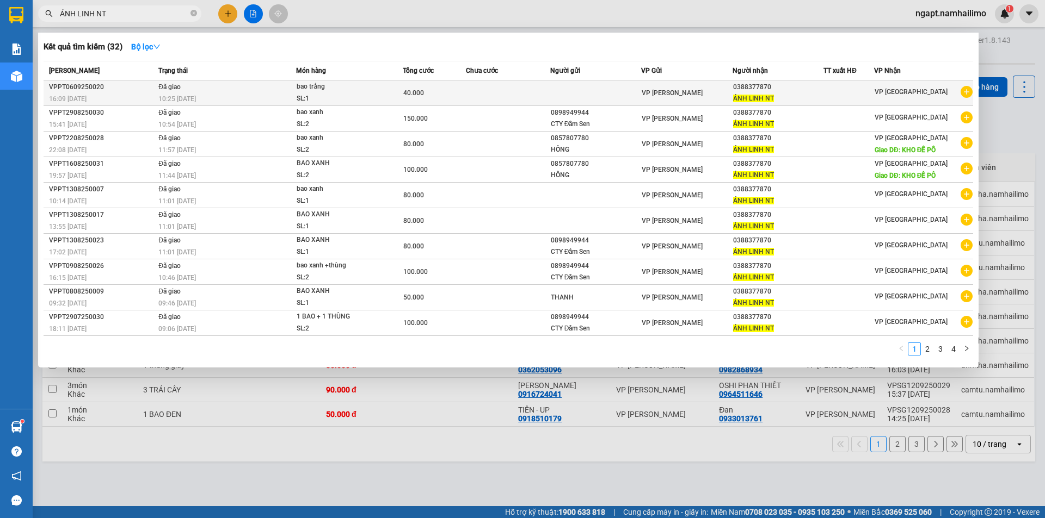
click at [967, 91] on icon "plus-circle" at bounding box center [966, 92] width 12 height 12
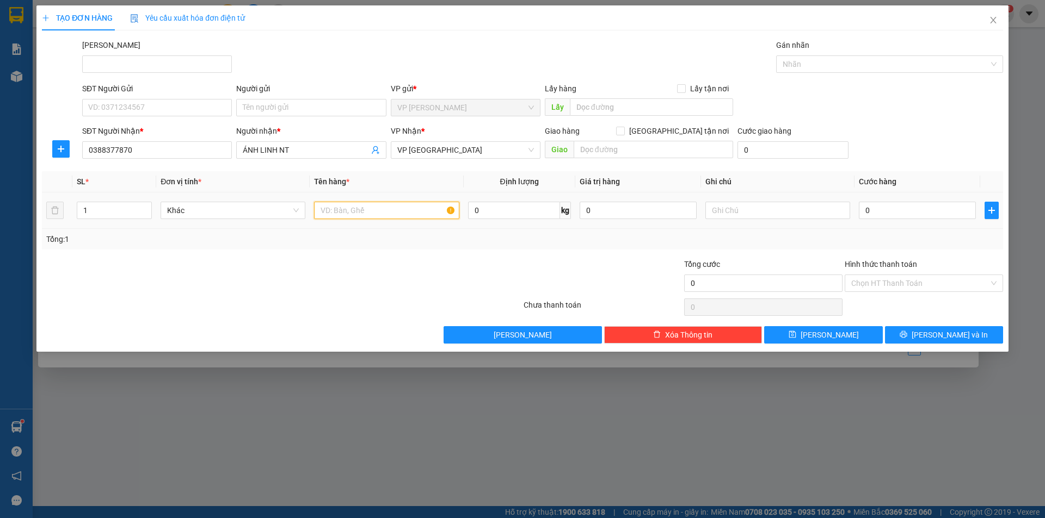
click at [399, 216] on input "text" at bounding box center [386, 210] width 145 height 17
drag, startPoint x: 95, startPoint y: 213, endPoint x: 43, endPoint y: 210, distance: 52.3
click at [43, 210] on tr "1 Khác 0 kg 0 0" at bounding box center [522, 211] width 961 height 36
type input "2"
click at [406, 217] on input "text" at bounding box center [386, 210] width 145 height 17
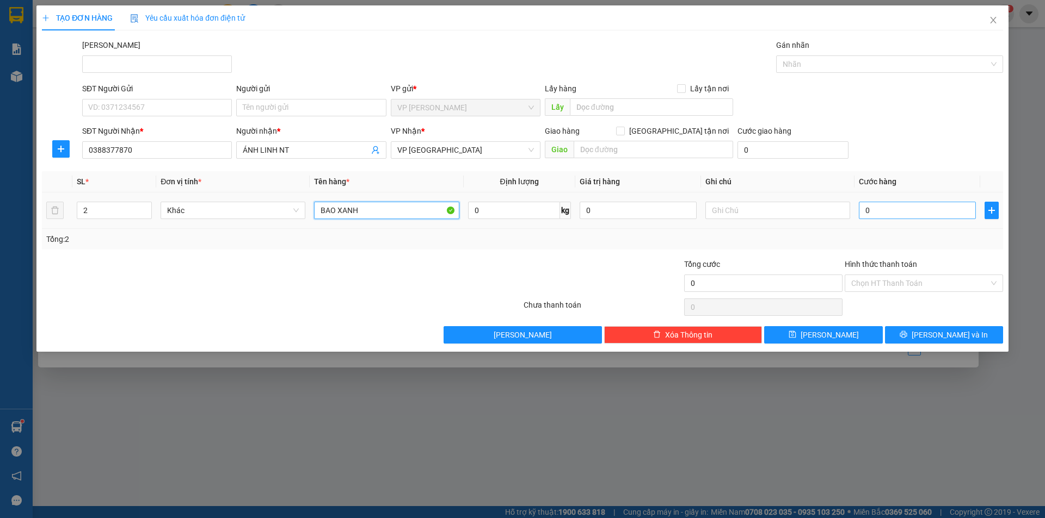
type input "BAO XANH"
click at [945, 217] on input "0" at bounding box center [917, 210] width 117 height 17
type input "1"
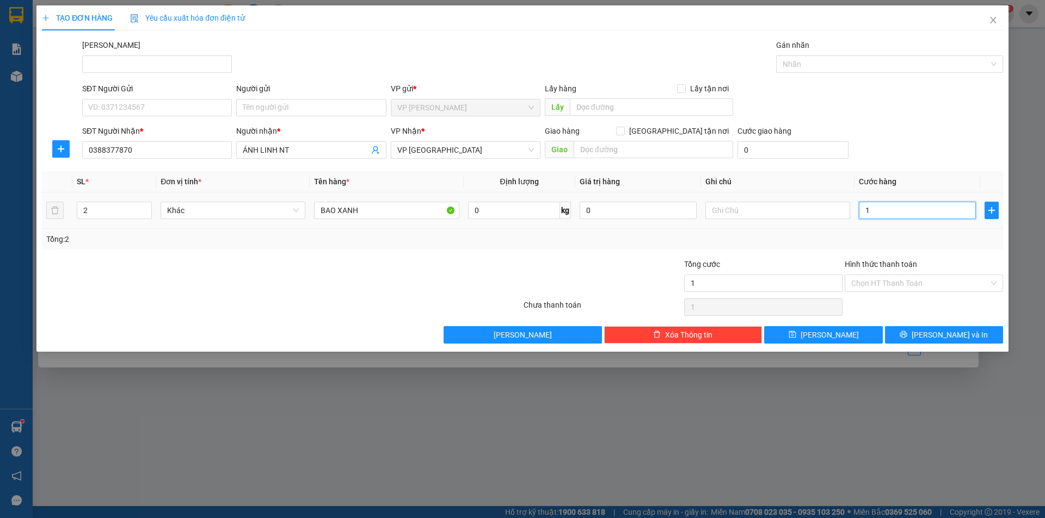
type input "10"
type input "100"
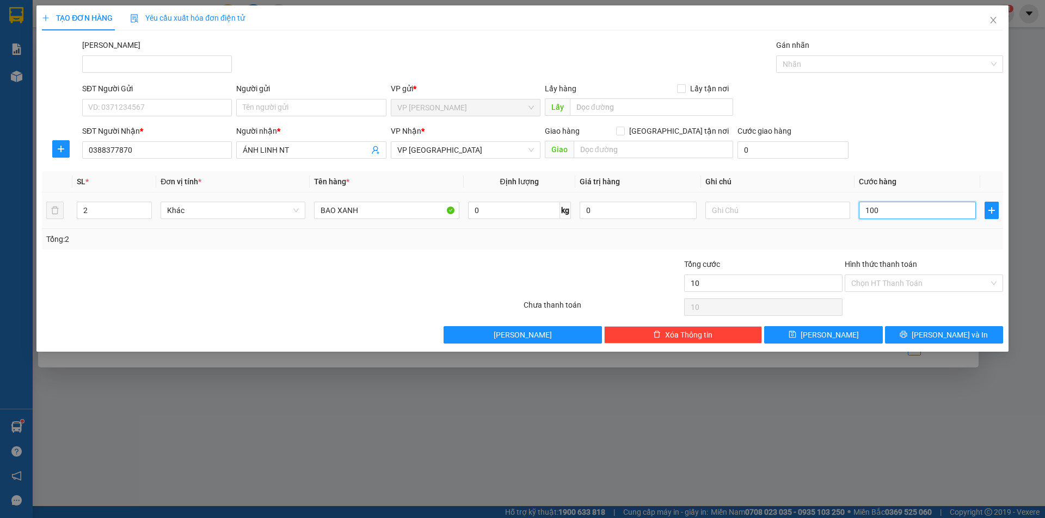
type input "100"
type input "100.000"
click at [591, 234] on div "Tổng: 2" at bounding box center [522, 239] width 952 height 12
click at [938, 282] on input "Hình thức thanh toán" at bounding box center [920, 283] width 138 height 16
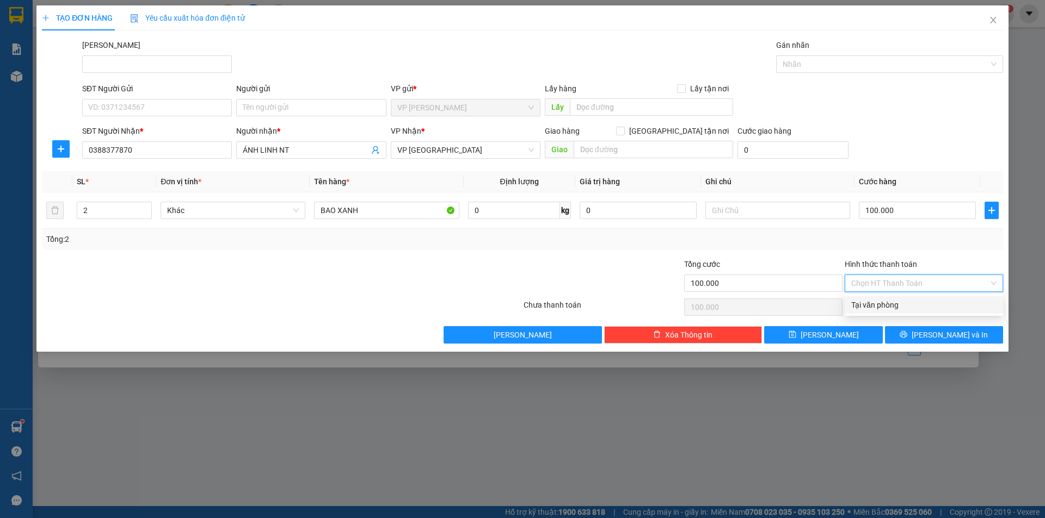
drag, startPoint x: 938, startPoint y: 306, endPoint x: 934, endPoint y: 319, distance: 13.6
click at [937, 306] on div "Tại văn phòng" at bounding box center [923, 305] width 145 height 12
type input "0"
click at [946, 338] on span "Lưu và In" at bounding box center [949, 335] width 76 height 12
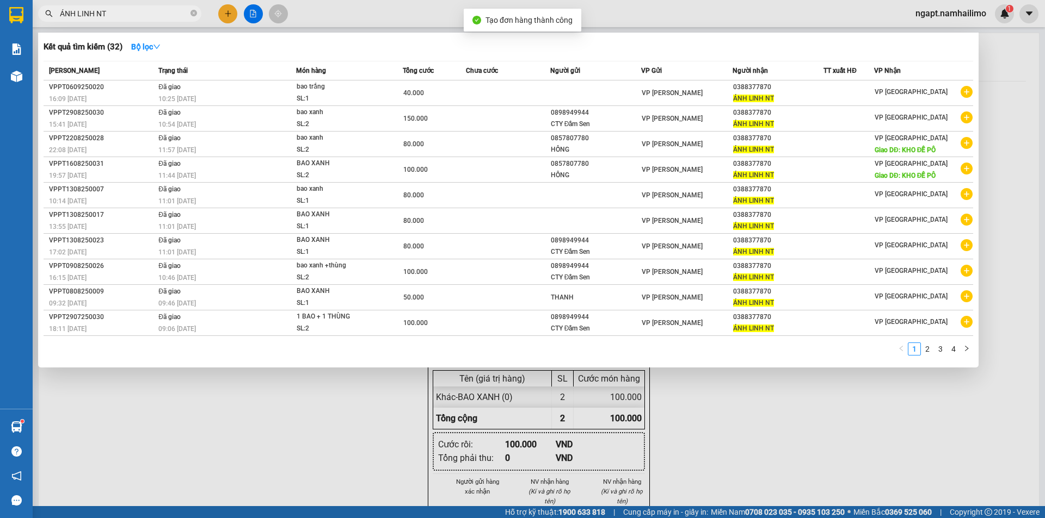
click at [909, 397] on div at bounding box center [522, 259] width 1045 height 518
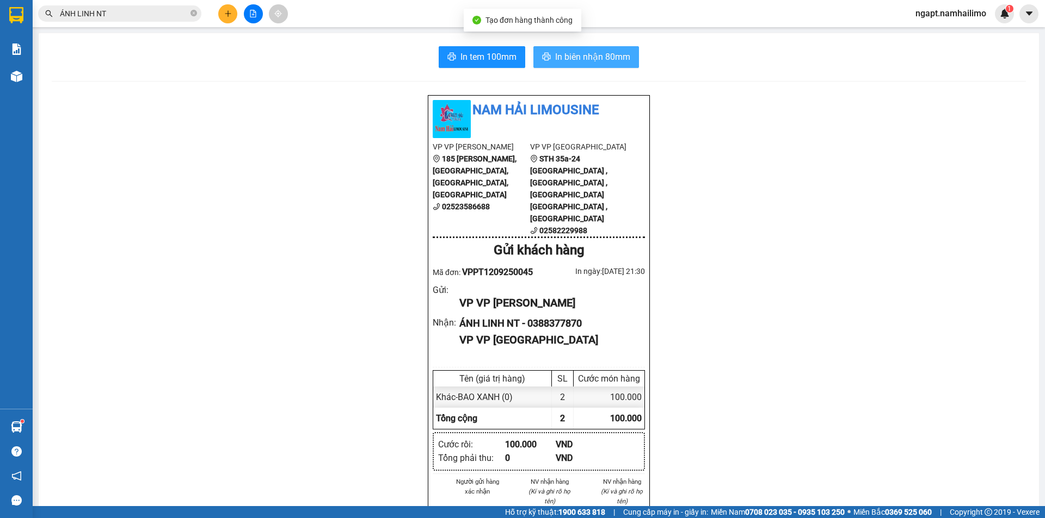
click at [604, 62] on span "In biên nhận 80mm" at bounding box center [592, 57] width 75 height 14
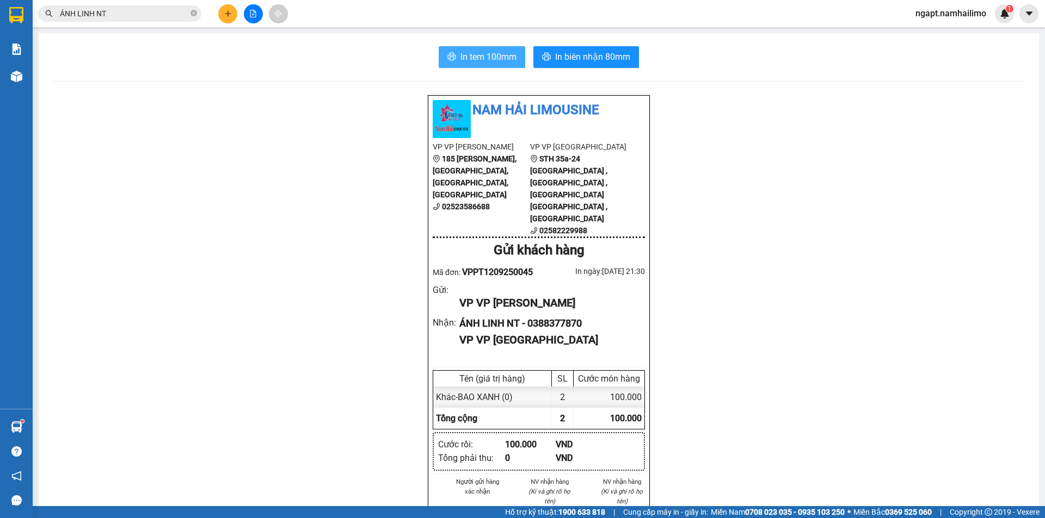
click at [463, 55] on span "In tem 100mm" at bounding box center [488, 57] width 56 height 14
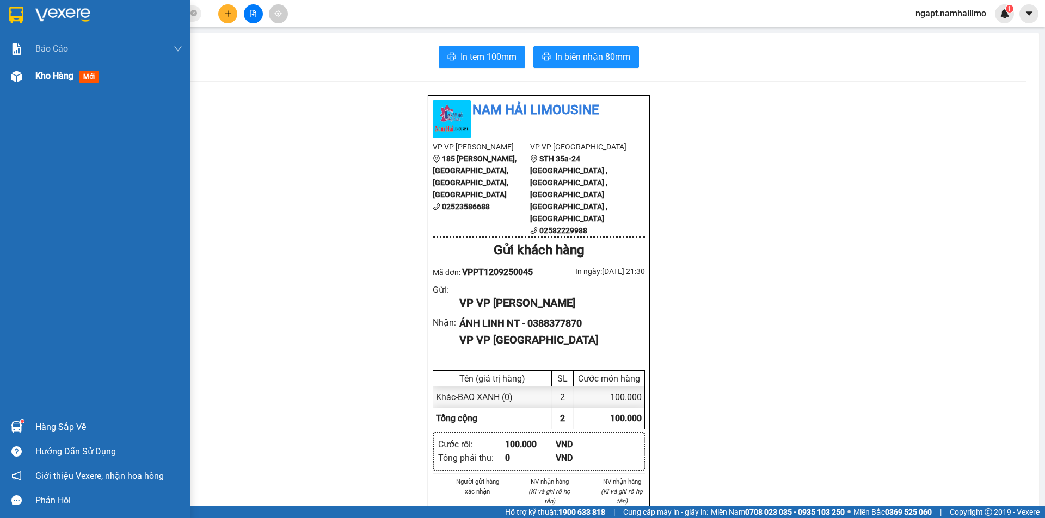
click at [57, 79] on span "Kho hàng" at bounding box center [54, 76] width 38 height 10
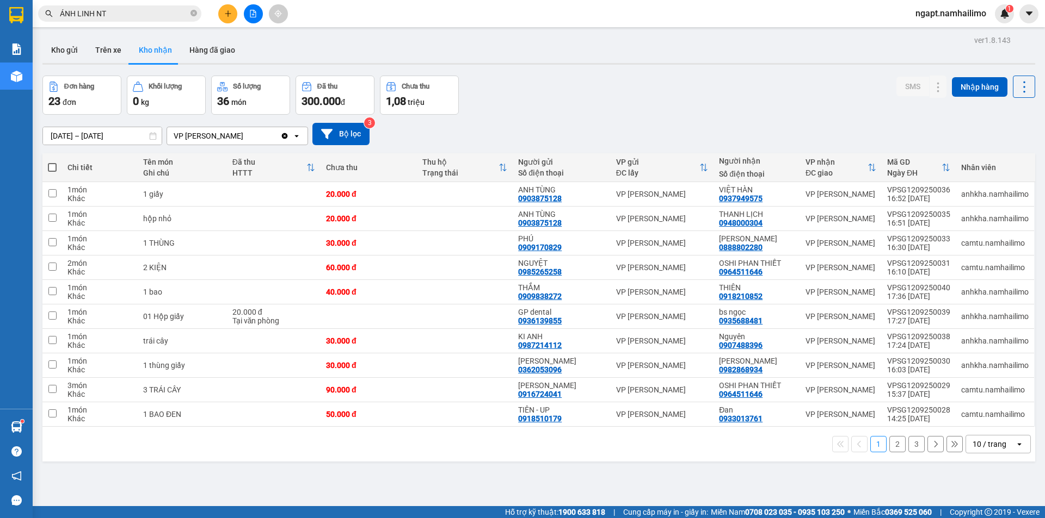
click at [890, 443] on button "2" at bounding box center [897, 444] width 16 height 16
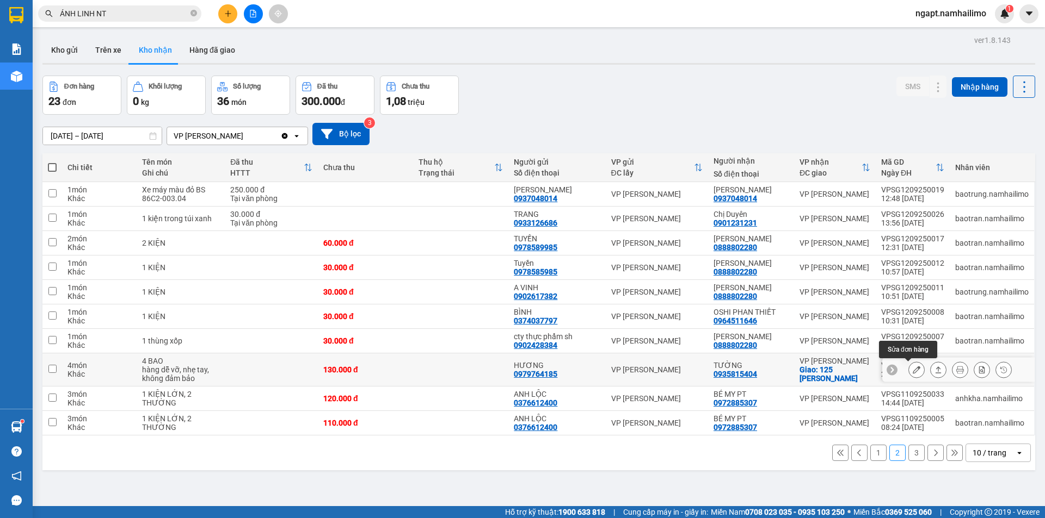
click at [912, 370] on icon at bounding box center [916, 370] width 8 height 8
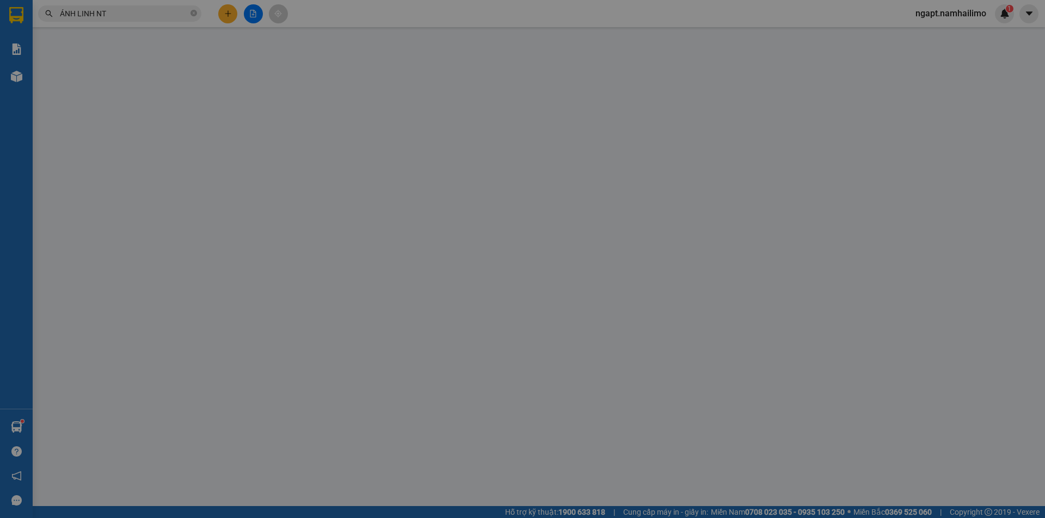
type input "0979764185"
type input "HƯƠNG"
type input "0935815404"
type input "TƯỜNG"
checkbox input "true"
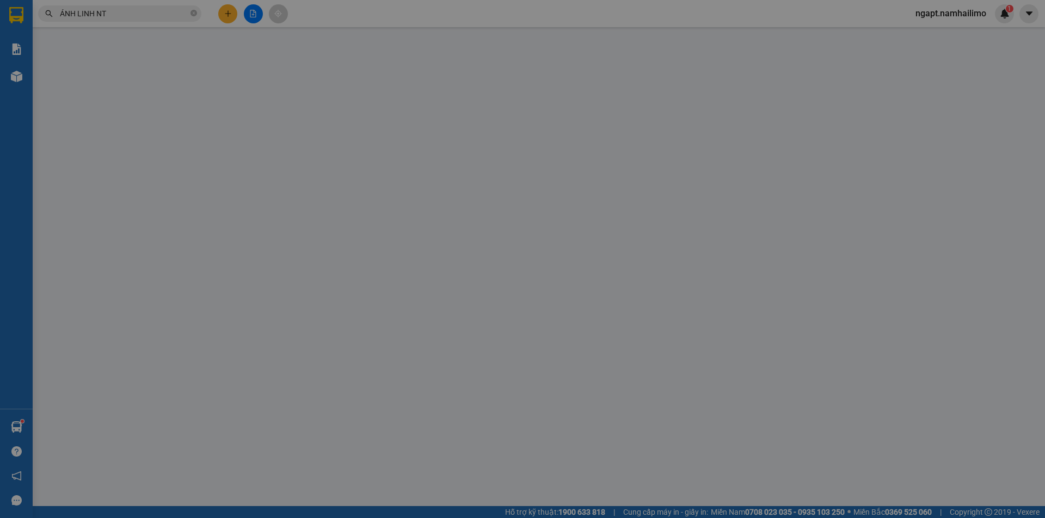
type input "125 Đặng Văn Lãnh"
type input "10.000"
type input "130.000"
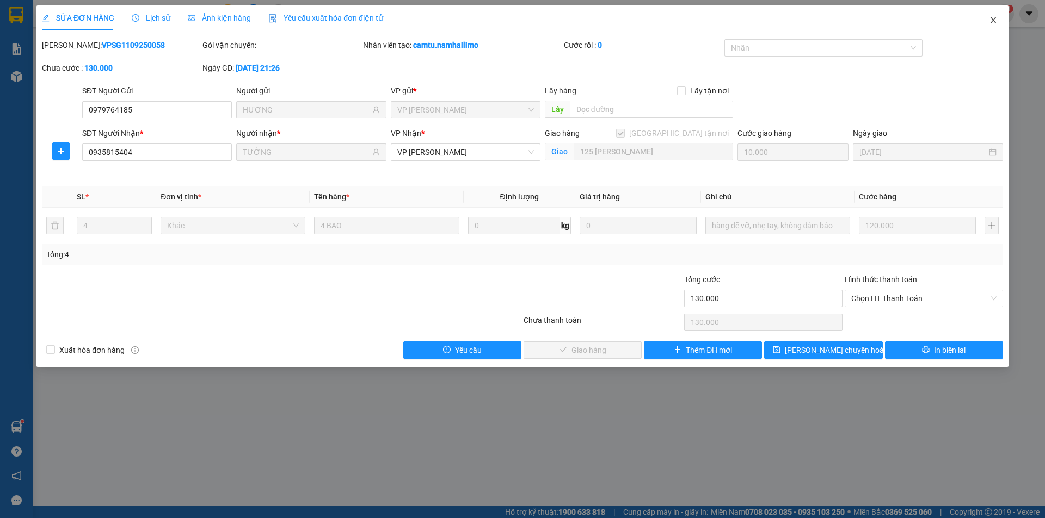
click at [991, 20] on icon "close" at bounding box center [993, 20] width 9 height 9
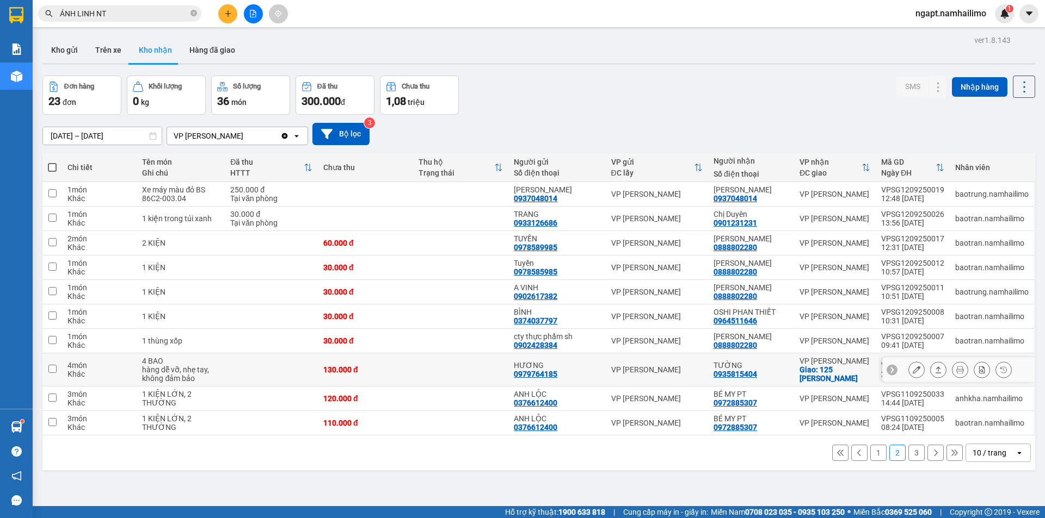
click at [956, 373] on icon at bounding box center [960, 370] width 8 height 8
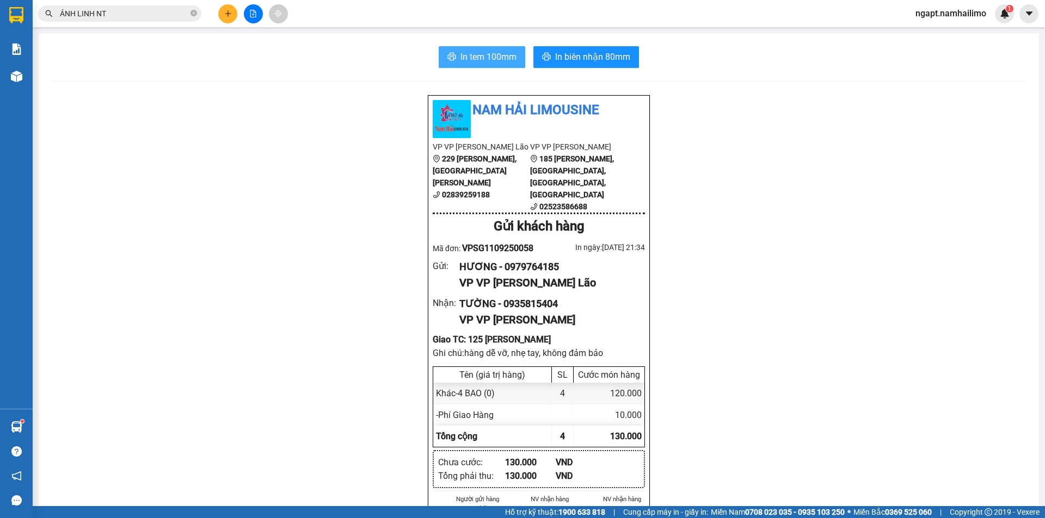
click at [489, 57] on span "In tem 100mm" at bounding box center [488, 57] width 56 height 14
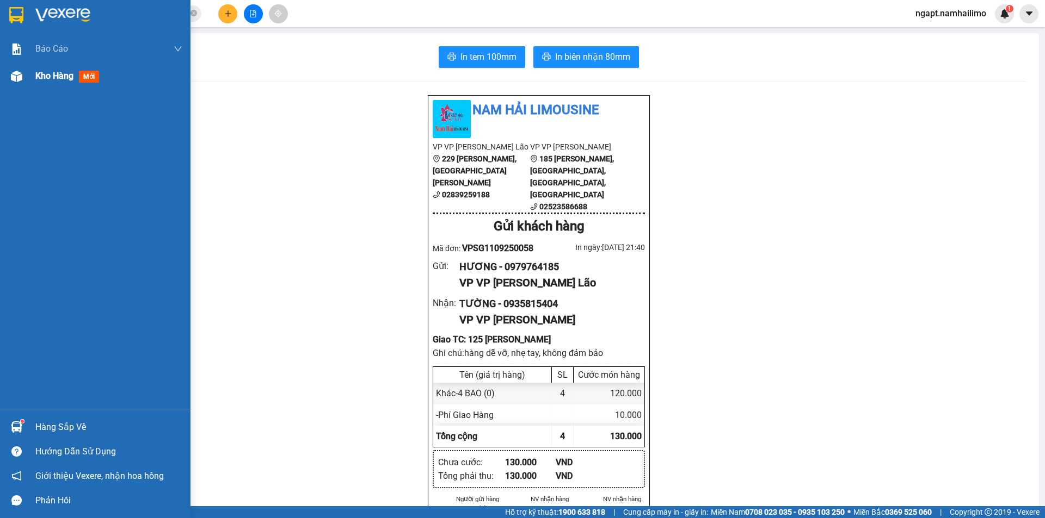
click at [56, 82] on div "Kho hàng mới" at bounding box center [69, 76] width 68 height 14
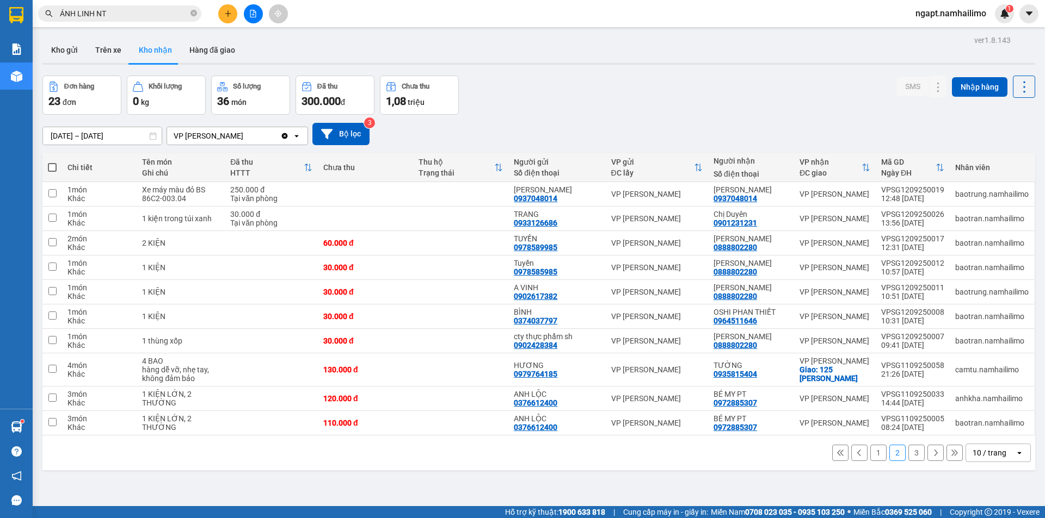
click at [870, 455] on button "1" at bounding box center [878, 453] width 16 height 16
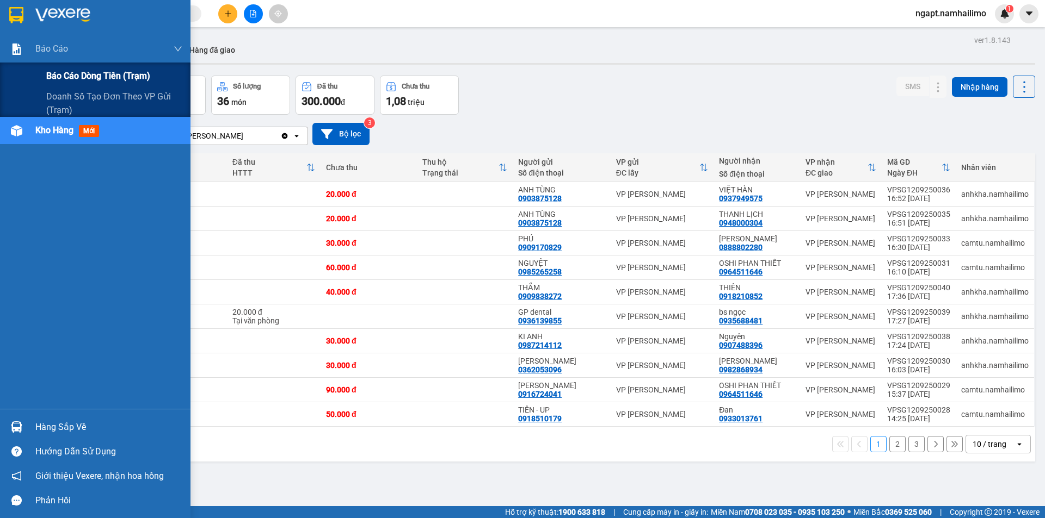
click at [53, 77] on span "Báo cáo dòng tiền (trạm)" at bounding box center [98, 76] width 104 height 14
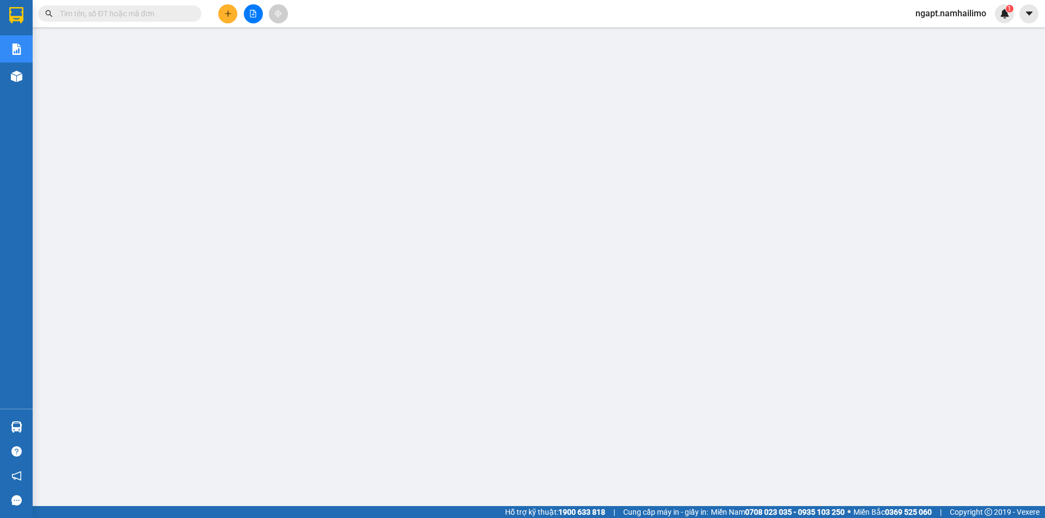
click at [958, 14] on span "ngapt.namhailimo" at bounding box center [950, 14] width 88 height 14
drag, startPoint x: 948, startPoint y: 34, endPoint x: 941, endPoint y: 28, distance: 9.3
click at [947, 33] on span "Đăng xuất" at bounding box center [955, 34] width 65 height 12
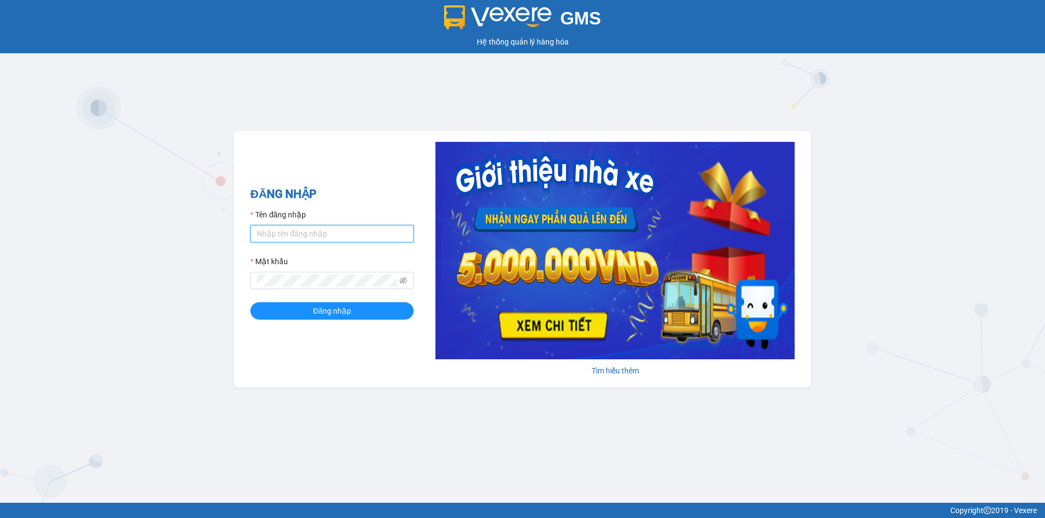
click at [306, 240] on input "Tên đăng nhập" at bounding box center [331, 233] width 163 height 17
type input "lehoangvi.namhailimo"
click at [250, 302] on button "Đăng nhập" at bounding box center [331, 310] width 163 height 17
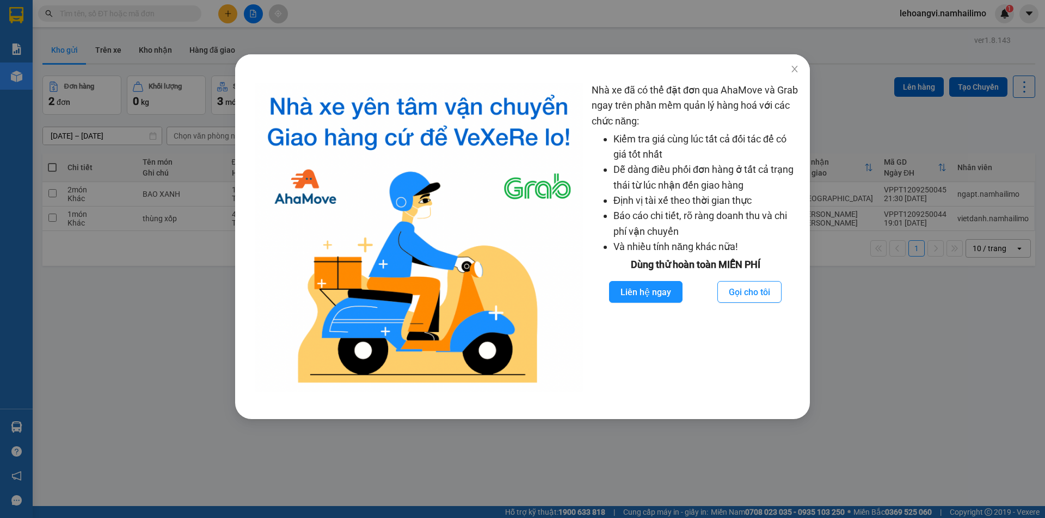
click at [208, 191] on div "Nhà xe đã có thể đặt đơn qua AhaMove và Grab ngay trên phần mềm quản lý hàng ho…" at bounding box center [522, 259] width 1045 height 518
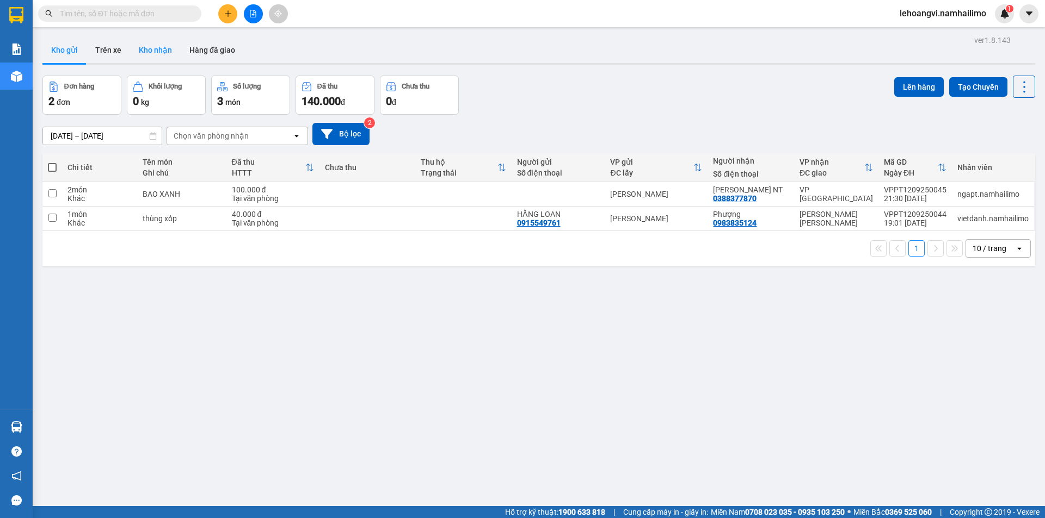
click at [151, 45] on button "Kho nhận" at bounding box center [155, 50] width 51 height 26
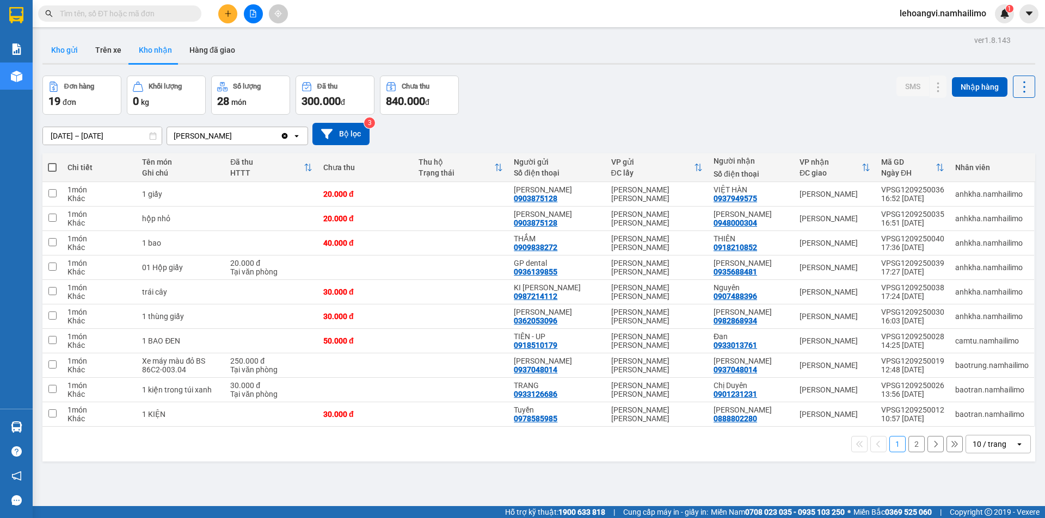
click at [58, 50] on button "Kho gửi" at bounding box center [64, 50] width 44 height 26
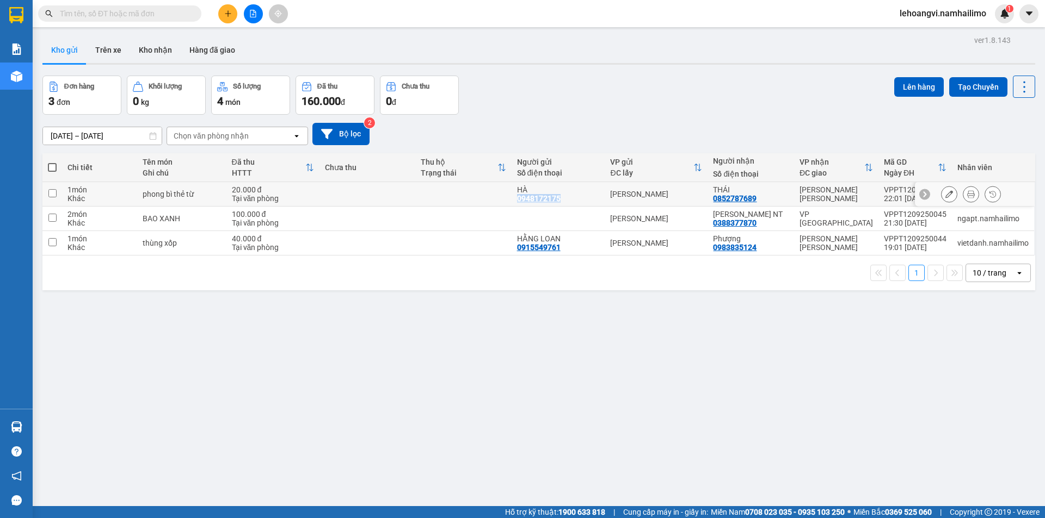
drag, startPoint x: 564, startPoint y: 200, endPoint x: 518, endPoint y: 200, distance: 46.2
click at [518, 200] on td "HÀ 0948172175" at bounding box center [558, 194] width 94 height 24
checkbox input "true"
copy div "0948172175"
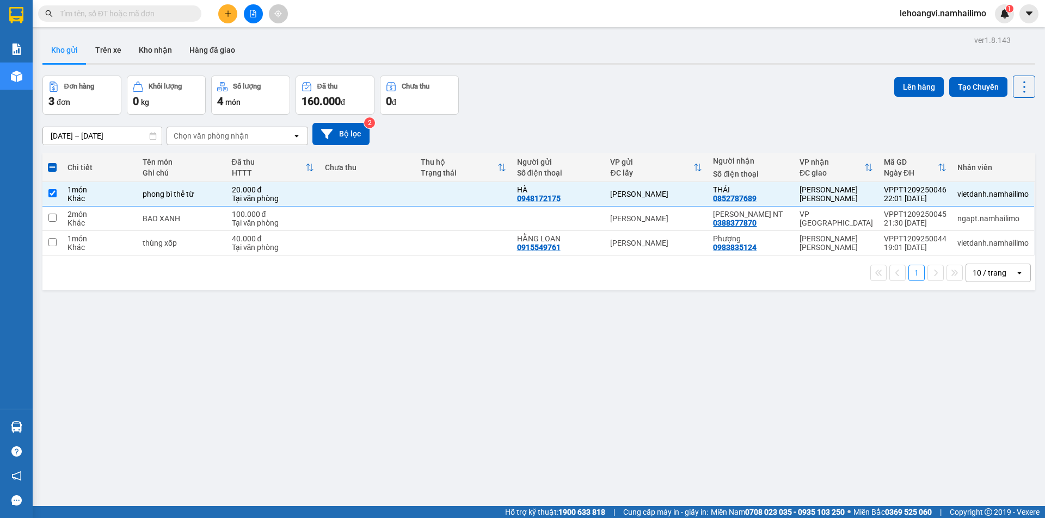
click at [972, 421] on div "ver 1.8.143 Kho gửi Trên xe Kho nhận Hàng đã giao Đơn hàng 3 đơn Khối lượng 0 k…" at bounding box center [538, 292] width 1001 height 518
